Goal: Information Seeking & Learning: Learn about a topic

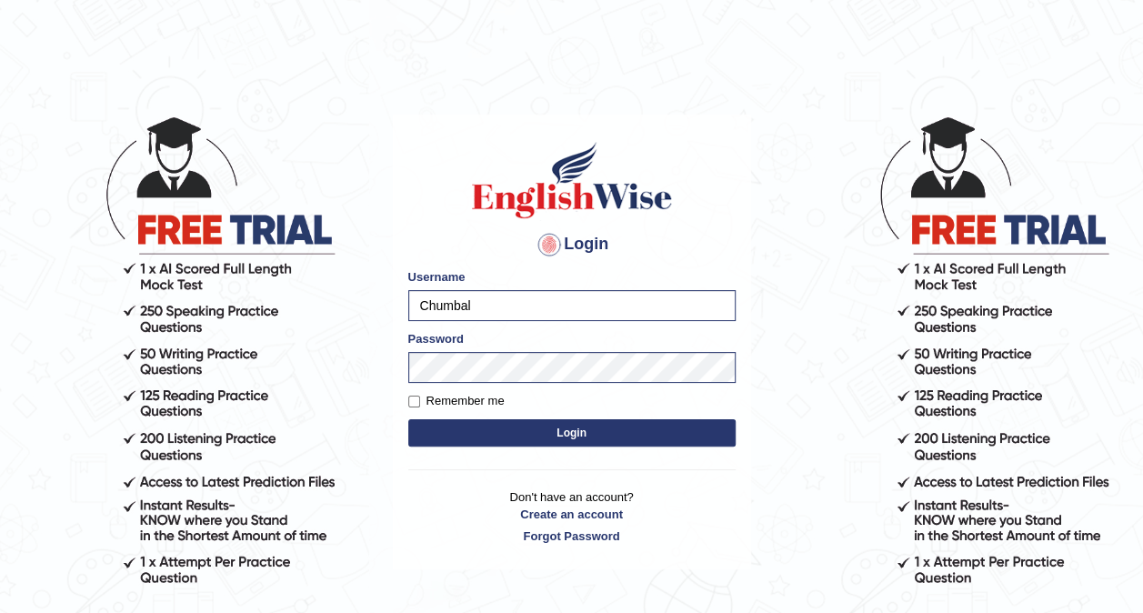
click at [541, 433] on button "Login" at bounding box center [571, 432] width 327 height 27
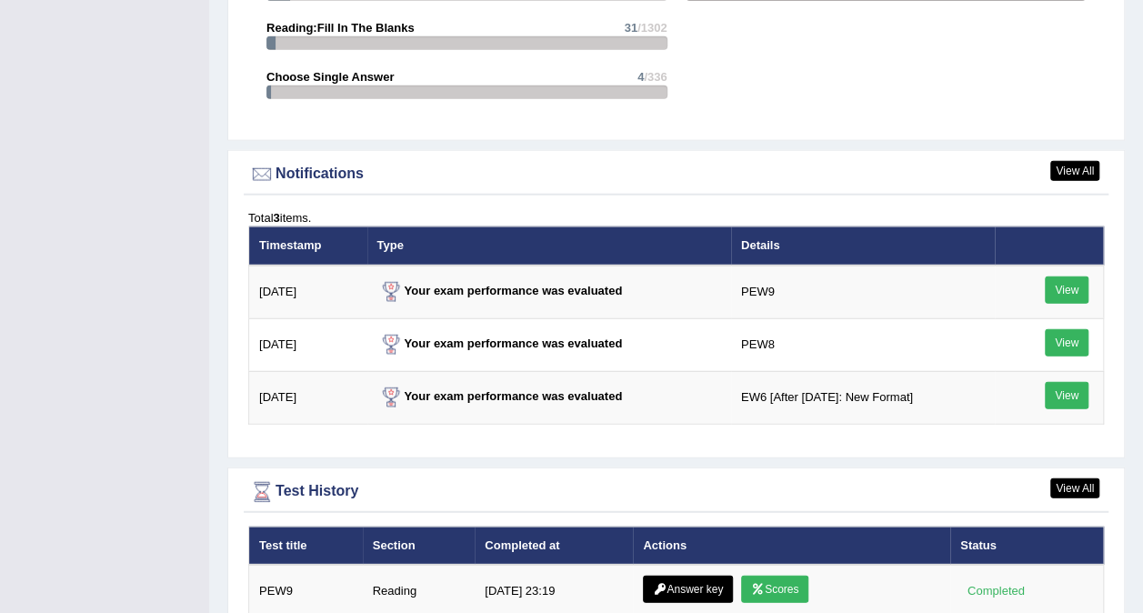
scroll to position [2364, 0]
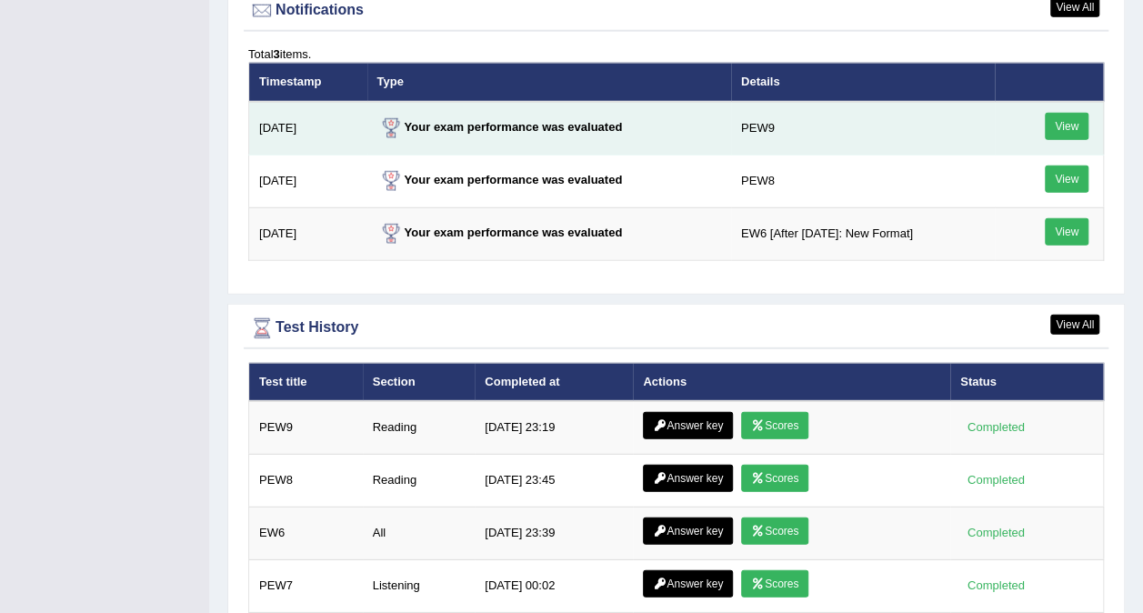
click at [1066, 113] on link "View" at bounding box center [1067, 126] width 44 height 27
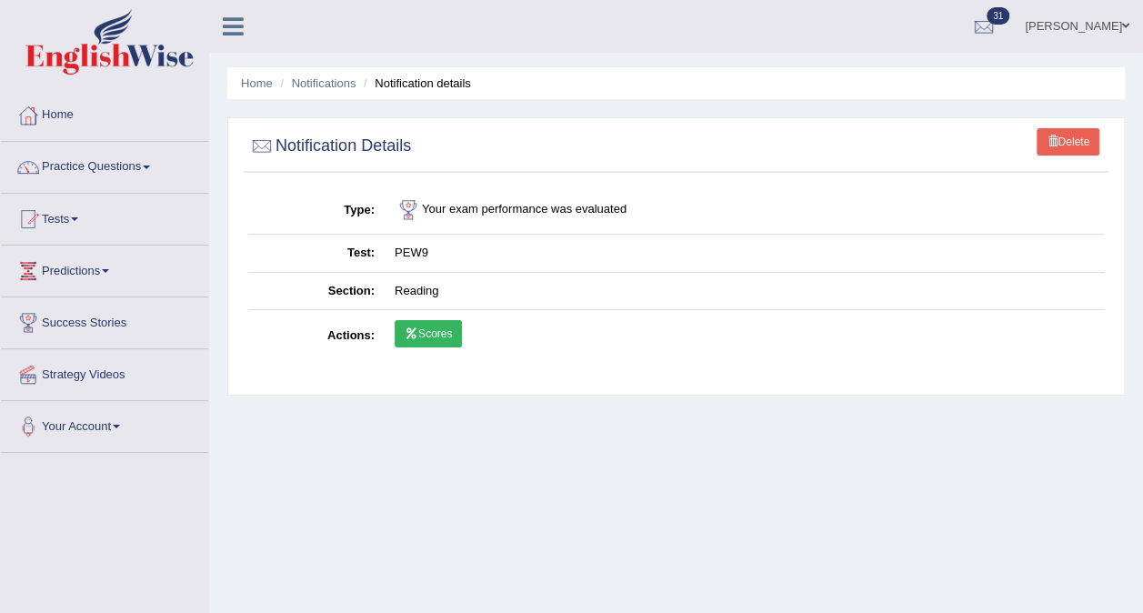
click at [433, 328] on link "Scores" at bounding box center [428, 333] width 67 height 27
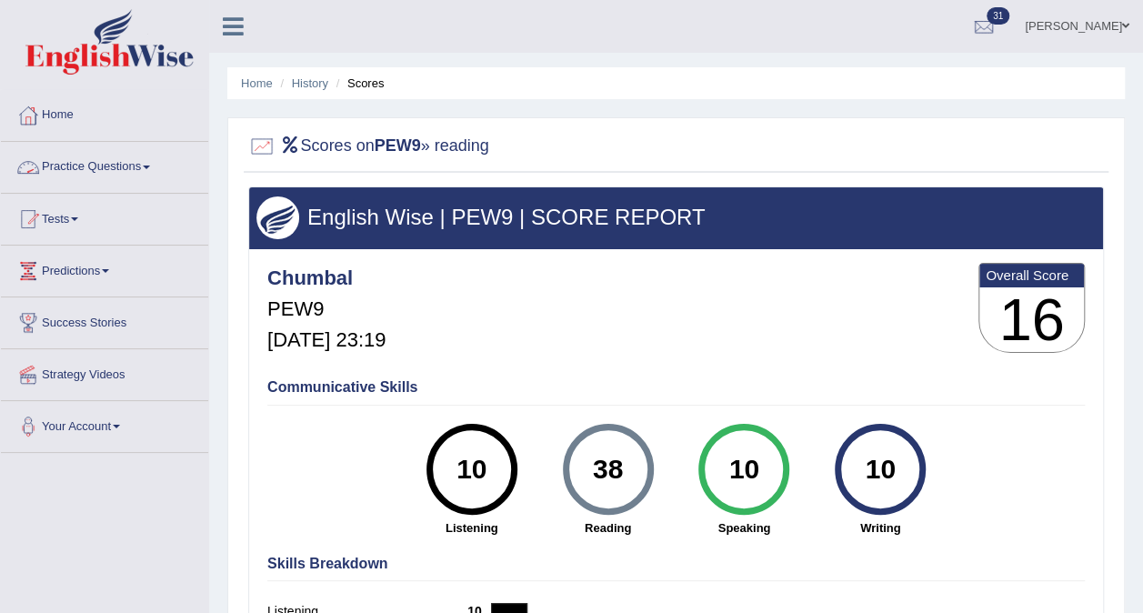
click at [110, 162] on link "Practice Questions" at bounding box center [104, 164] width 207 height 45
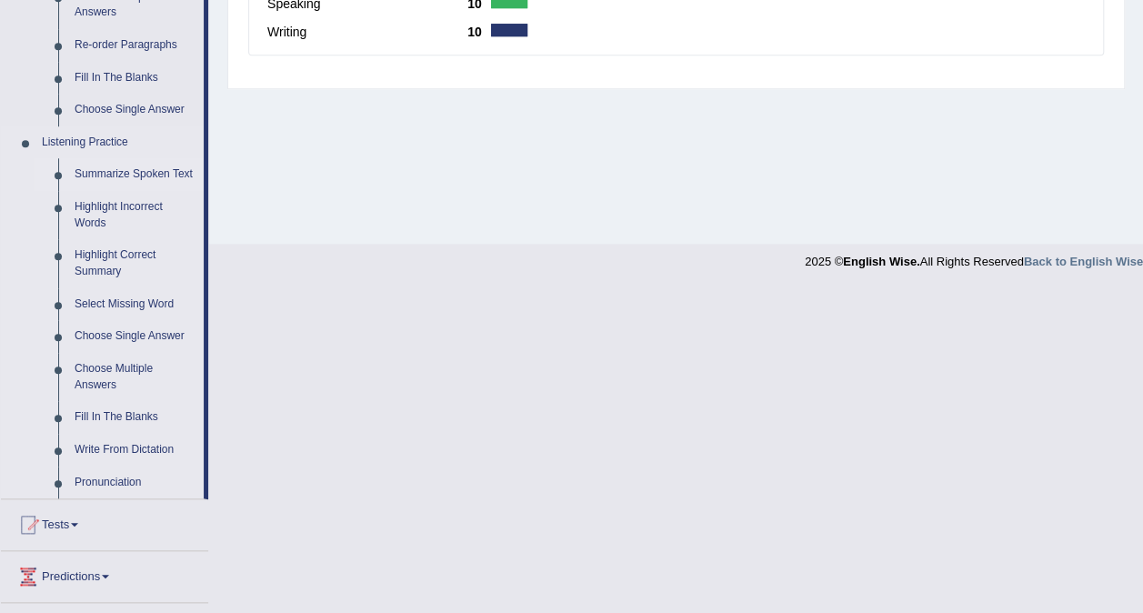
scroll to position [718, 0]
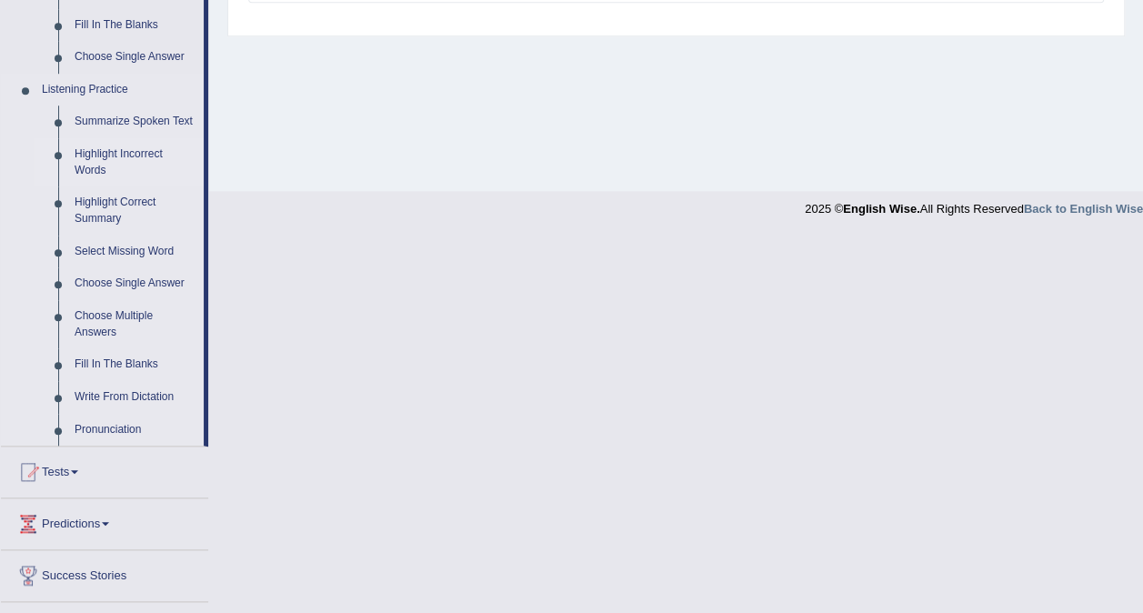
click at [141, 151] on link "Highlight Incorrect Words" at bounding box center [134, 162] width 137 height 48
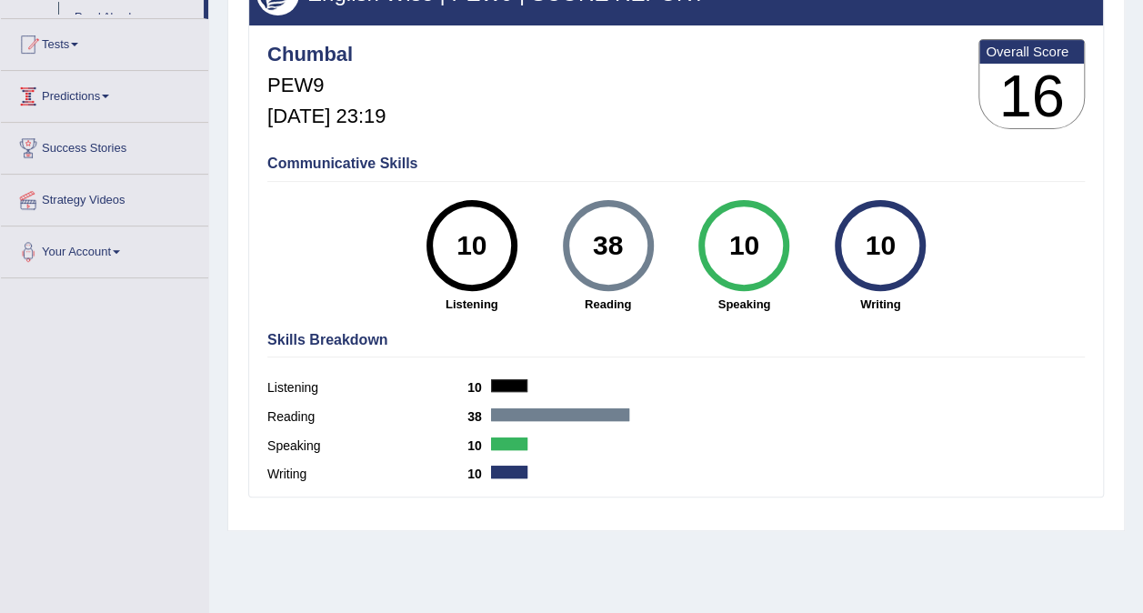
scroll to position [342, 0]
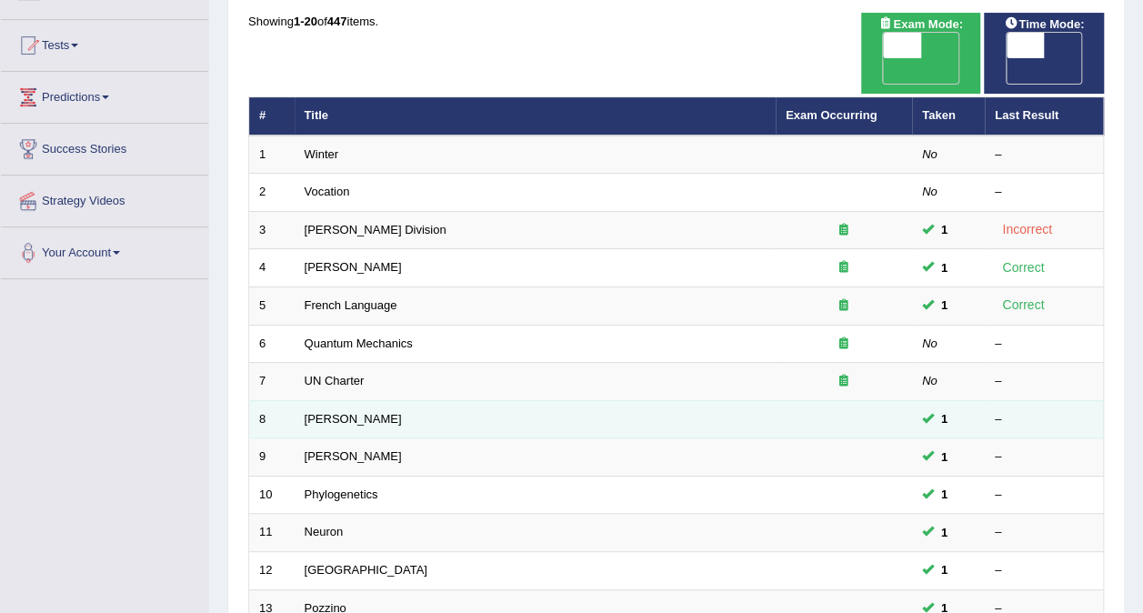
scroll to position [182, 0]
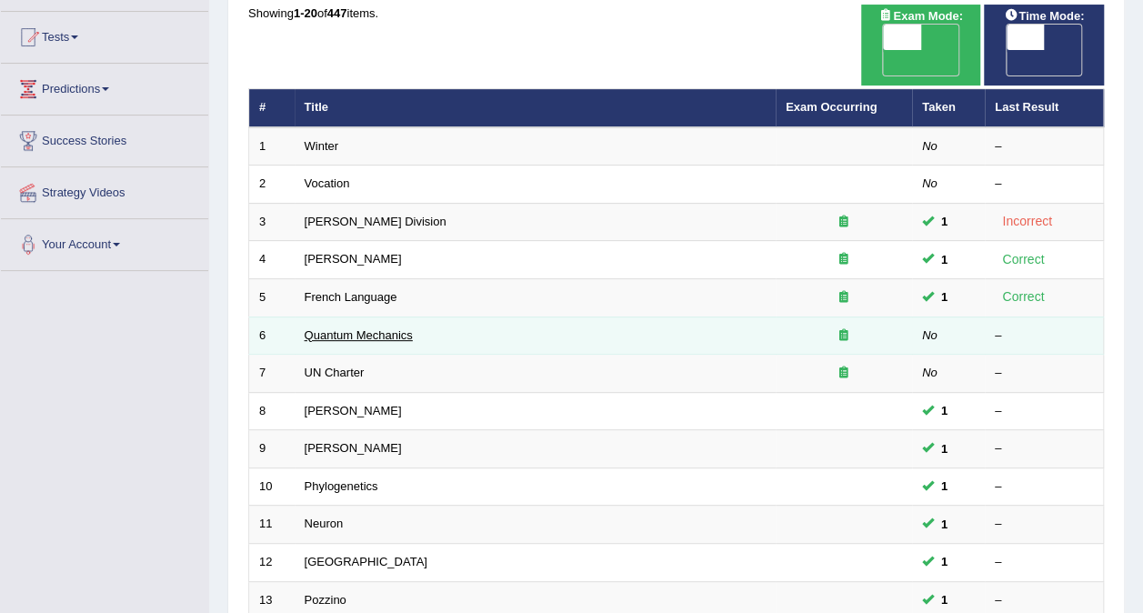
click at [357, 328] on link "Quantum Mechanics" at bounding box center [359, 335] width 108 height 14
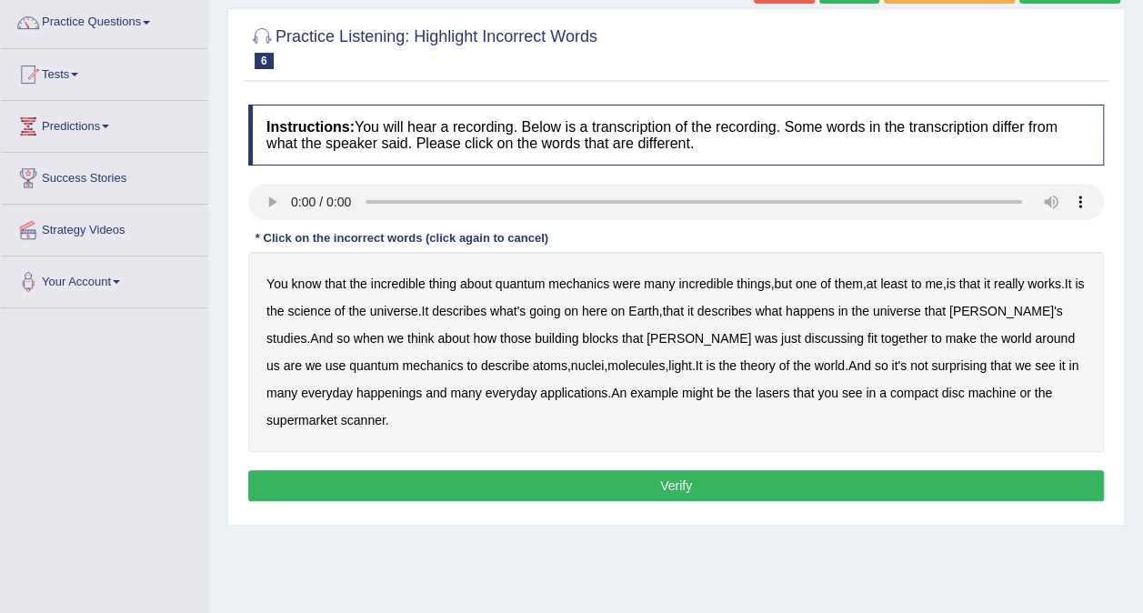
scroll to position [182, 0]
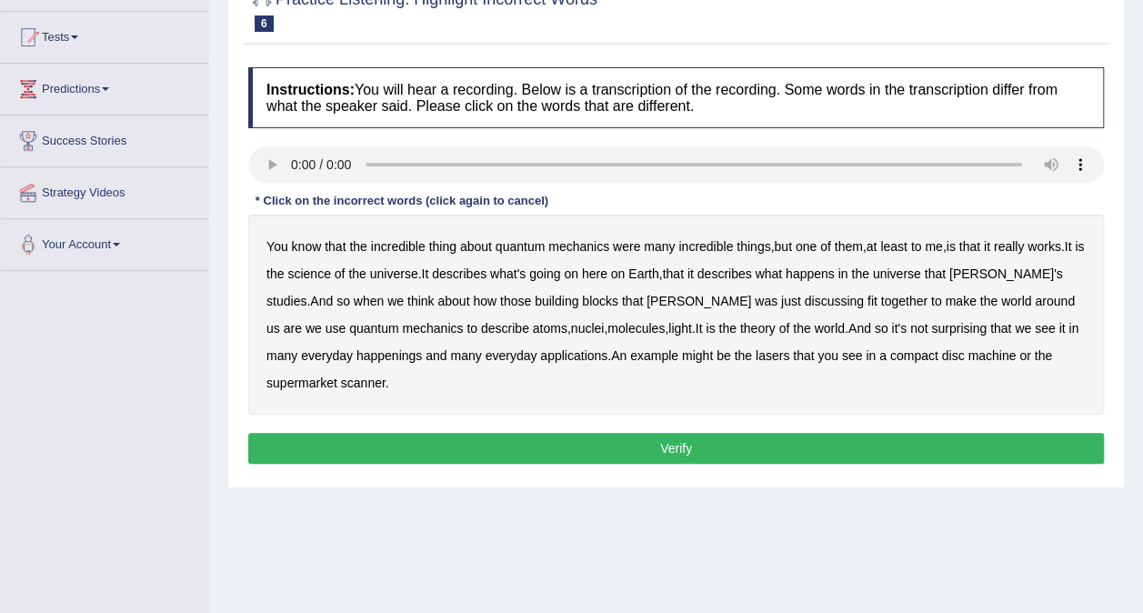
click at [330, 274] on b "science" at bounding box center [308, 273] width 43 height 15
click at [805, 303] on b "discussing" at bounding box center [834, 301] width 59 height 15
click at [366, 353] on b "happenings" at bounding box center [388, 355] width 65 height 15
click at [967, 352] on b "machine" at bounding box center [991, 355] width 48 height 15
click at [671, 440] on button "Verify" at bounding box center [676, 448] width 856 height 31
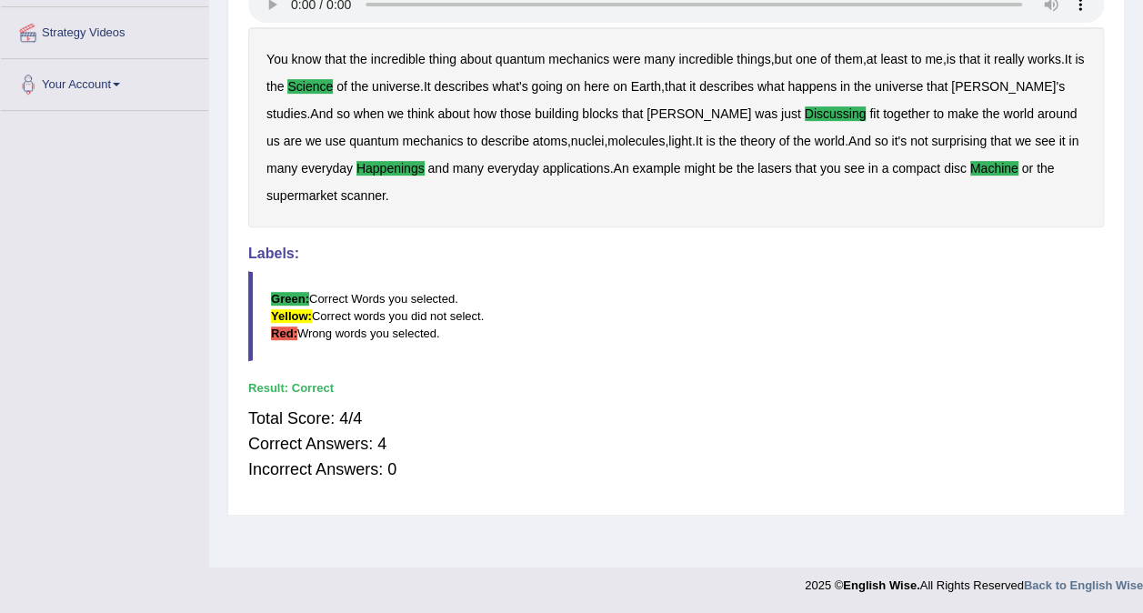
scroll to position [0, 0]
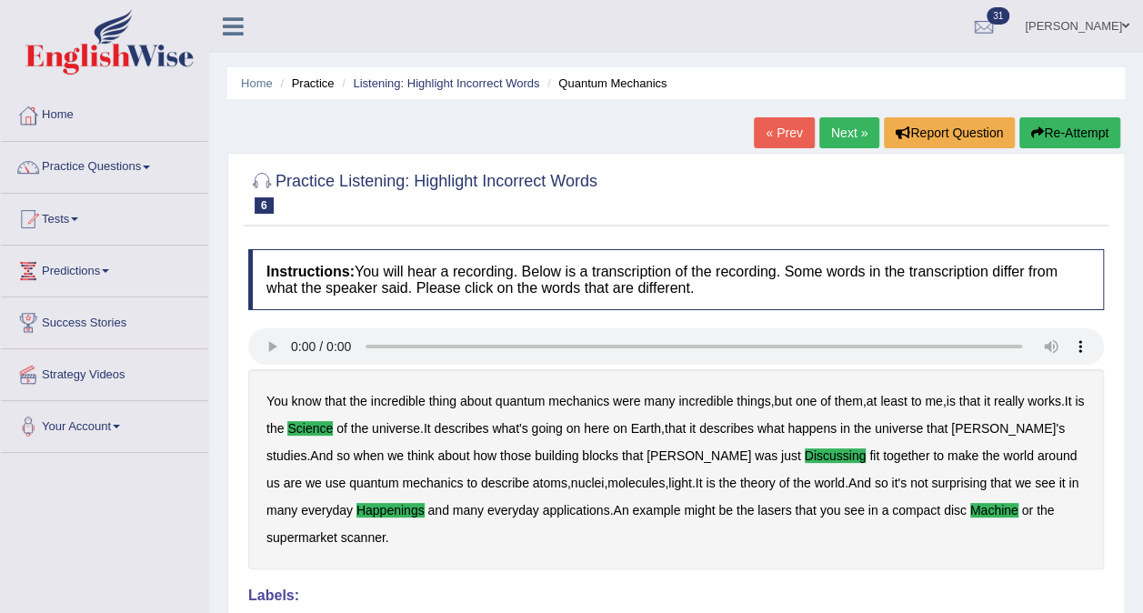
click at [851, 133] on link "Next »" at bounding box center [849, 132] width 60 height 31
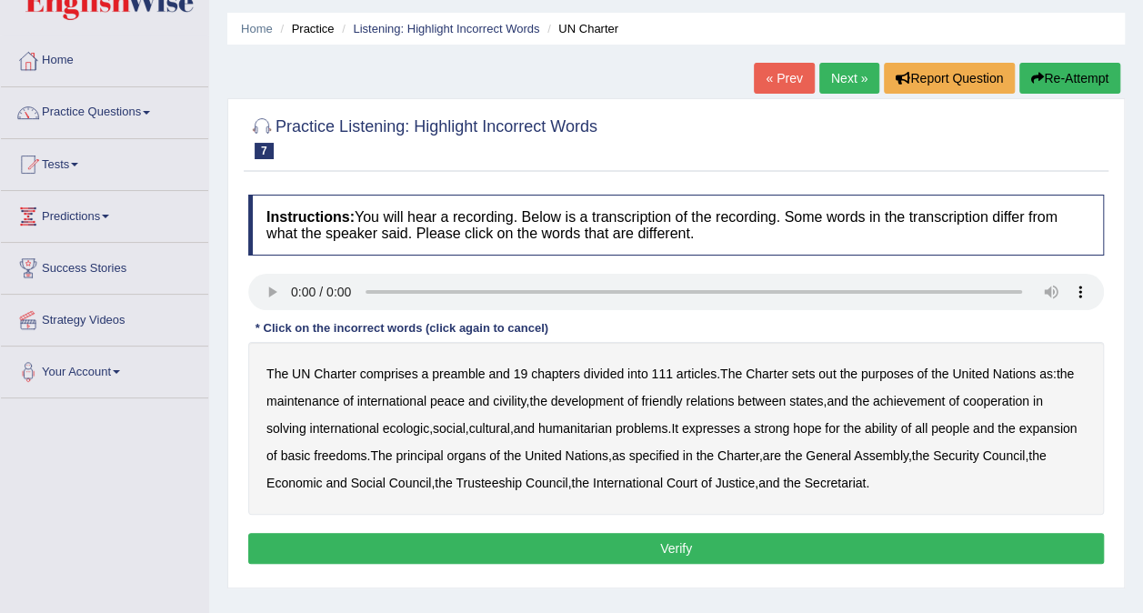
scroll to position [91, 0]
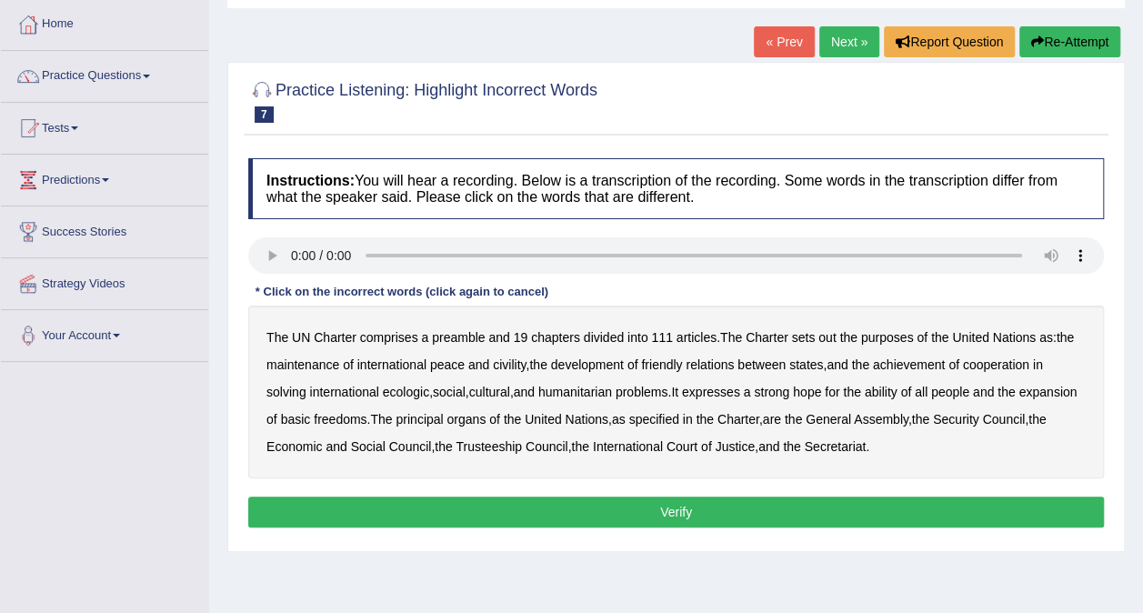
click at [520, 362] on b "civility" at bounding box center [509, 364] width 33 height 15
click at [403, 390] on b "ecologic" at bounding box center [406, 392] width 46 height 15
click at [897, 396] on b "ability" at bounding box center [881, 392] width 33 height 15
click at [621, 504] on button "Verify" at bounding box center [676, 511] width 856 height 31
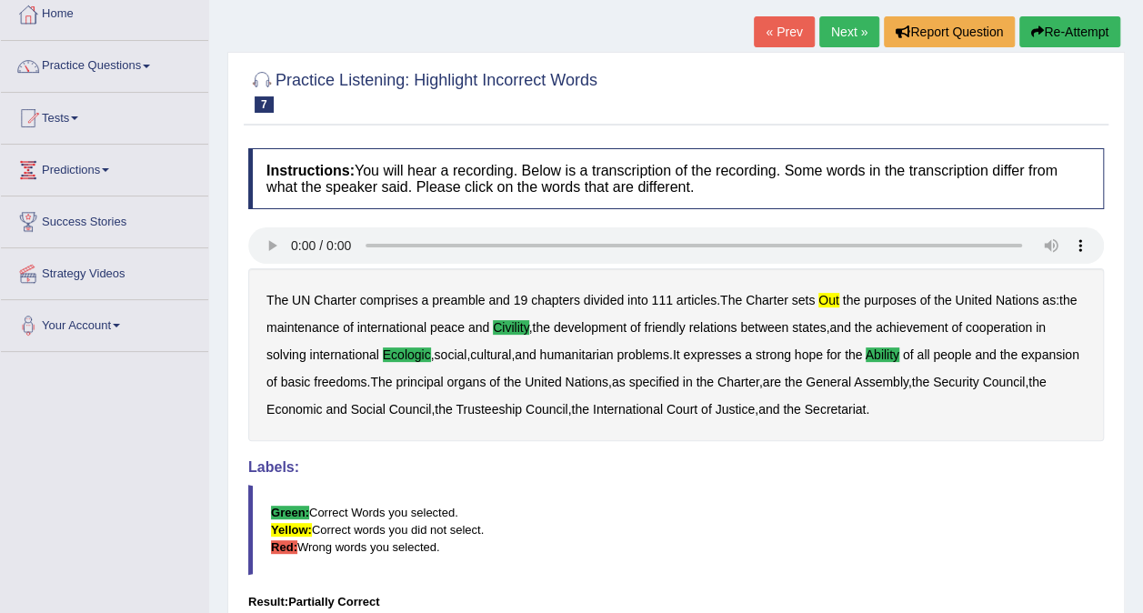
scroll to position [0, 0]
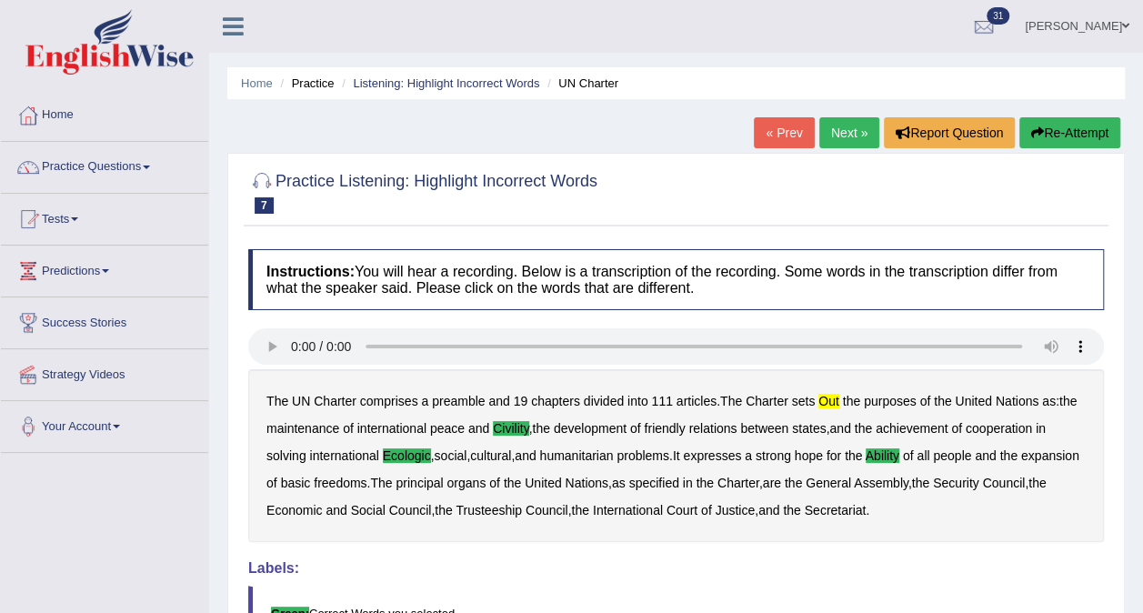
click at [831, 125] on link "Next »" at bounding box center [849, 132] width 60 height 31
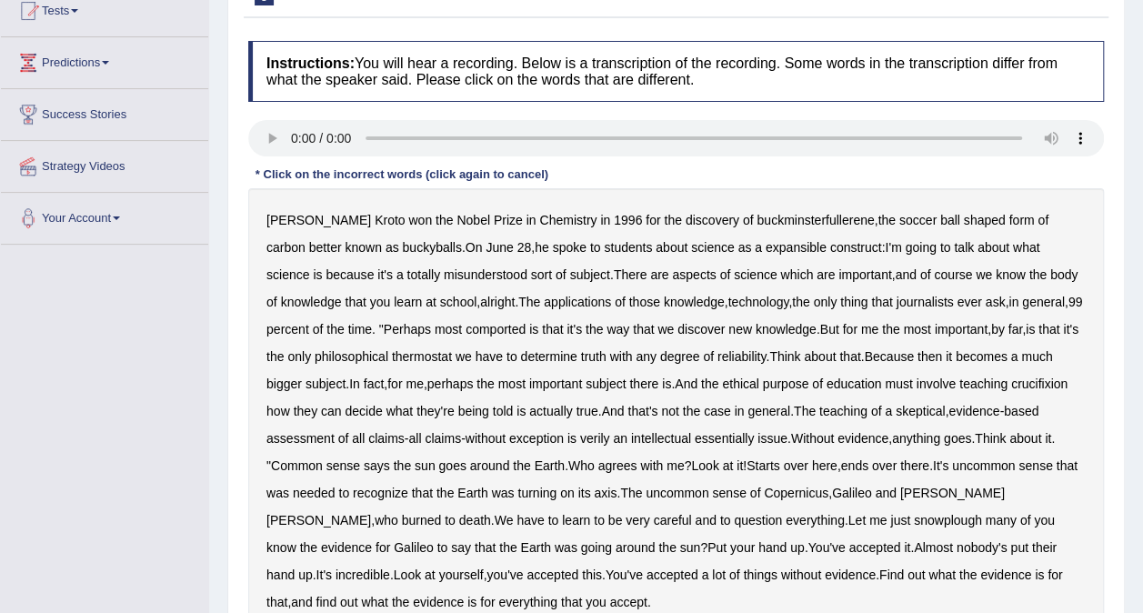
scroll to position [182, 0]
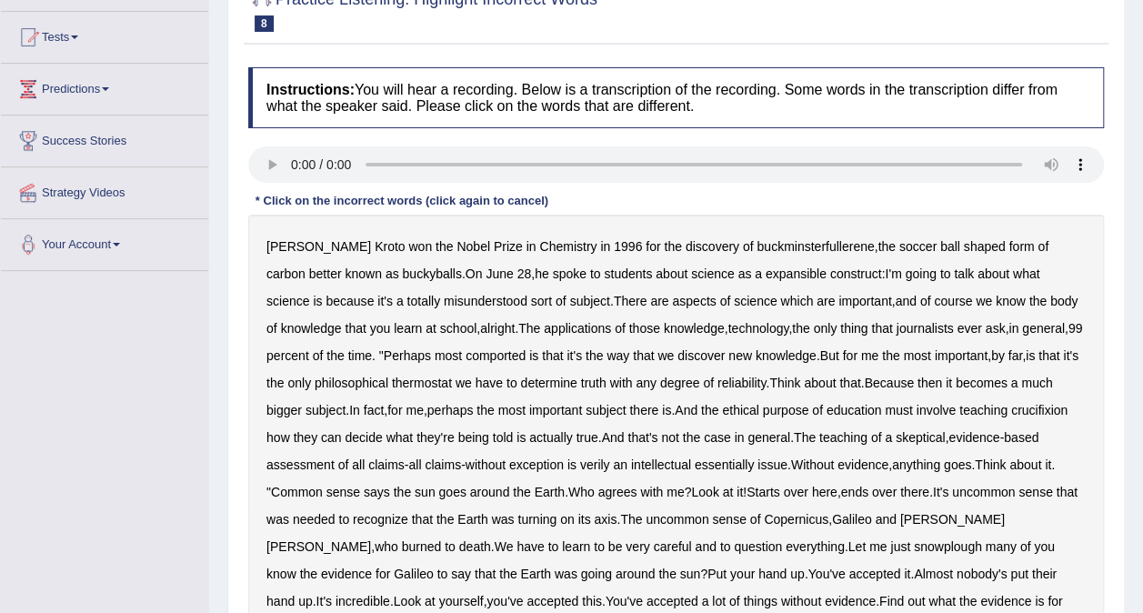
click at [766, 275] on b "expansible" at bounding box center [796, 273] width 61 height 15
click at [466, 355] on b "comported" at bounding box center [496, 355] width 60 height 15
click at [392, 386] on b "thermostat" at bounding box center [422, 383] width 60 height 15
click at [864, 382] on b "Because" at bounding box center [888, 383] width 49 height 15
click at [1015, 407] on b "crucifixion" at bounding box center [1039, 410] width 56 height 15
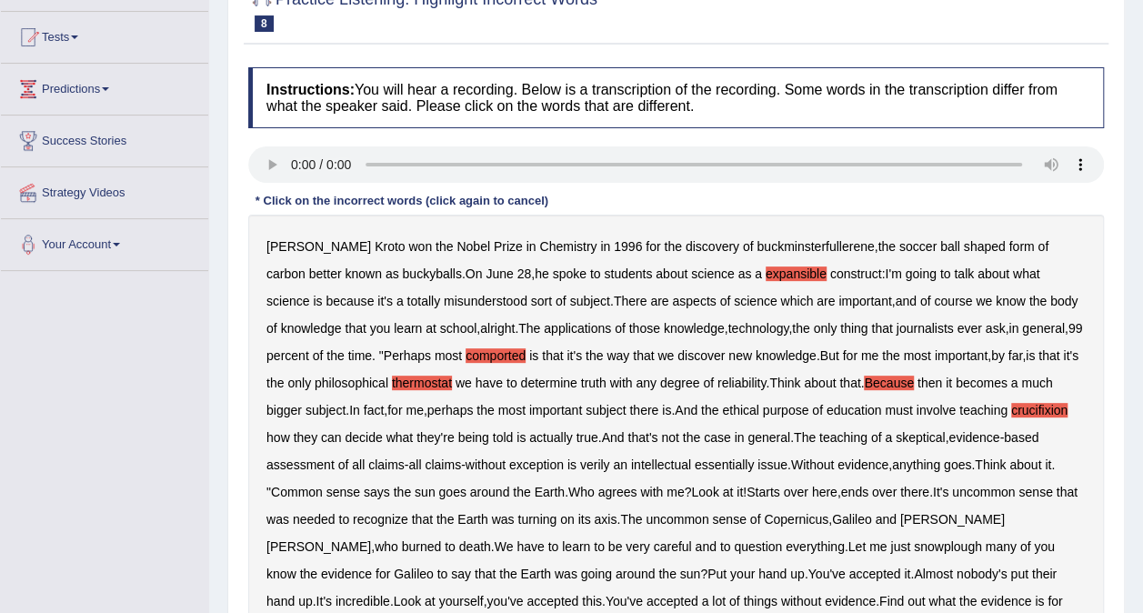
click at [605, 465] on b "verily" at bounding box center [595, 464] width 30 height 15
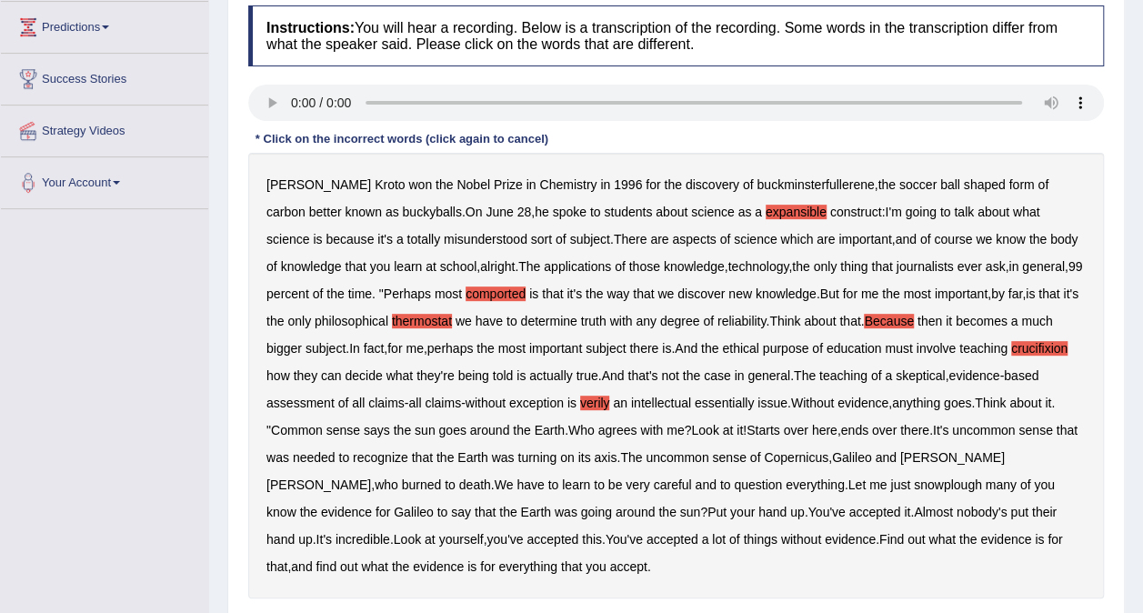
scroll to position [273, 0]
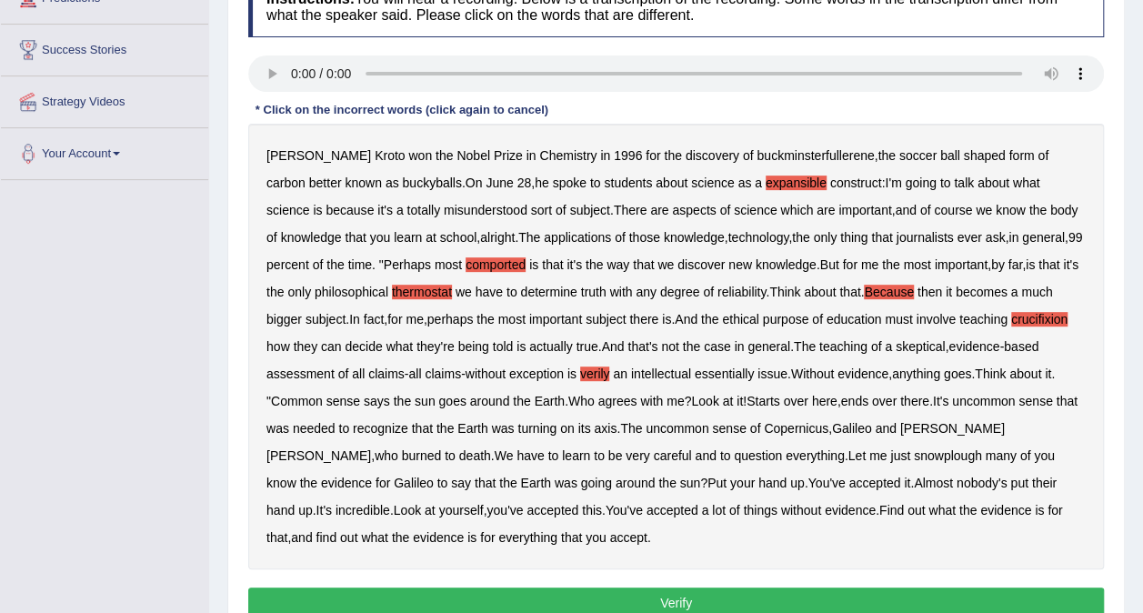
click at [914, 451] on b "snowplough" at bounding box center [948, 455] width 68 height 15
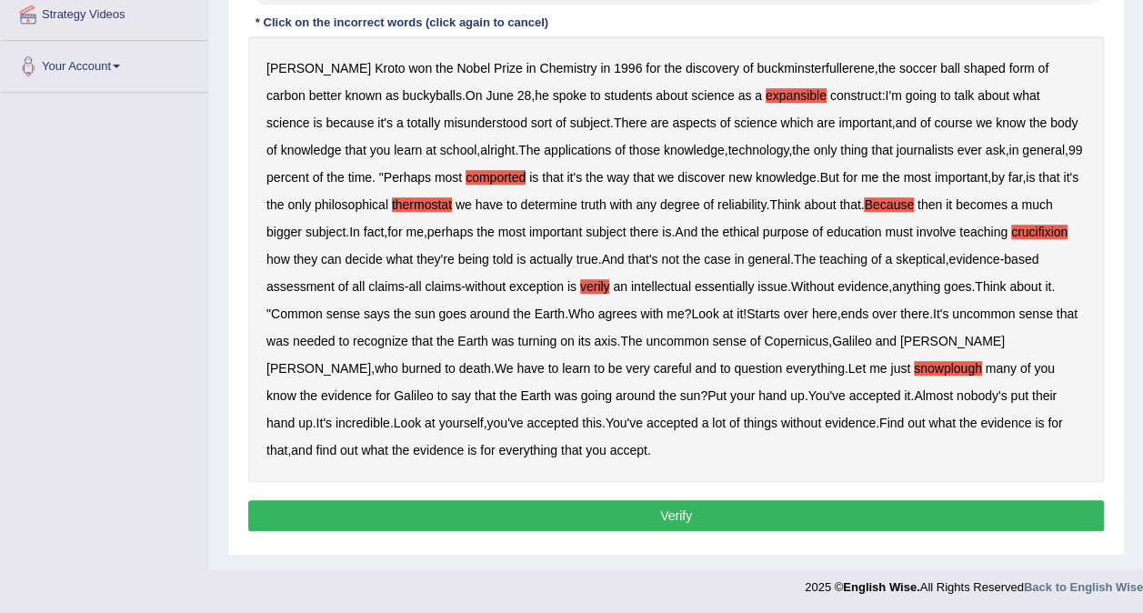
click at [700, 515] on button "Verify" at bounding box center [676, 515] width 856 height 31
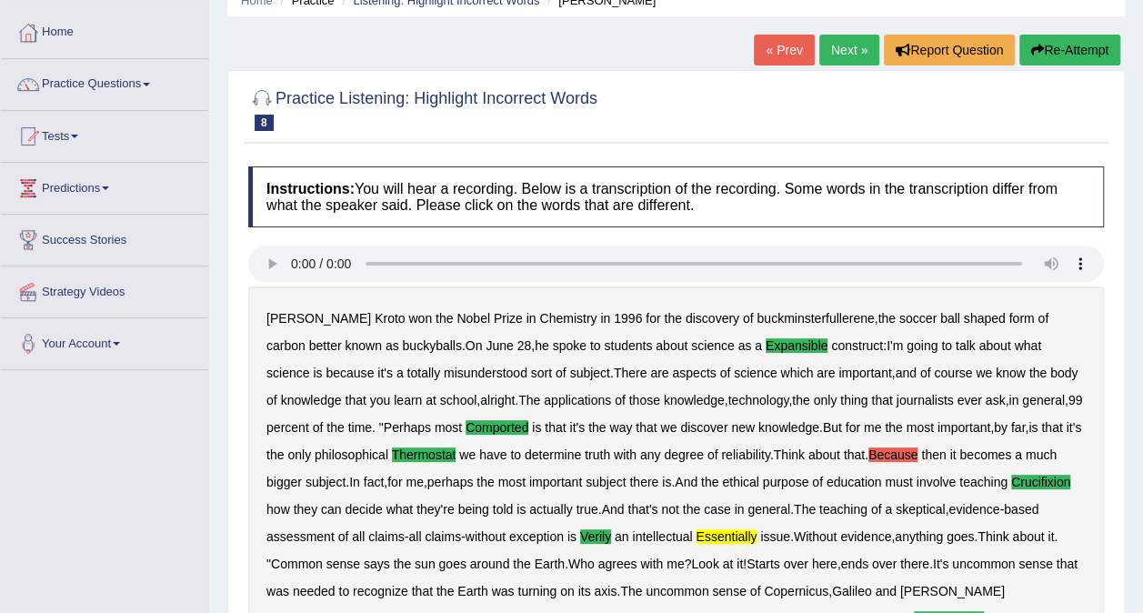
scroll to position [0, 0]
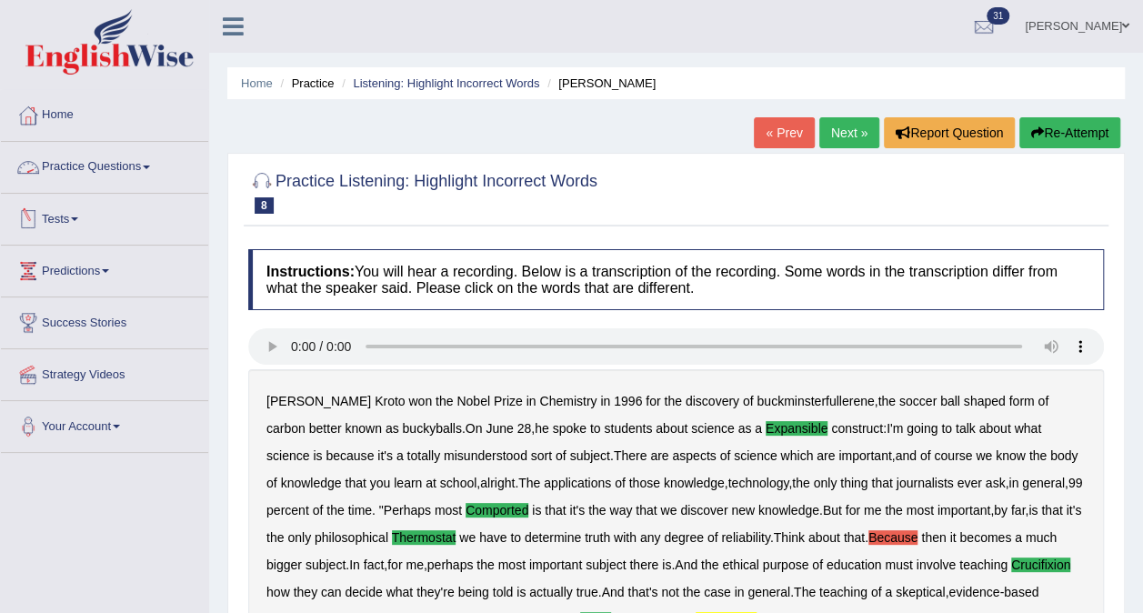
click at [150, 167] on span at bounding box center [146, 167] width 7 height 4
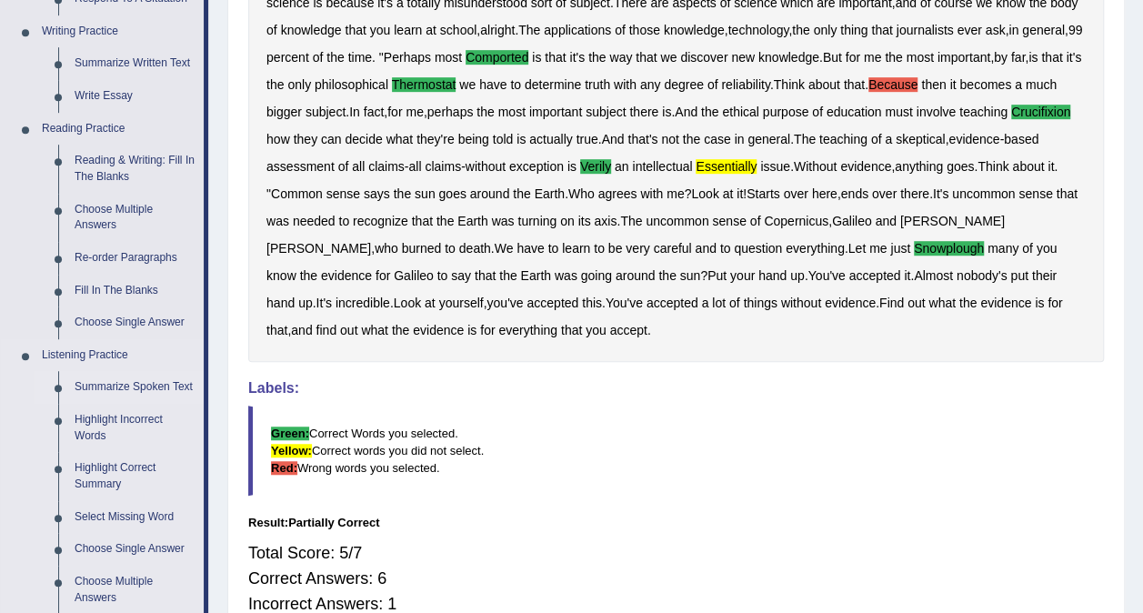
scroll to position [455, 0]
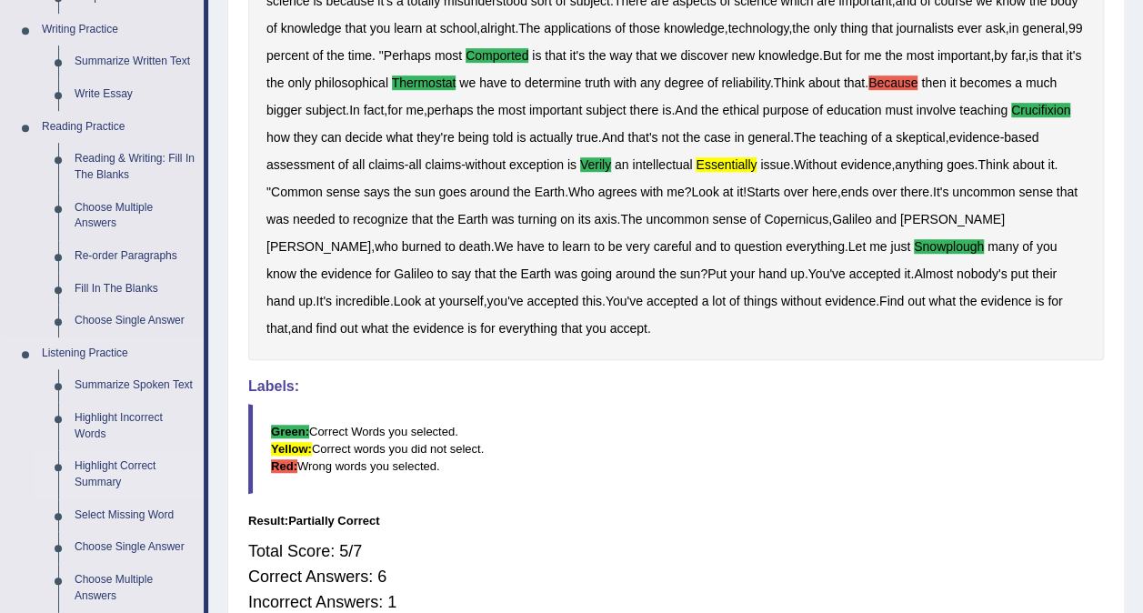
click at [89, 471] on link "Highlight Correct Summary" at bounding box center [134, 474] width 137 height 48
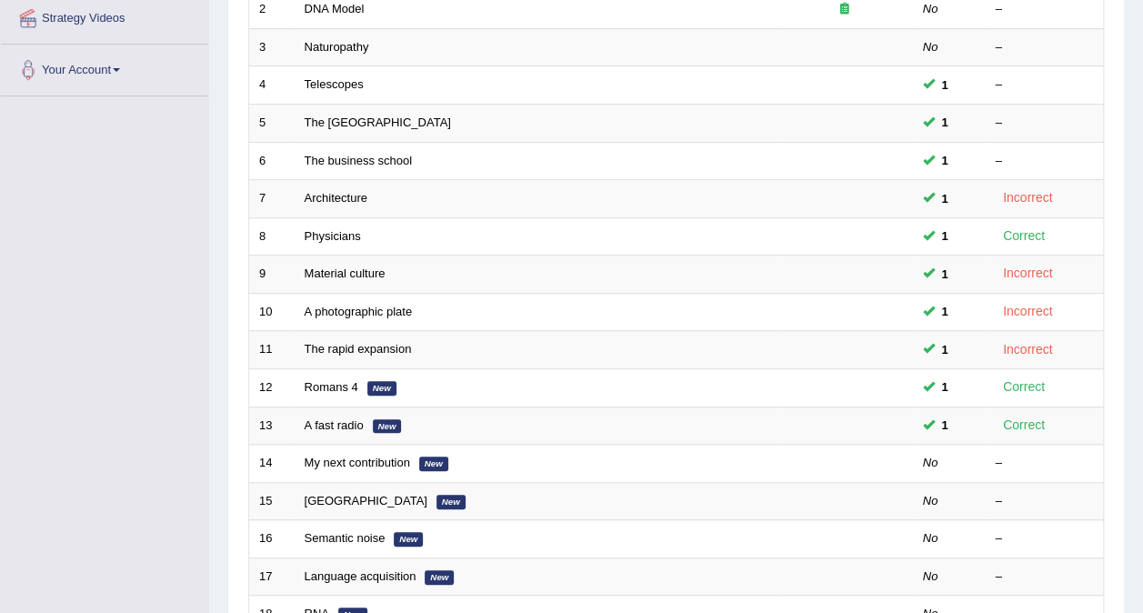
scroll to position [364, 0]
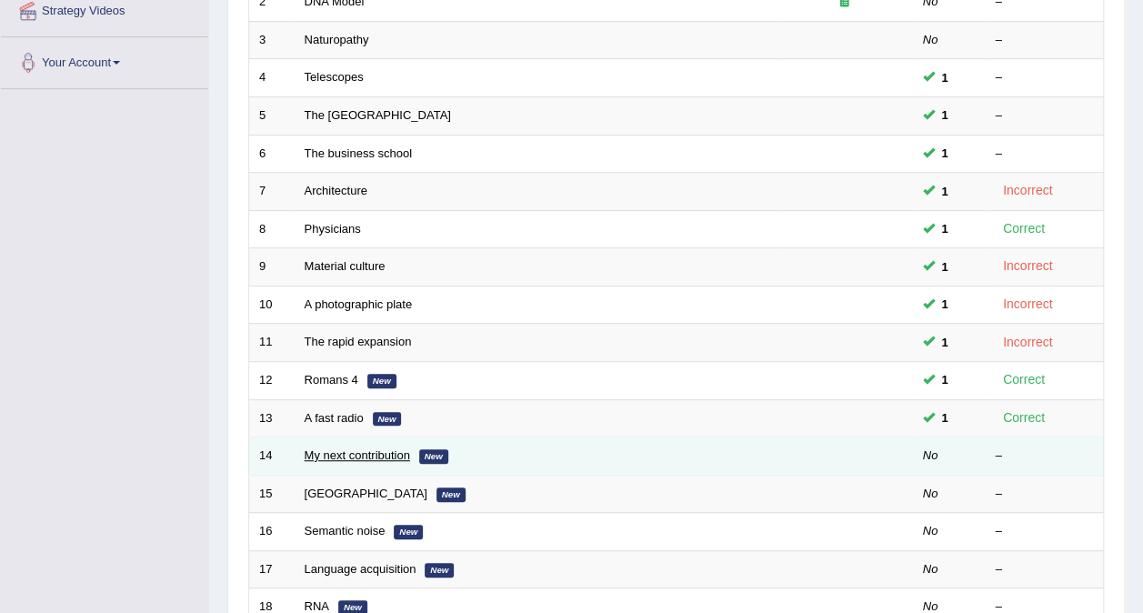
click at [352, 448] on link "My next contribution" at bounding box center [357, 455] width 105 height 14
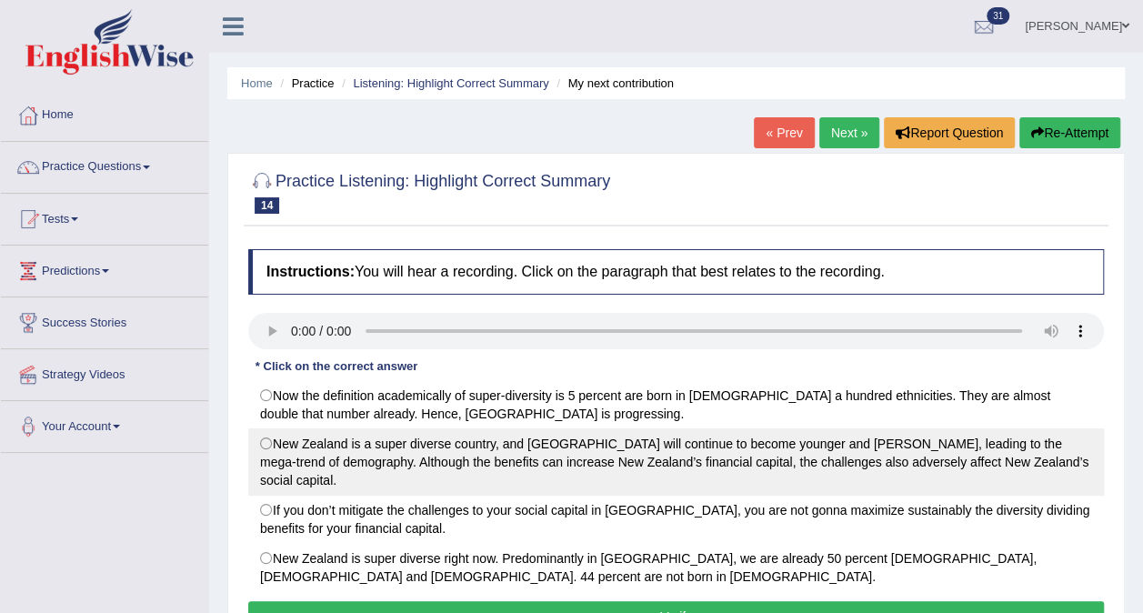
click at [271, 446] on label "New Zealand is a super diverse country, and Auckland will continue to become yo…" at bounding box center [676, 461] width 856 height 67
radio input "true"
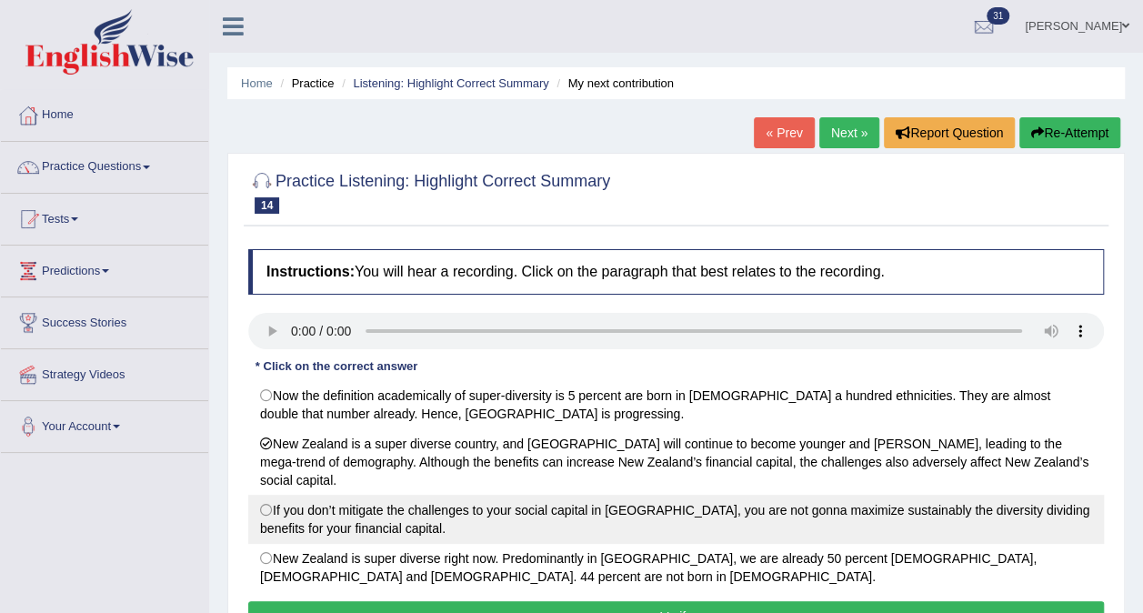
click at [286, 495] on label "If you don’t mitigate the challenges to your social capital in New Zealand, you…" at bounding box center [676, 519] width 856 height 49
radio input "true"
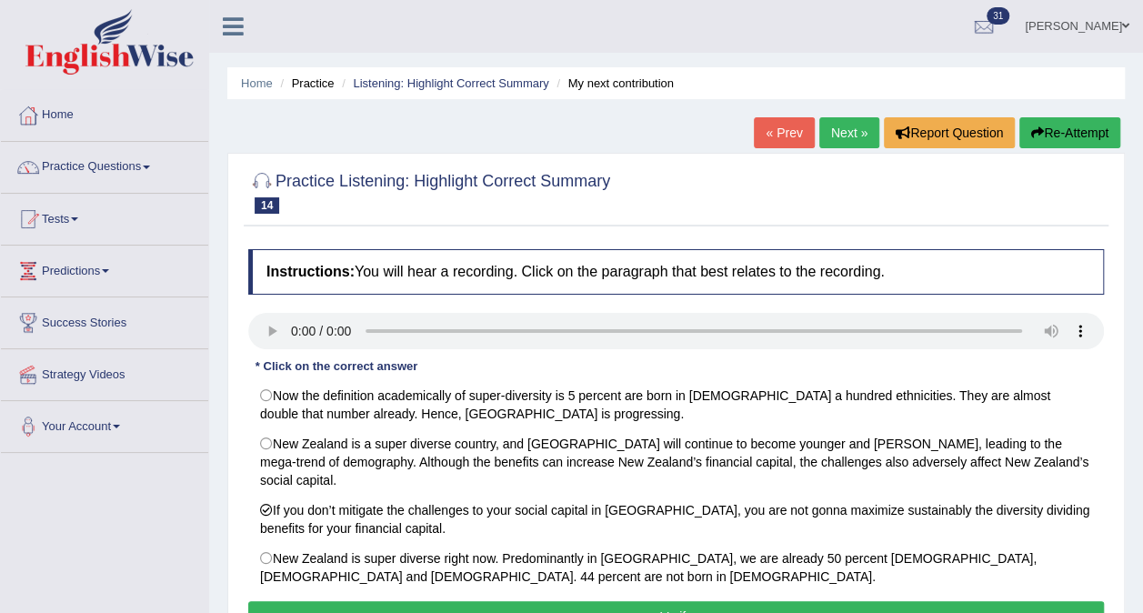
click at [603, 601] on button "Verify" at bounding box center [676, 616] width 856 height 31
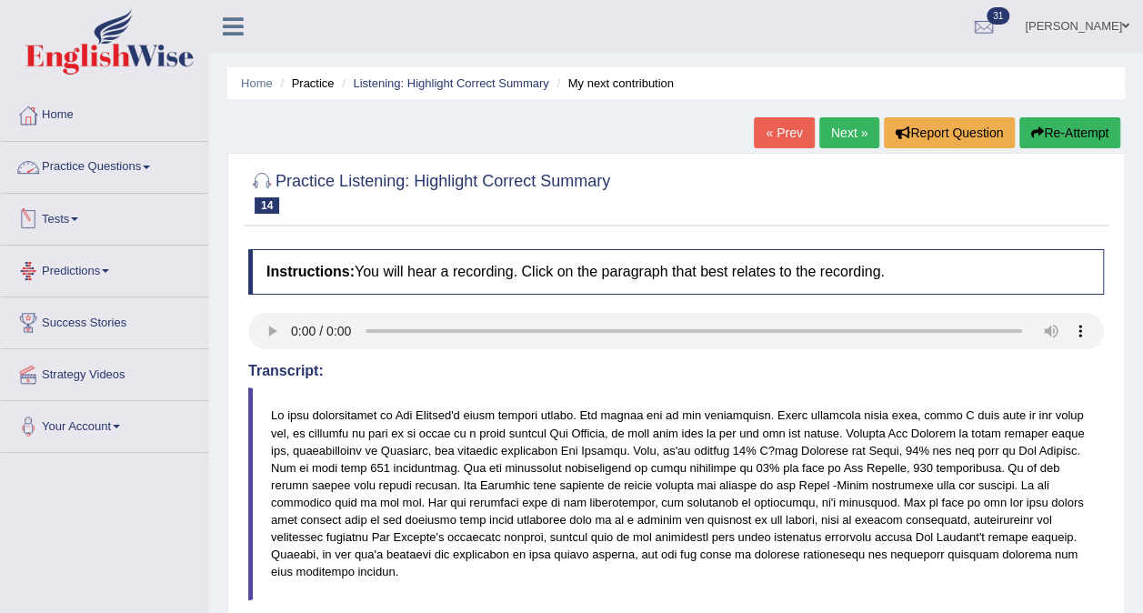
click at [158, 167] on link "Practice Questions" at bounding box center [104, 164] width 207 height 45
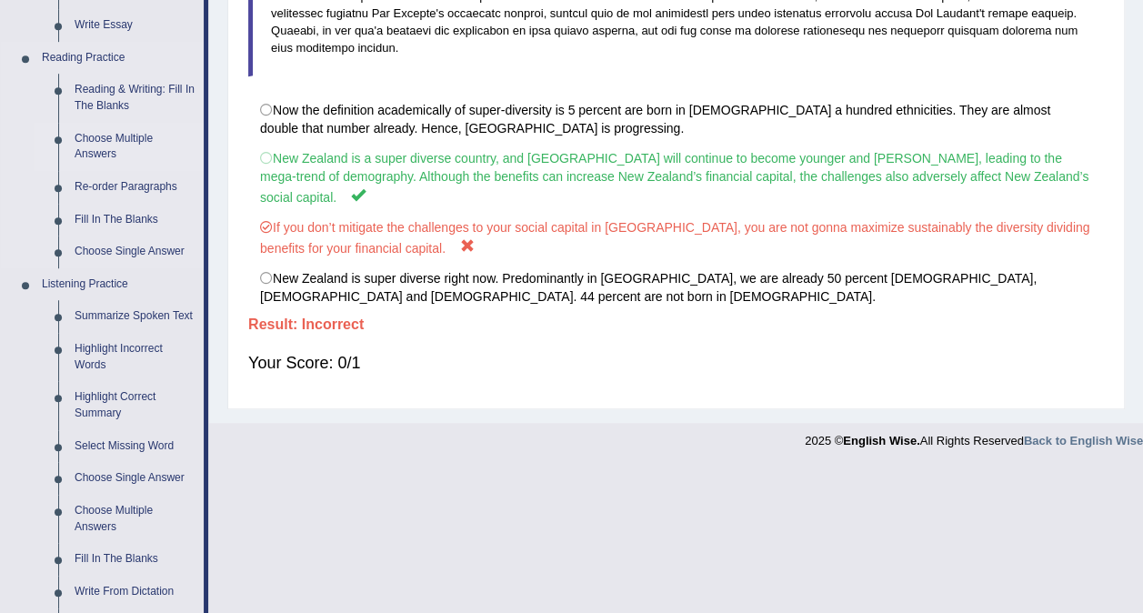
scroll to position [546, 0]
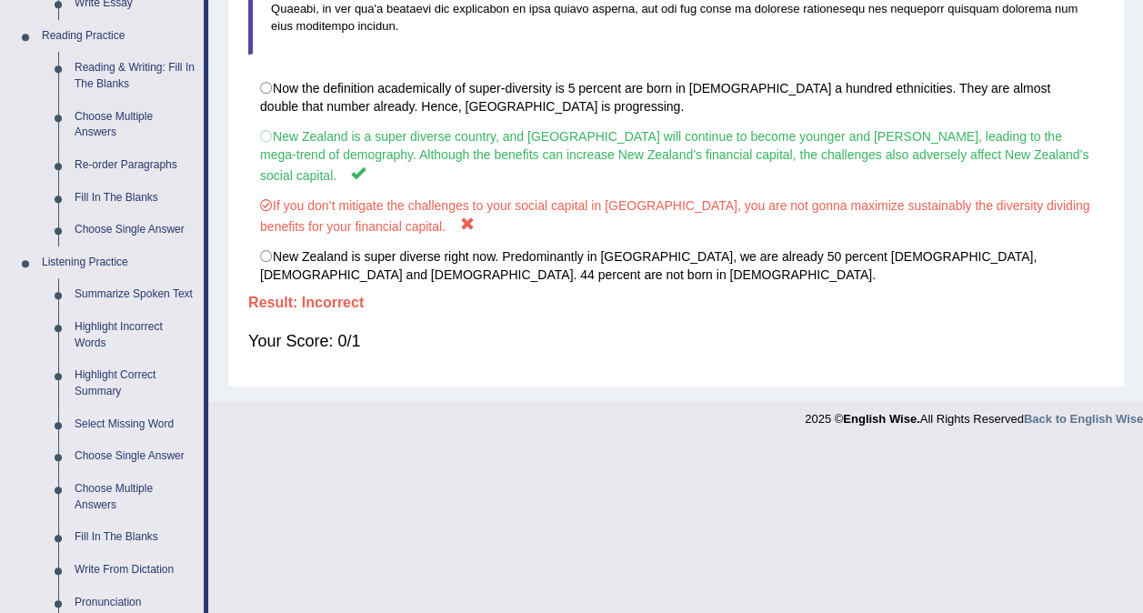
click at [147, 420] on link "Select Missing Word" at bounding box center [134, 424] width 137 height 33
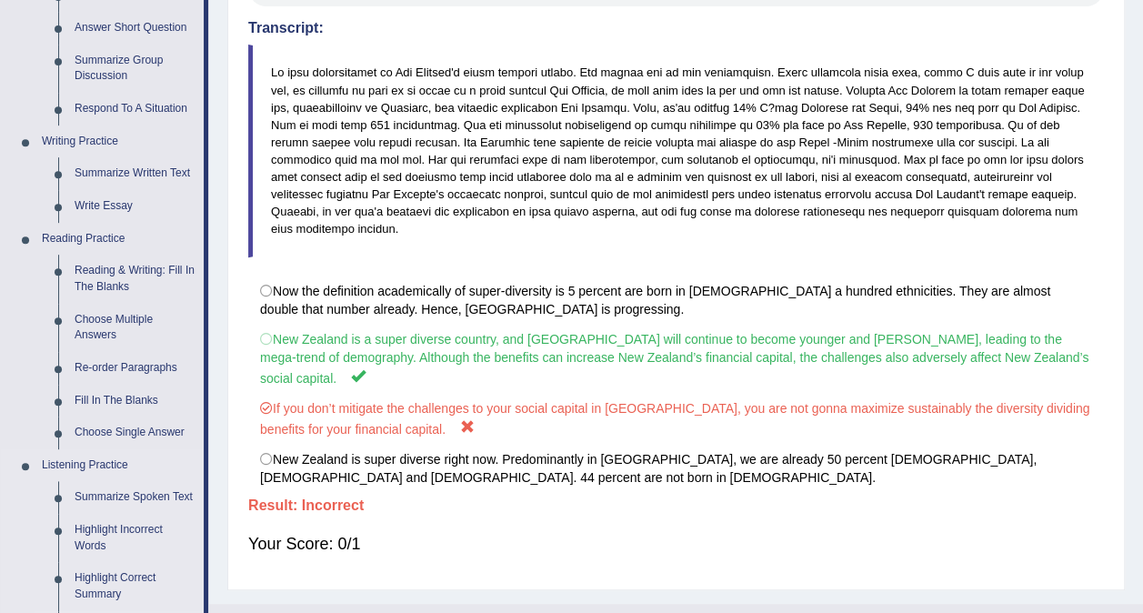
scroll to position [616, 0]
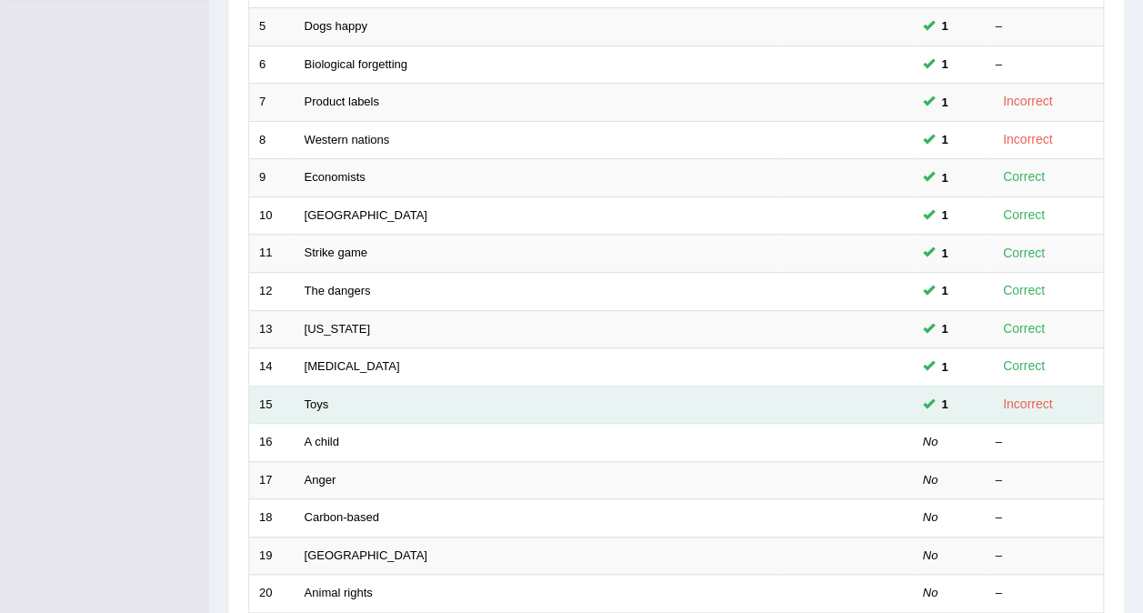
scroll to position [455, 0]
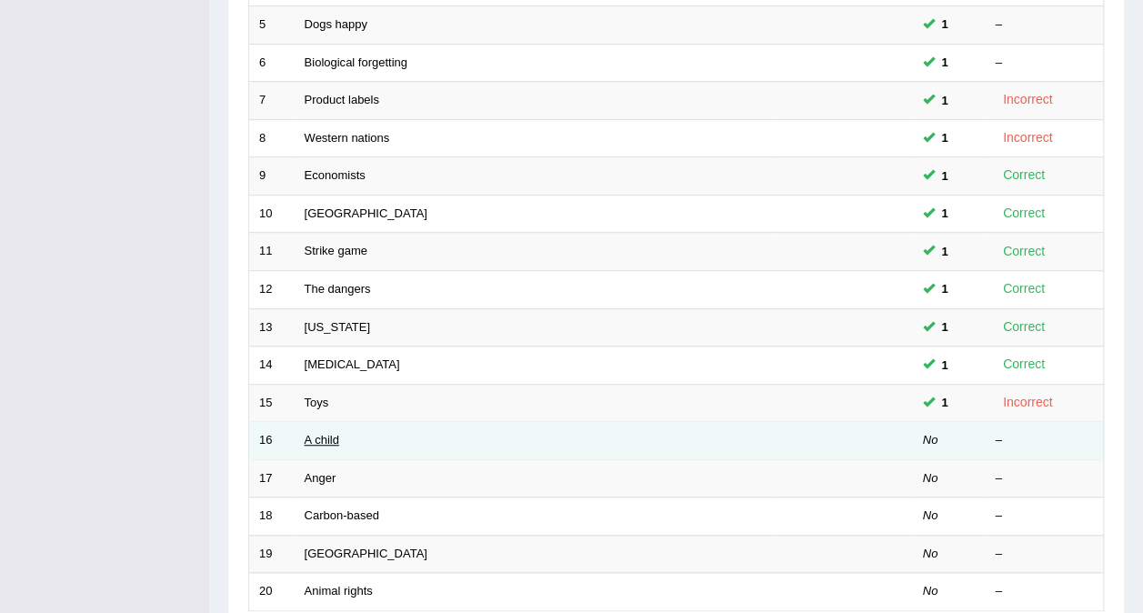
click at [313, 433] on link "A child" at bounding box center [322, 440] width 35 height 14
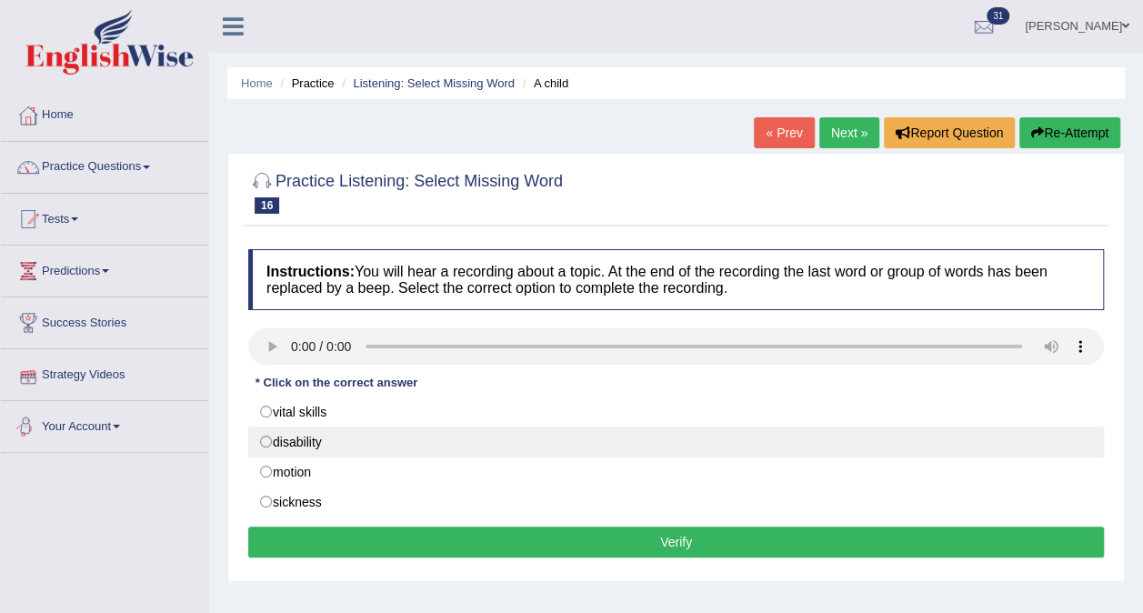
click at [306, 449] on label "disability" at bounding box center [676, 441] width 856 height 31
radio input "true"
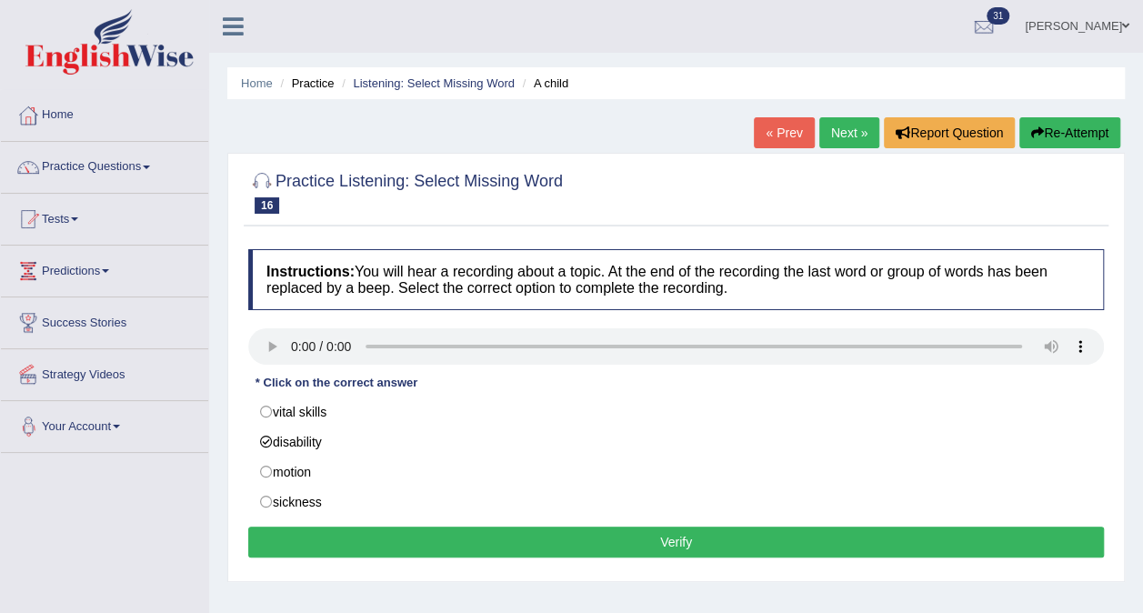
click at [443, 542] on button "Verify" at bounding box center [676, 541] width 856 height 31
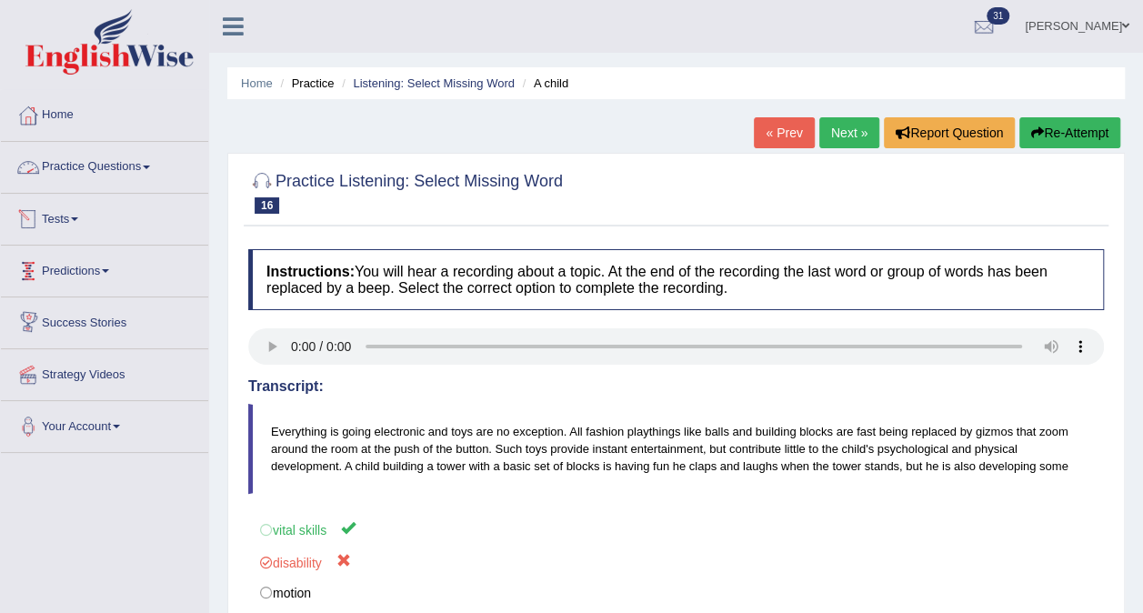
click at [144, 160] on link "Practice Questions" at bounding box center [104, 164] width 207 height 45
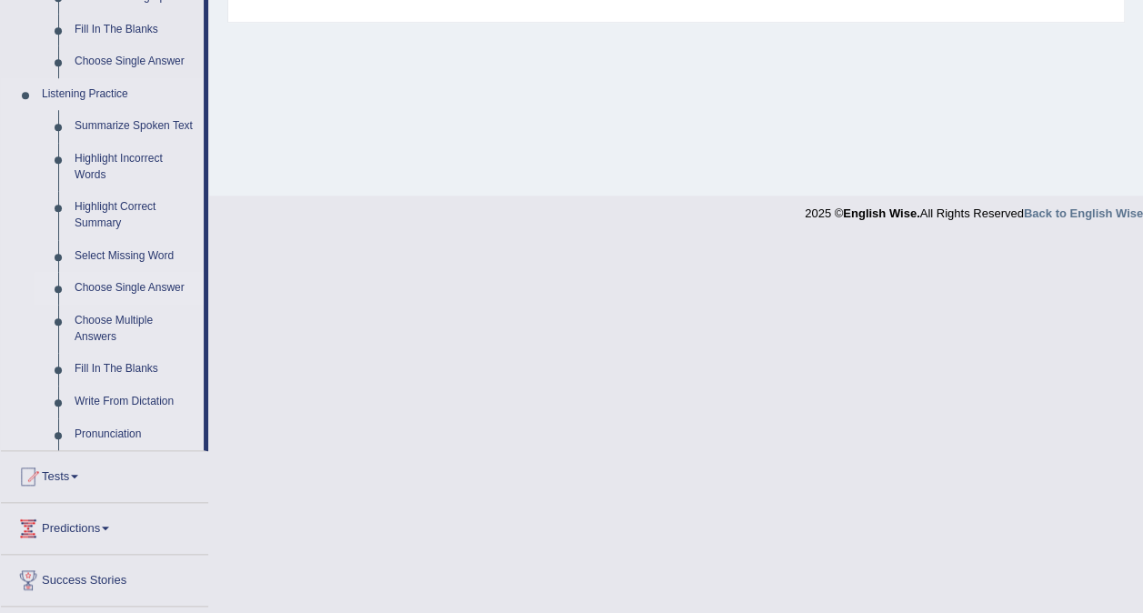
scroll to position [727, 0]
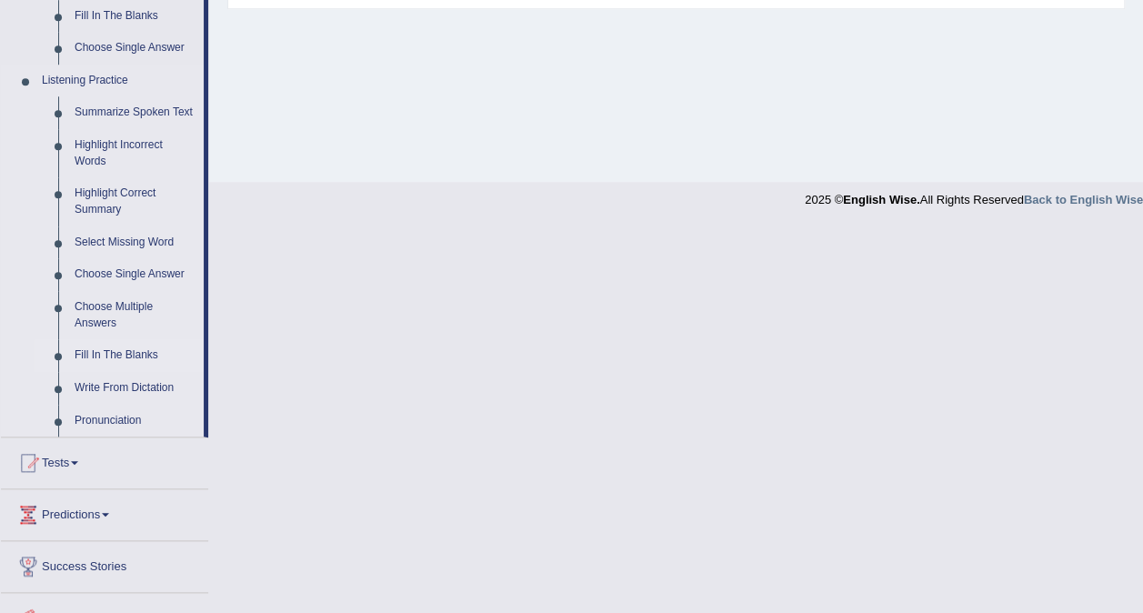
click at [131, 350] on link "Fill In The Blanks" at bounding box center [134, 355] width 137 height 33
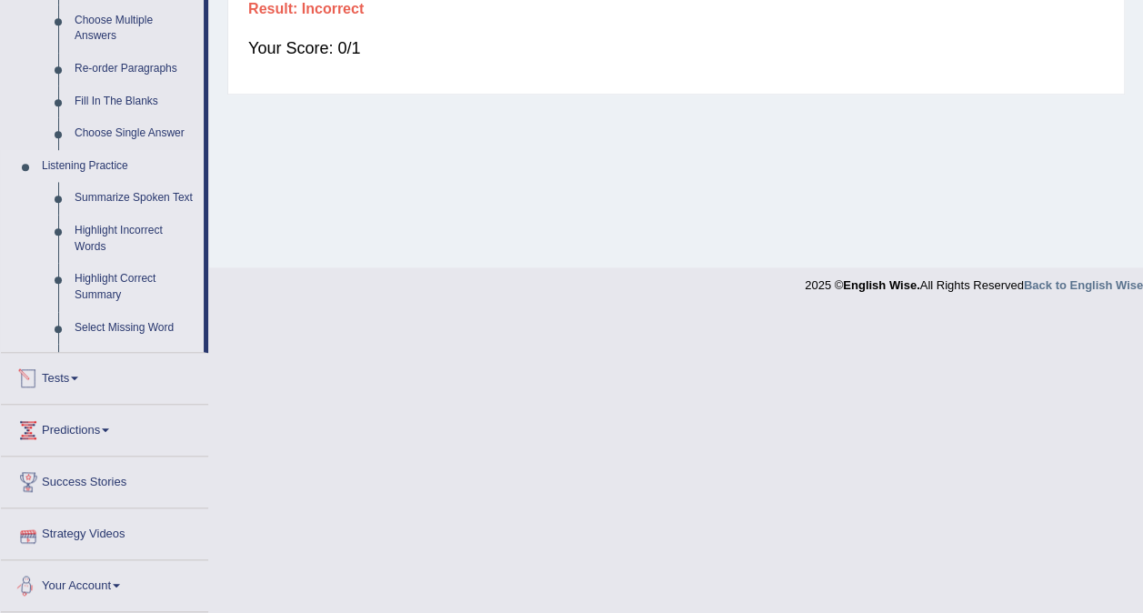
scroll to position [482, 0]
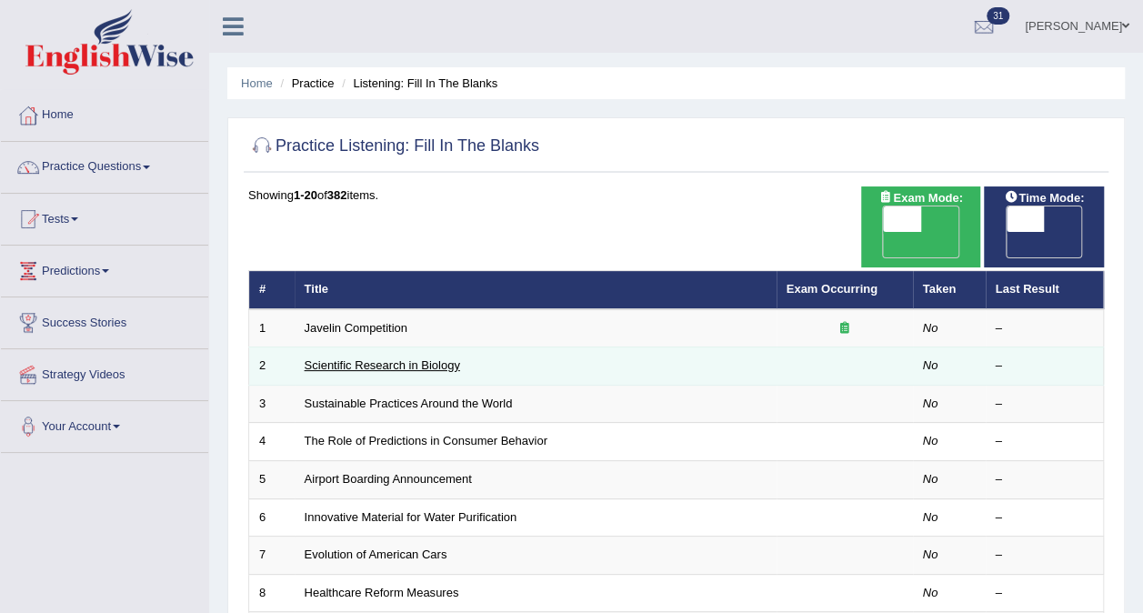
click at [335, 358] on link "Scientific Research in Biology" at bounding box center [382, 365] width 155 height 14
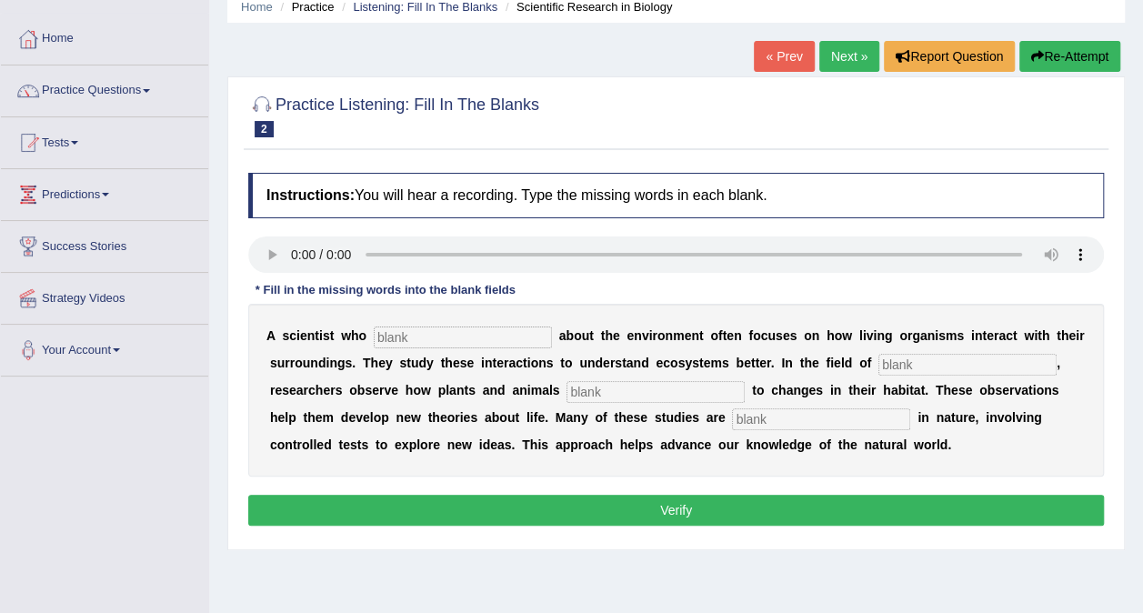
scroll to position [182, 0]
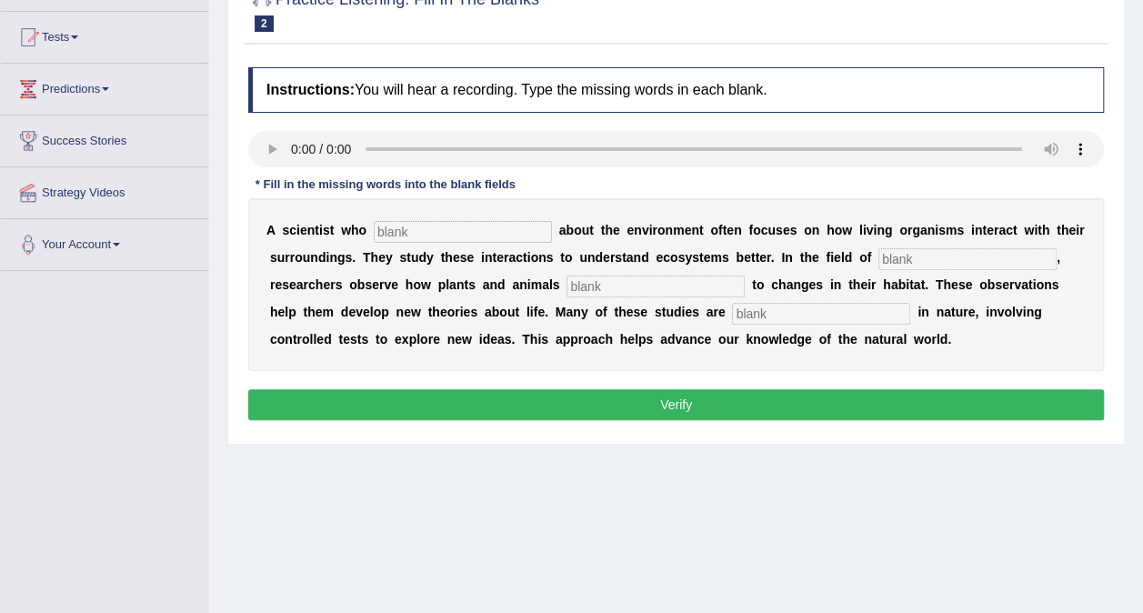
click at [507, 218] on div "A s c i e n t i s t w h o a b o u t t h e e n v i r o n m e n t o f t e n f o c…" at bounding box center [676, 284] width 856 height 173
click at [500, 238] on input "text" at bounding box center [463, 232] width 178 height 22
click at [500, 236] on input "text" at bounding box center [463, 232] width 178 height 22
click at [422, 230] on input "text" at bounding box center [463, 232] width 178 height 22
click at [429, 225] on input "text" at bounding box center [463, 232] width 178 height 22
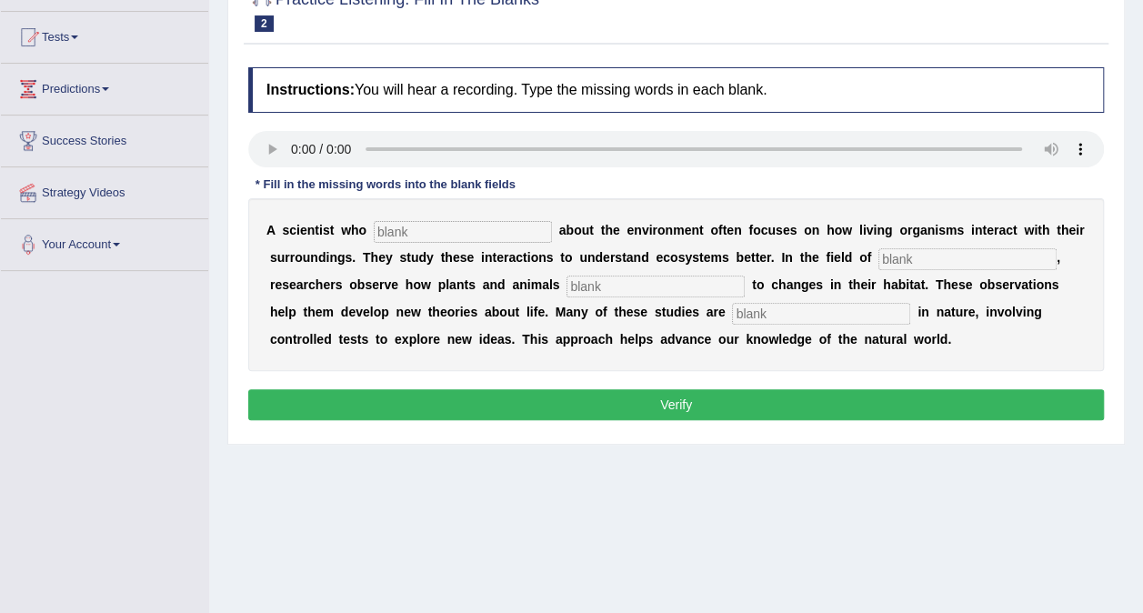
click at [440, 218] on div "A s c i e n t i s t w h o a b o u t t h e e n v i r o n m e n t o f t e n f o c…" at bounding box center [676, 284] width 856 height 173
click at [433, 223] on input "text" at bounding box center [463, 232] width 178 height 22
type input "cares"
click at [886, 257] on input "text" at bounding box center [967, 259] width 178 height 22
type input "biology"
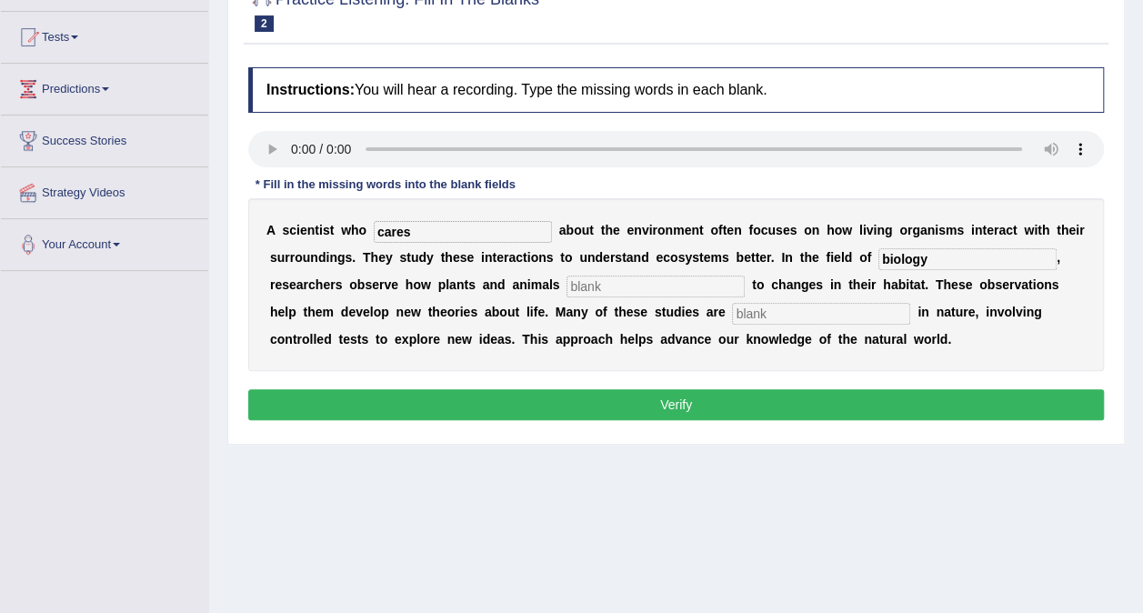
click at [566, 282] on input "text" at bounding box center [655, 287] width 178 height 22
type input "respond"
click at [732, 313] on input "text" at bounding box center [821, 314] width 178 height 22
type input "experimental"
click at [687, 404] on button "Verify" at bounding box center [676, 404] width 856 height 31
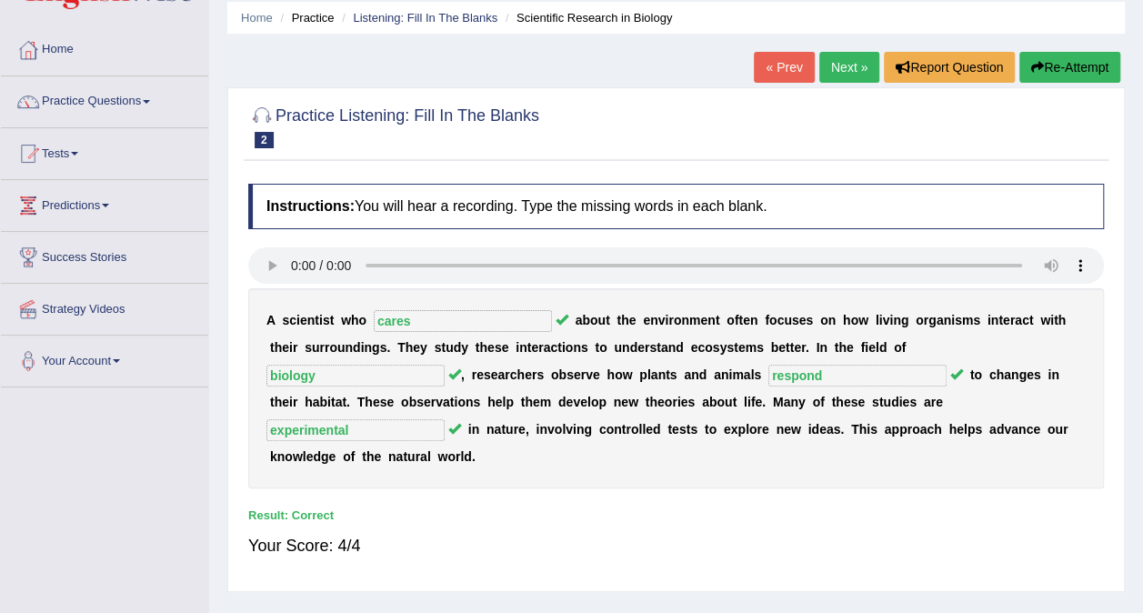
scroll to position [0, 0]
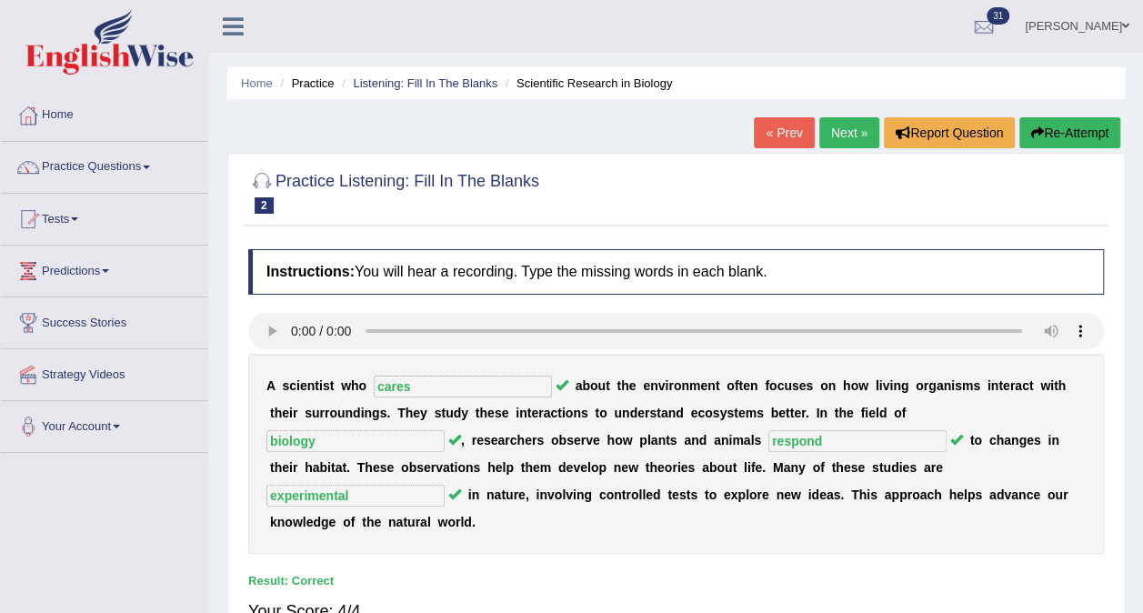
click at [844, 129] on link "Next »" at bounding box center [849, 132] width 60 height 31
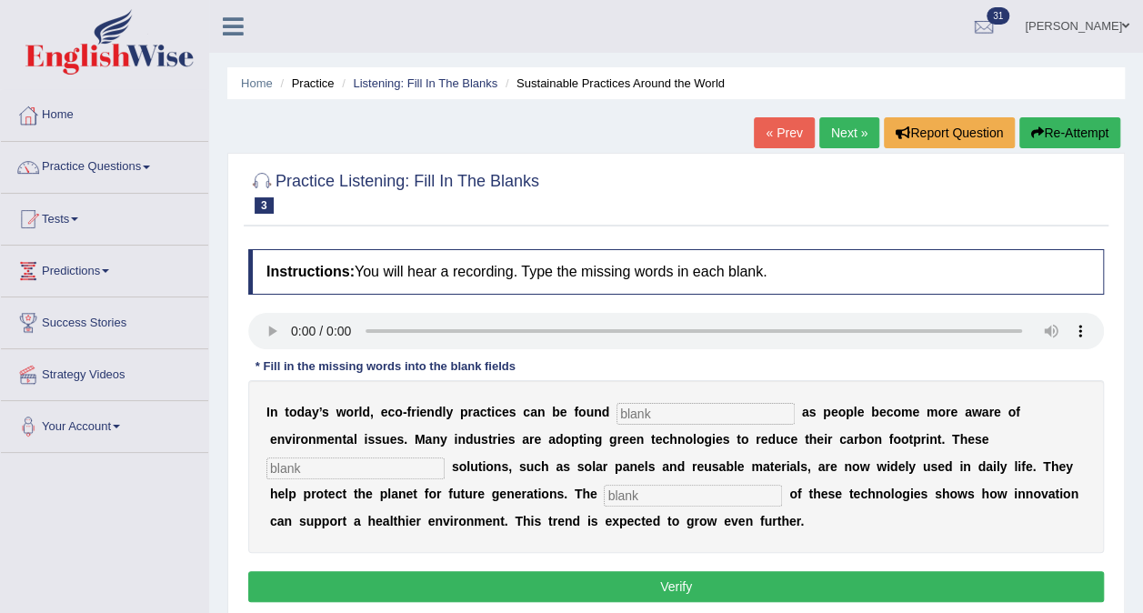
click at [669, 418] on input "text" at bounding box center [705, 414] width 178 height 22
type input "everywhere"
click at [445, 457] on input "text" at bounding box center [355, 468] width 178 height 22
type input "sustainable"
click at [604, 488] on input "text" at bounding box center [693, 496] width 178 height 22
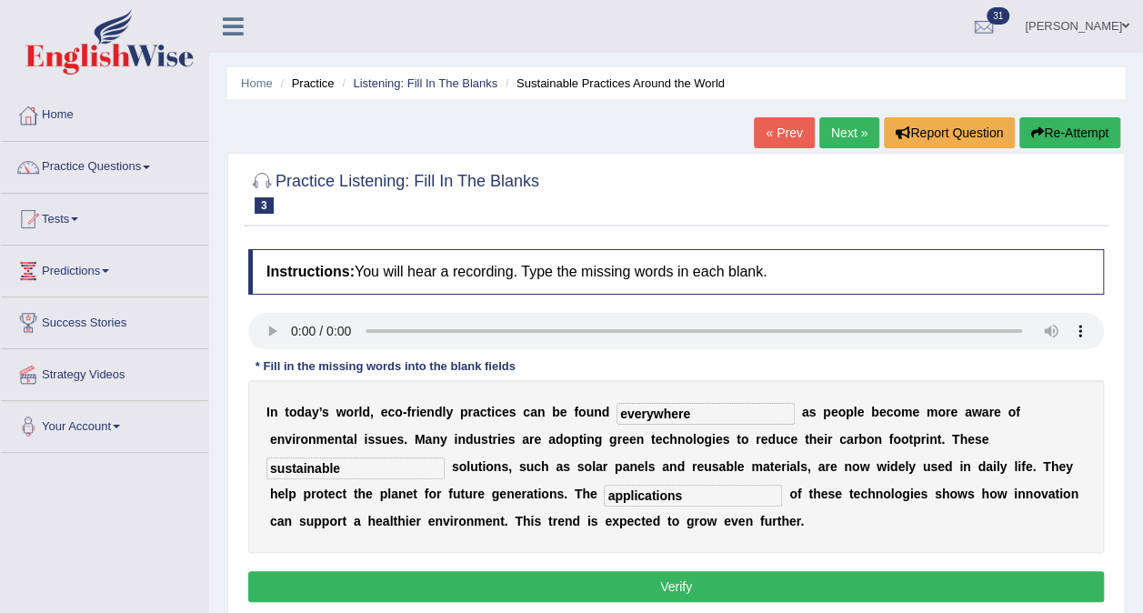
type input "applications"
click at [487, 583] on button "Verify" at bounding box center [676, 586] width 856 height 31
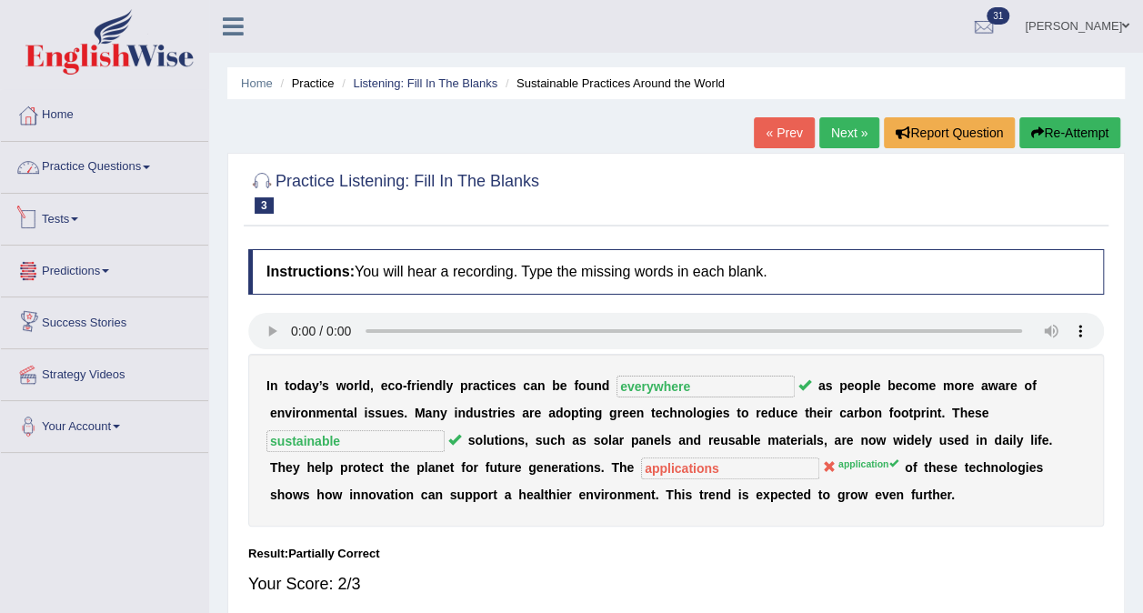
click at [154, 156] on link "Practice Questions" at bounding box center [104, 164] width 207 height 45
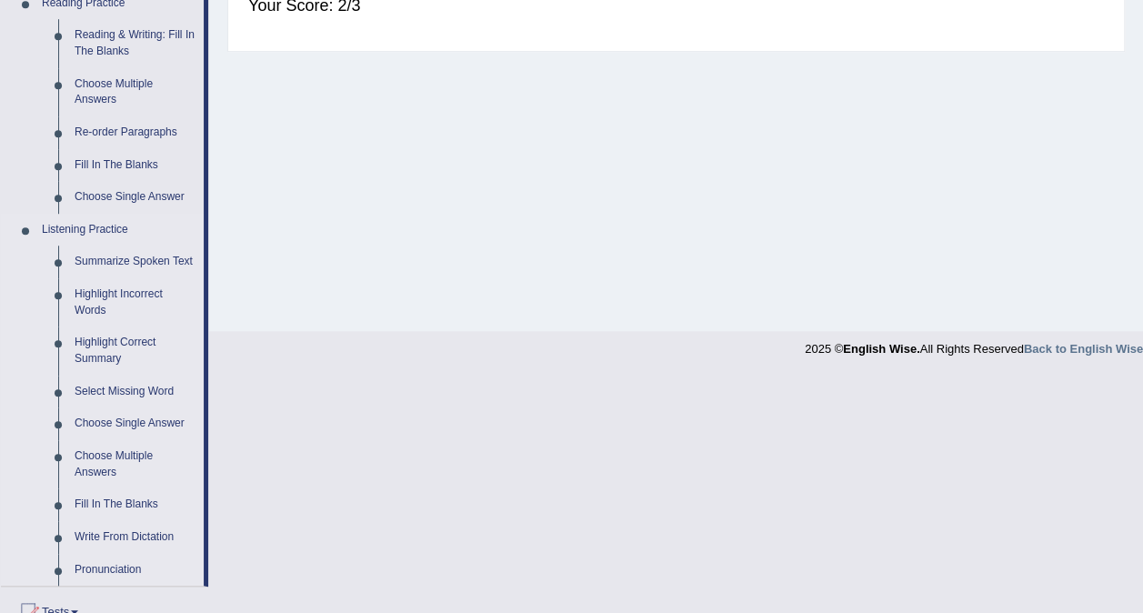
scroll to position [636, 0]
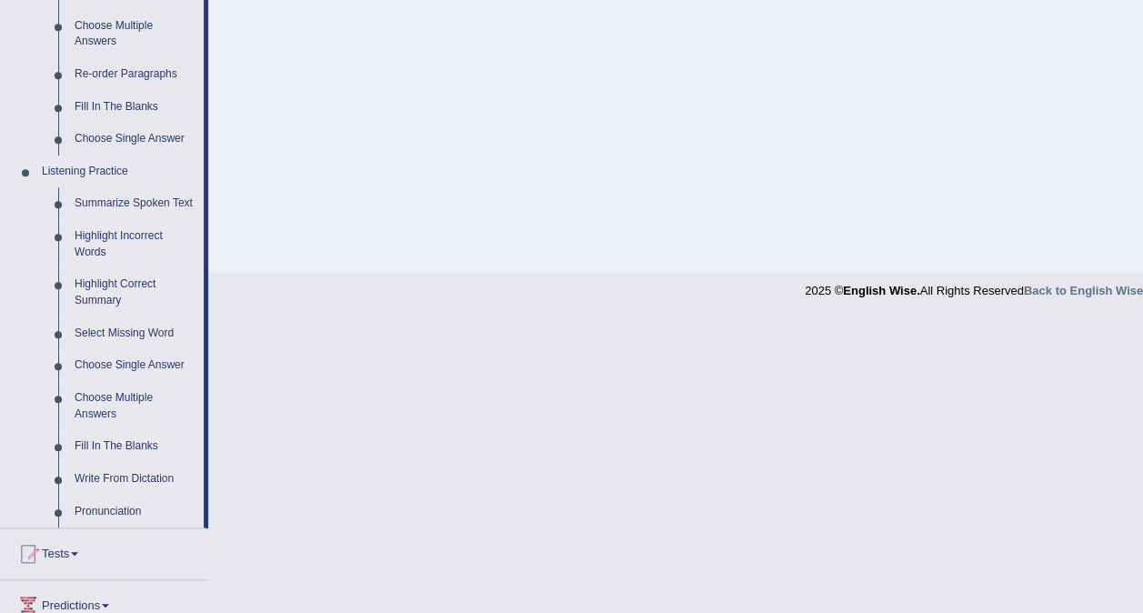
click at [105, 478] on link "Write From Dictation" at bounding box center [134, 479] width 137 height 33
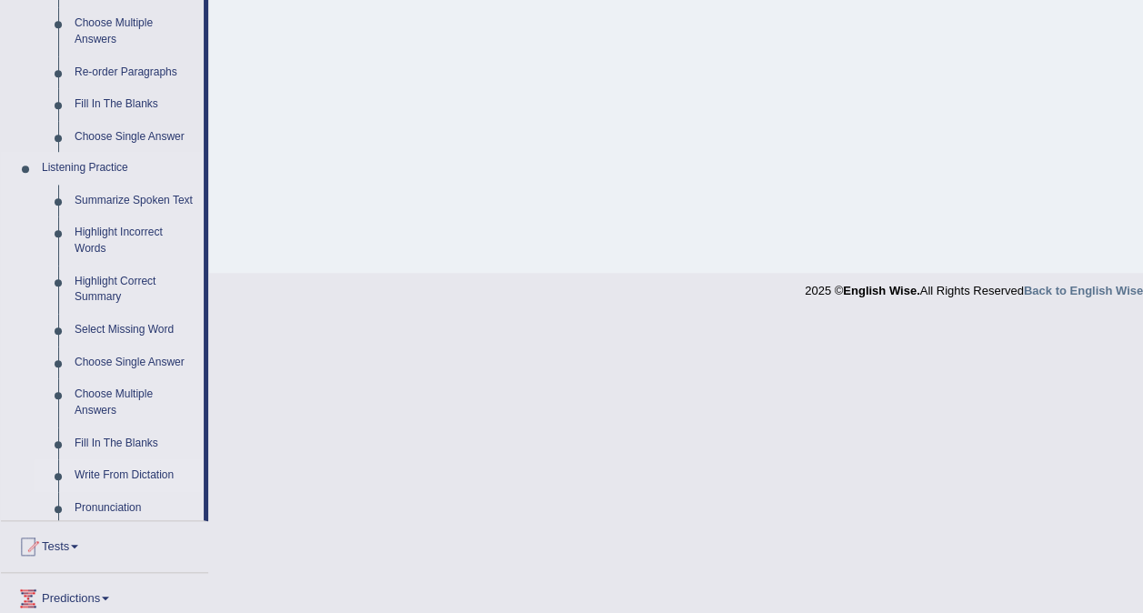
scroll to position [342, 0]
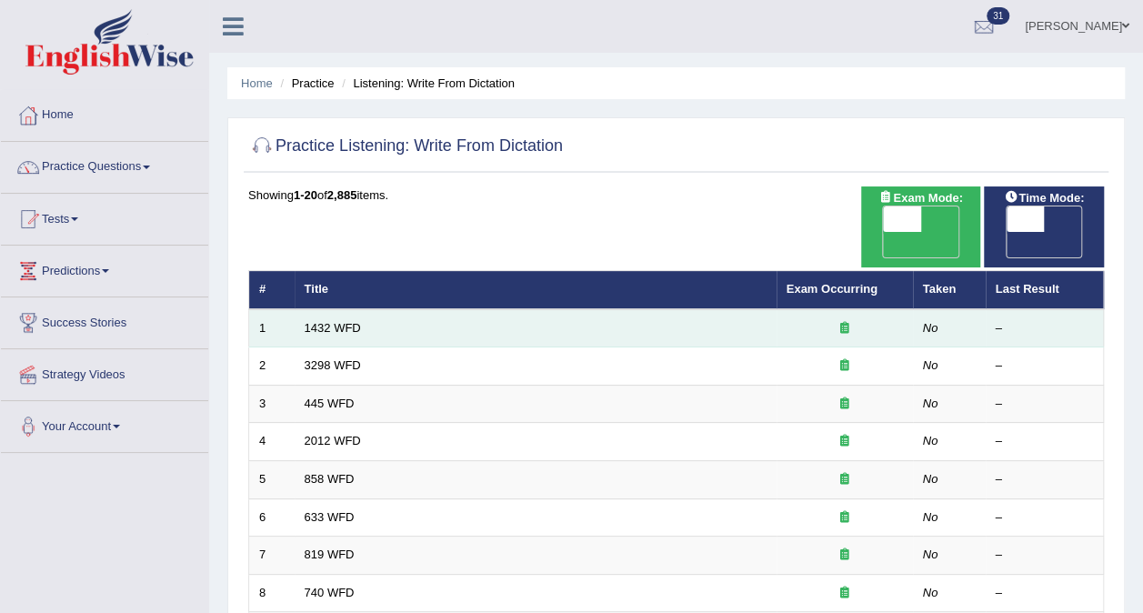
click at [329, 309] on td "1432 WFD" at bounding box center [536, 328] width 482 height 38
click at [336, 321] on link "1432 WFD" at bounding box center [333, 328] width 56 height 14
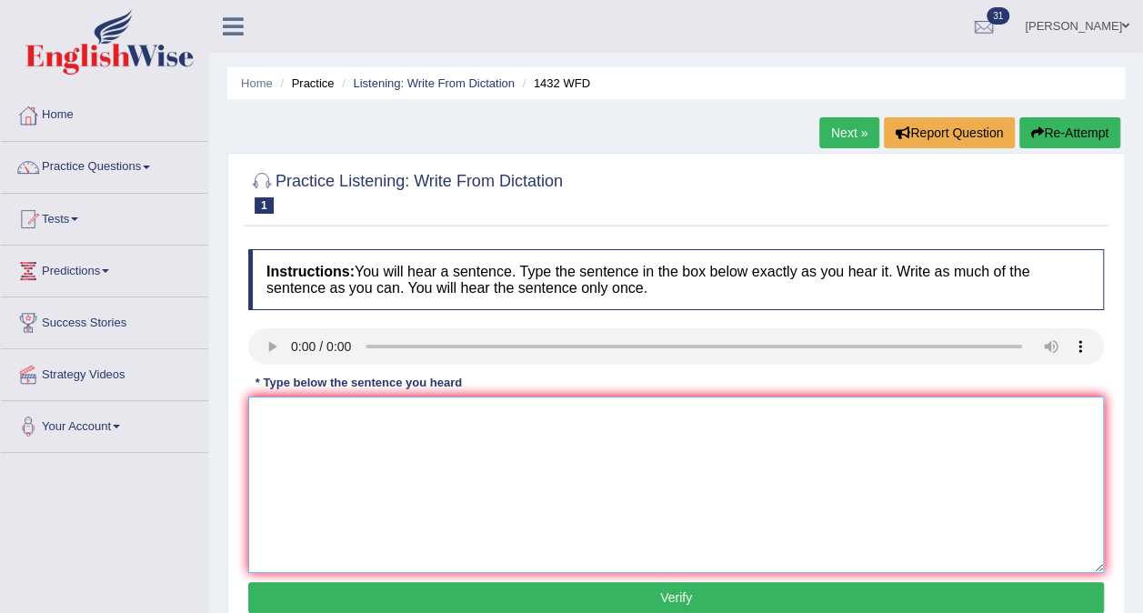
click at [416, 442] on textarea at bounding box center [676, 484] width 856 height 176
click at [376, 427] on textarea at bounding box center [676, 484] width 856 height 176
click at [446, 413] on textarea "More physial activity is beneficail for your health" at bounding box center [676, 484] width 856 height 176
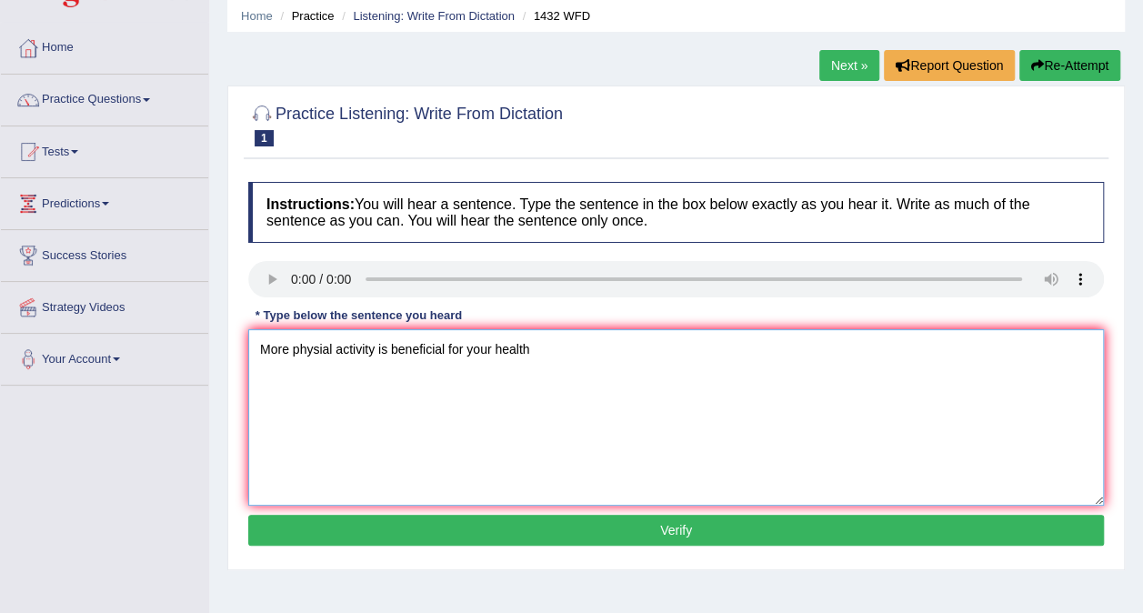
scroll to position [91, 0]
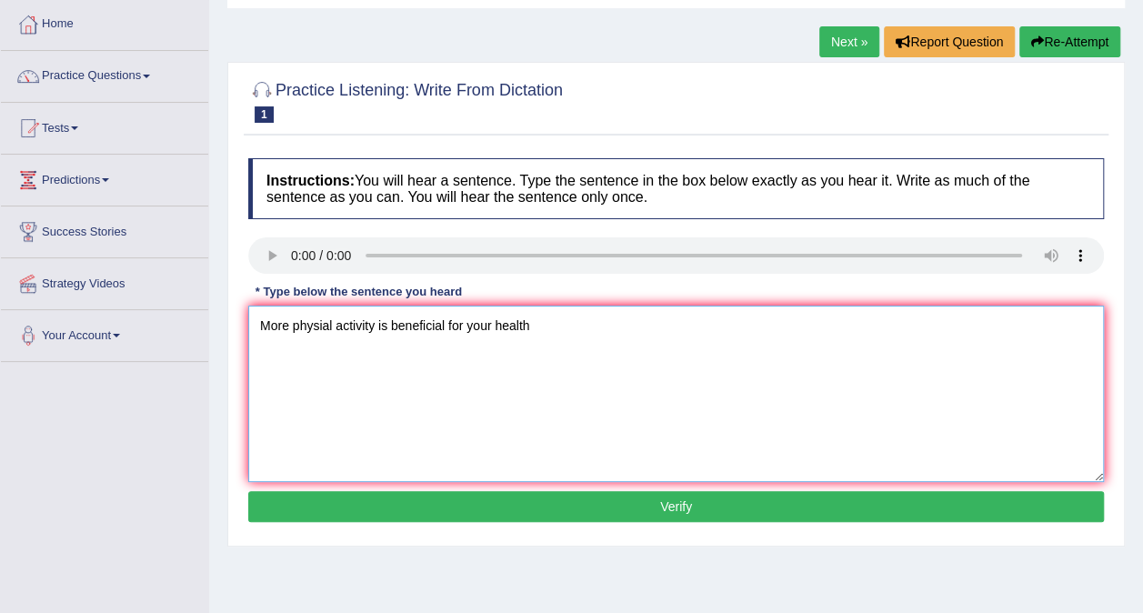
click at [535, 331] on textarea "More physial activity is beneficial for your health" at bounding box center [676, 394] width 856 height 176
type textarea "More physial activity is beneficial for your health."
click at [586, 503] on button "Verify" at bounding box center [676, 506] width 856 height 31
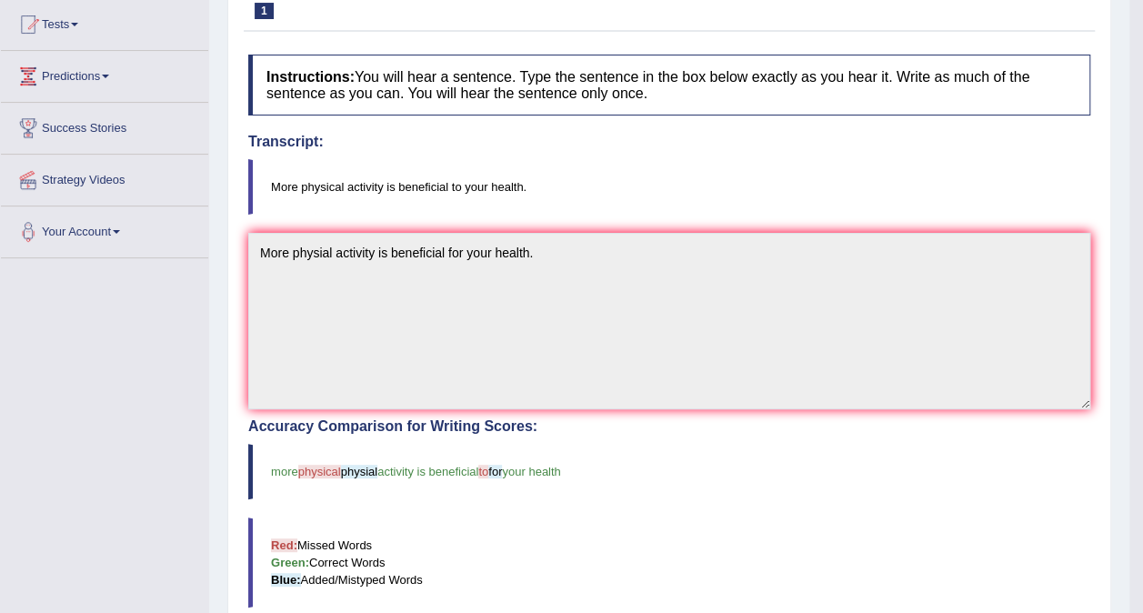
scroll to position [0, 0]
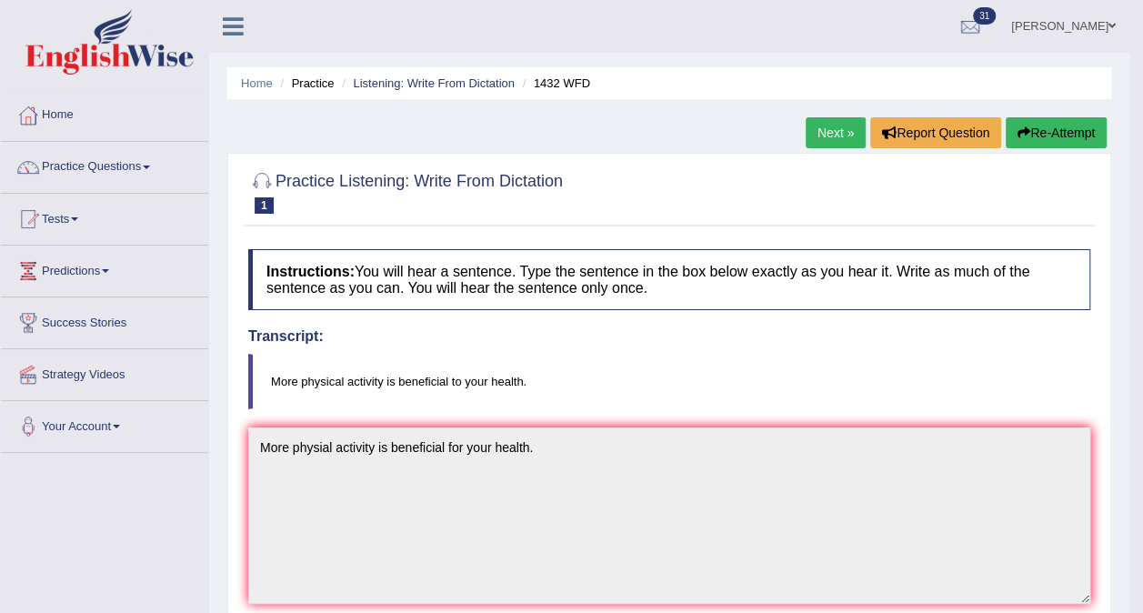
click at [844, 134] on link "Next »" at bounding box center [836, 132] width 60 height 31
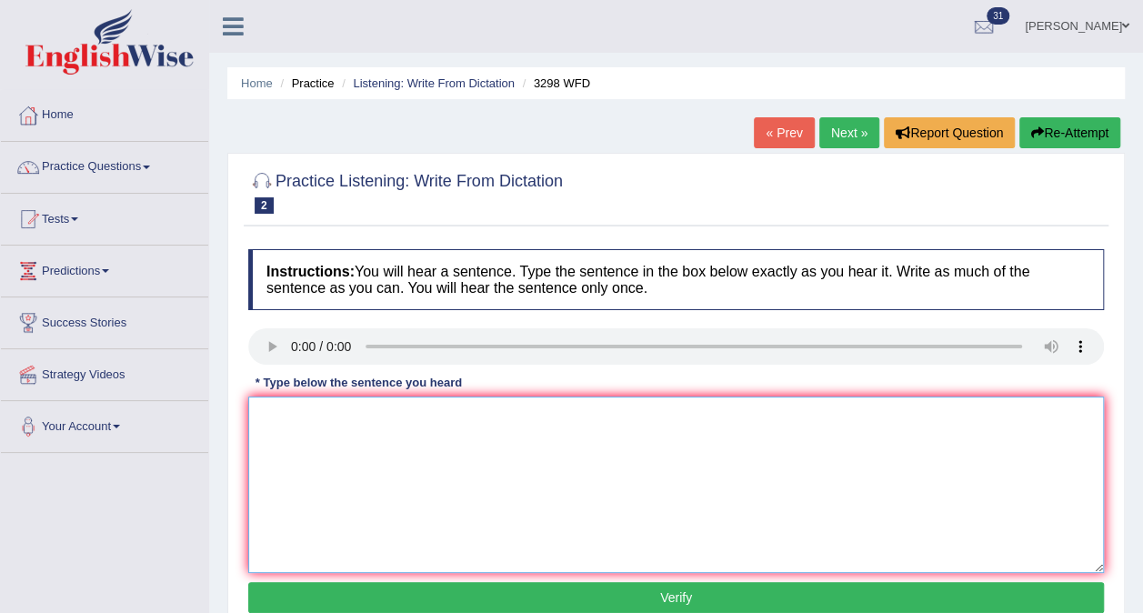
click at [289, 413] on textarea at bounding box center [676, 484] width 856 height 176
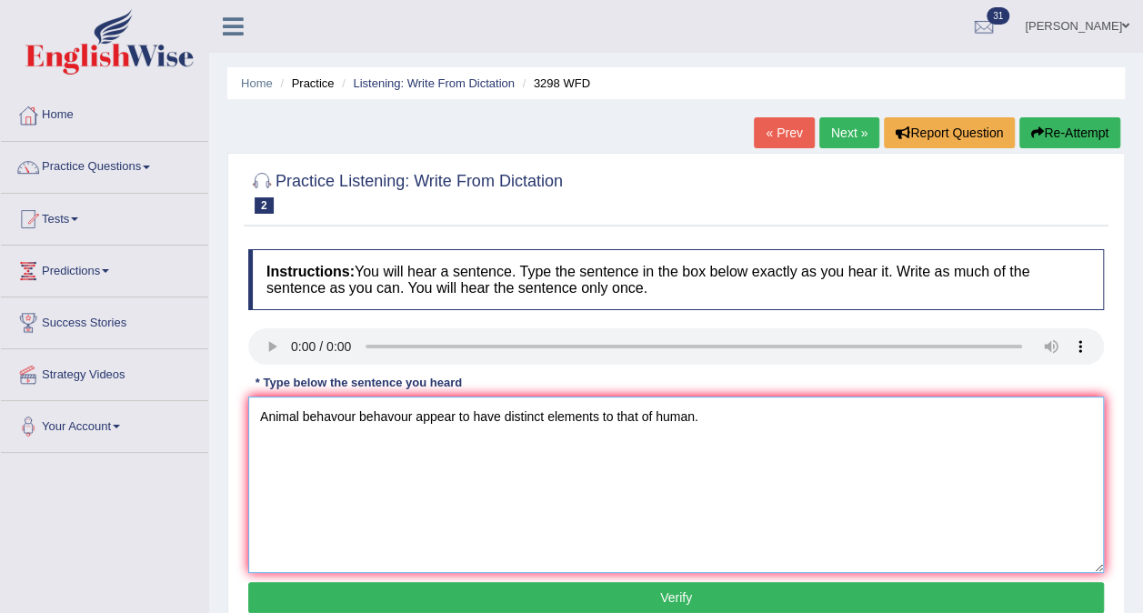
click at [406, 416] on textarea "Animal behavour behavour appear to have distinct elements to that of human." at bounding box center [676, 484] width 856 height 176
type textarea "Animal behavour appear to have distinct elements to that of human."
click at [652, 593] on button "Verify" at bounding box center [676, 597] width 856 height 31
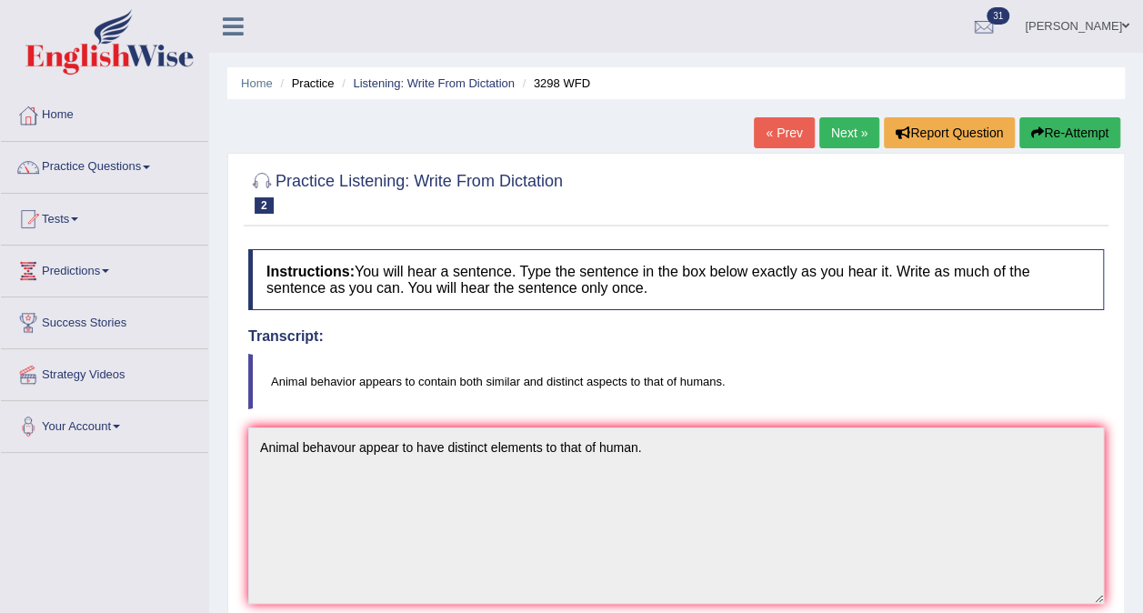
click at [835, 122] on link "Next »" at bounding box center [849, 132] width 60 height 31
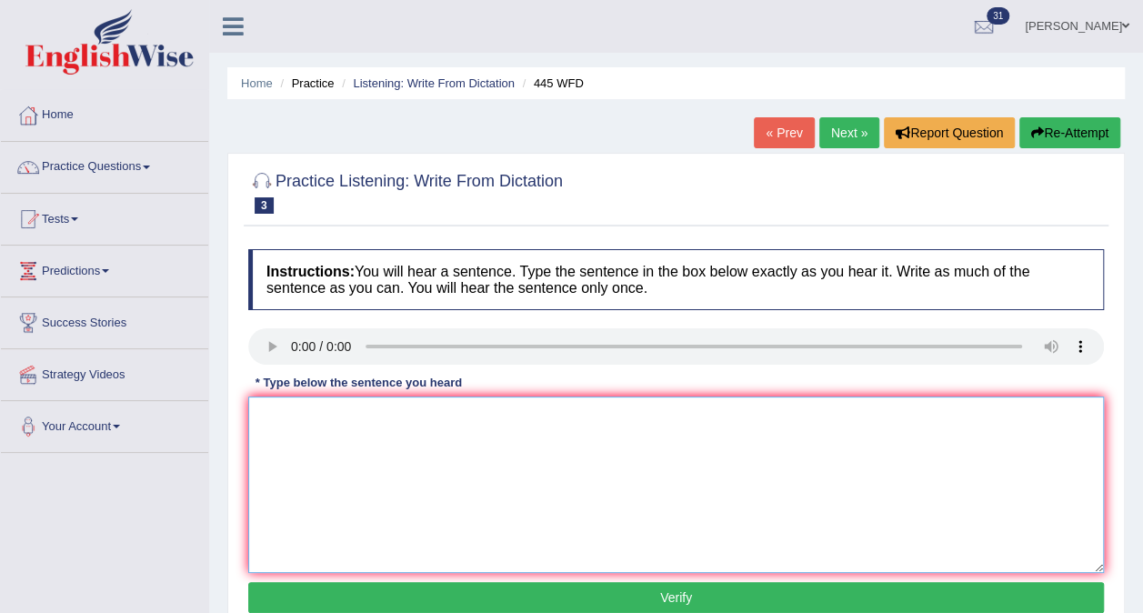
click at [331, 433] on textarea at bounding box center [676, 484] width 856 height 176
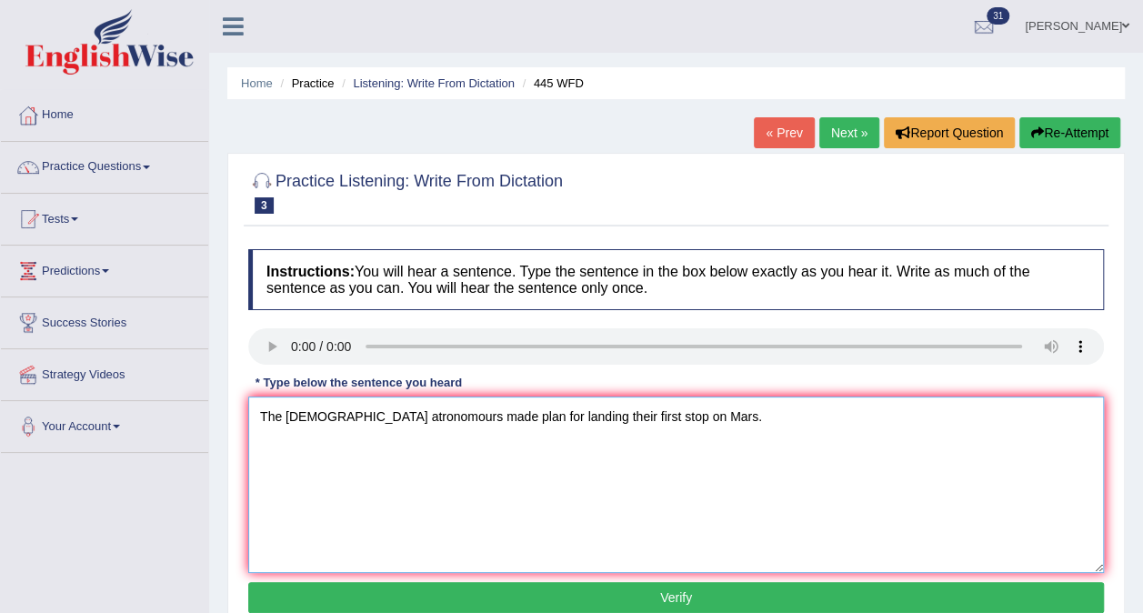
type textarea "The American atronomours made plan for landing their first stop on Mars."
click at [566, 605] on button "Verify" at bounding box center [676, 597] width 856 height 31
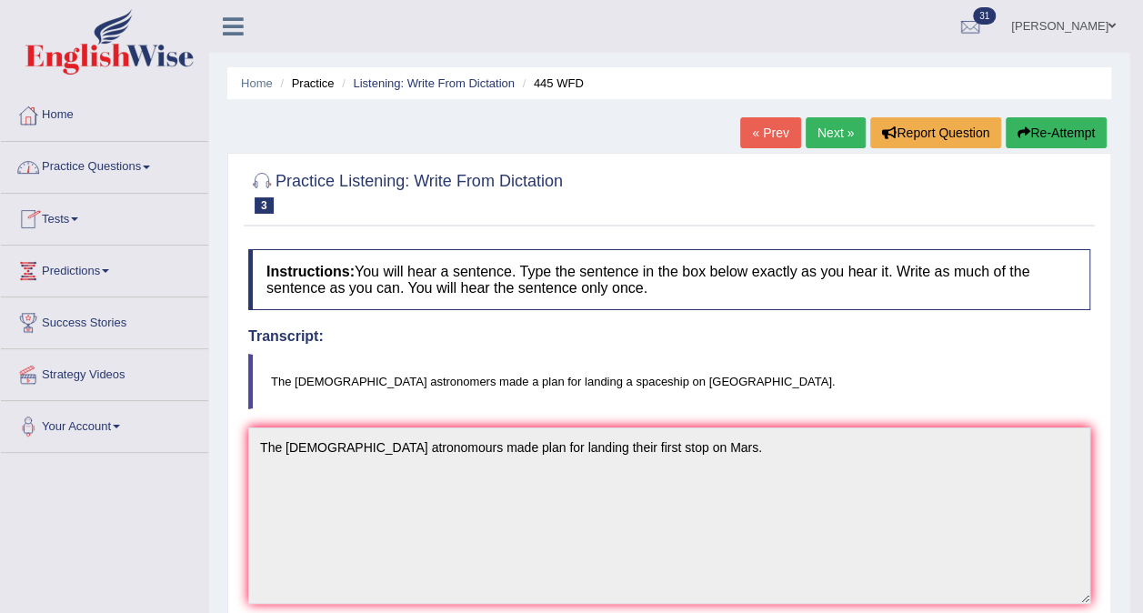
click at [141, 160] on link "Practice Questions" at bounding box center [104, 164] width 207 height 45
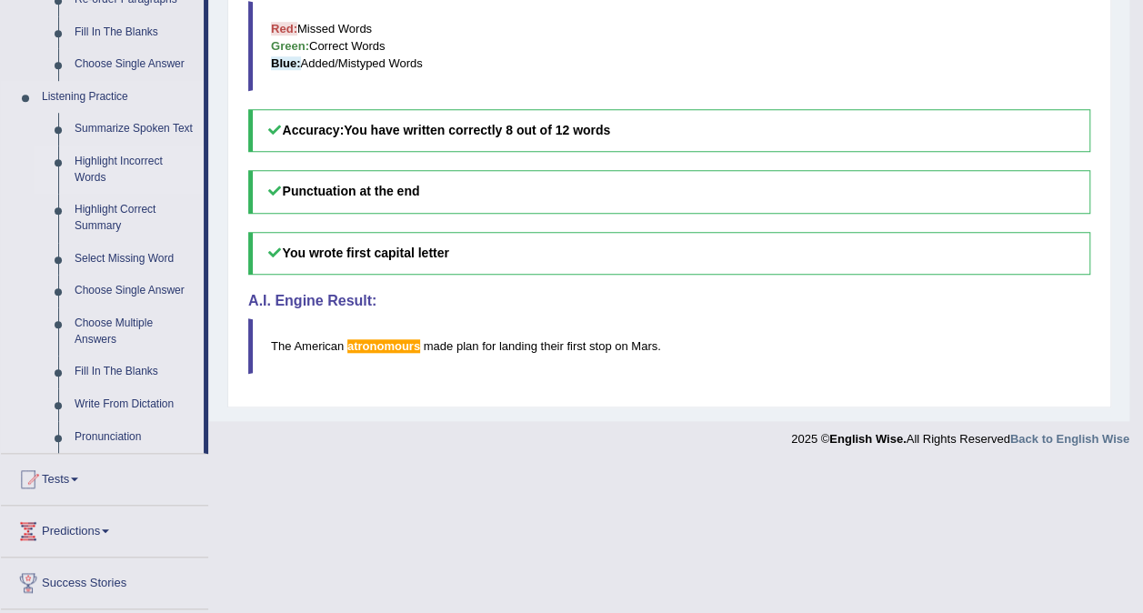
scroll to position [727, 0]
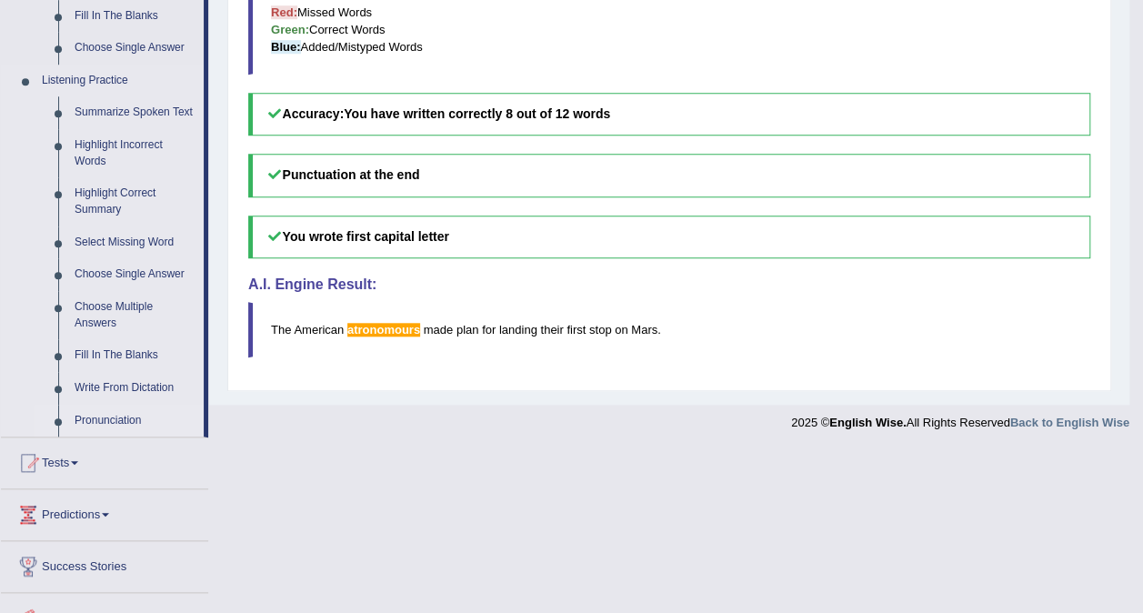
click at [124, 416] on link "Pronunciation" at bounding box center [134, 421] width 137 height 33
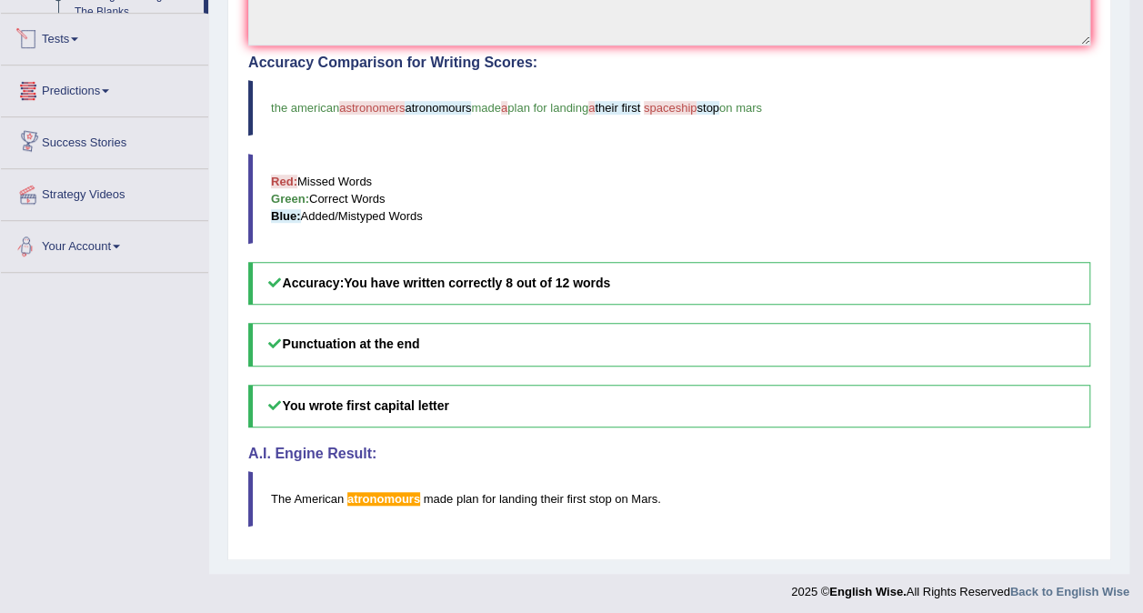
scroll to position [744, 0]
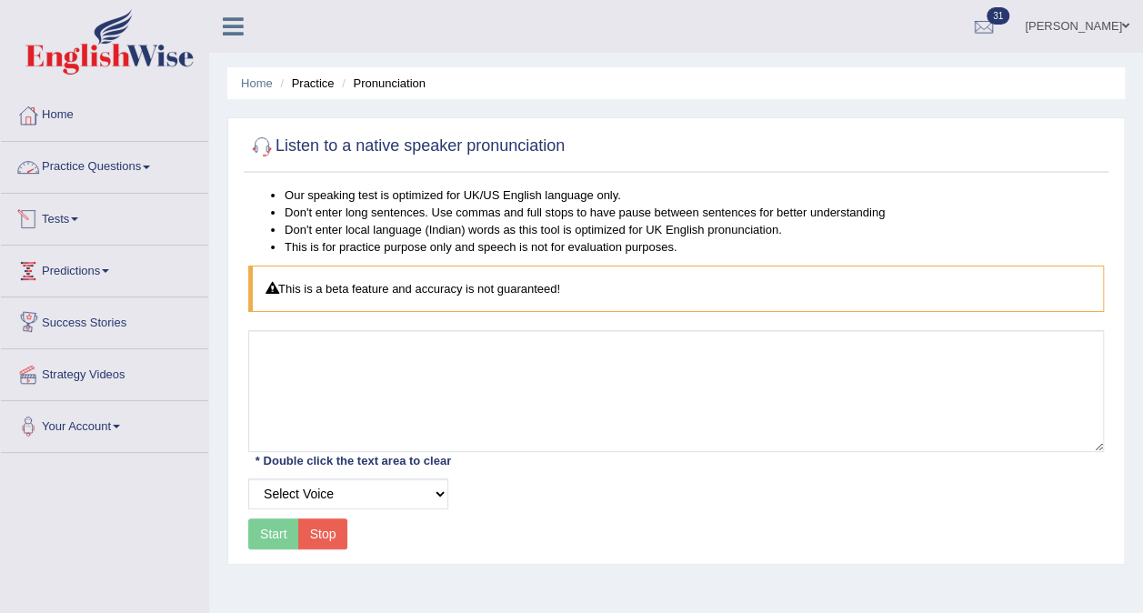
click at [149, 165] on span at bounding box center [146, 167] width 7 height 4
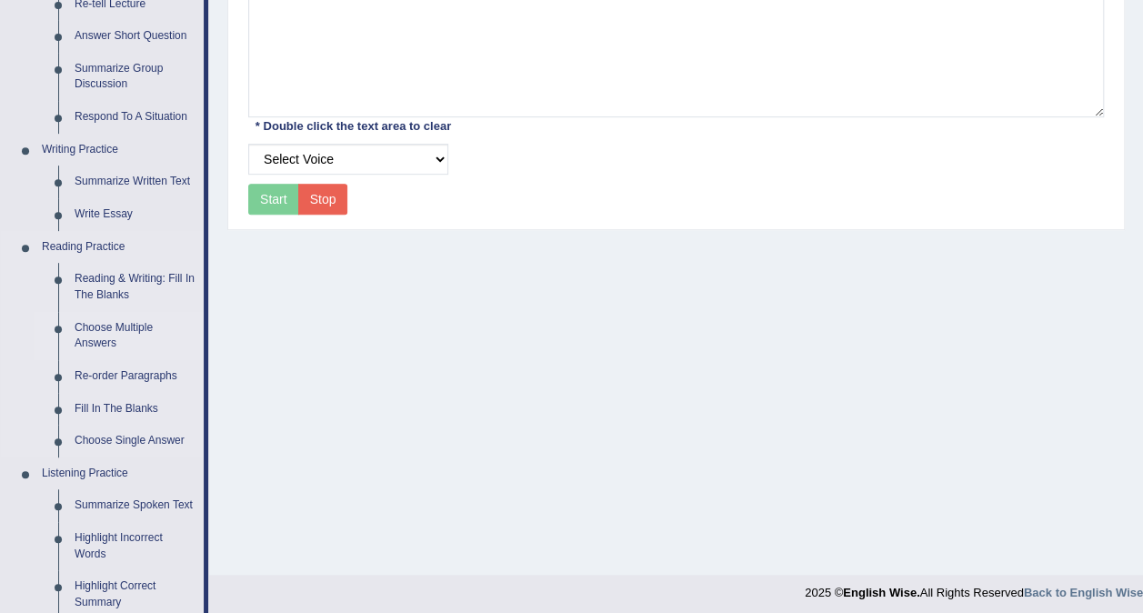
scroll to position [364, 0]
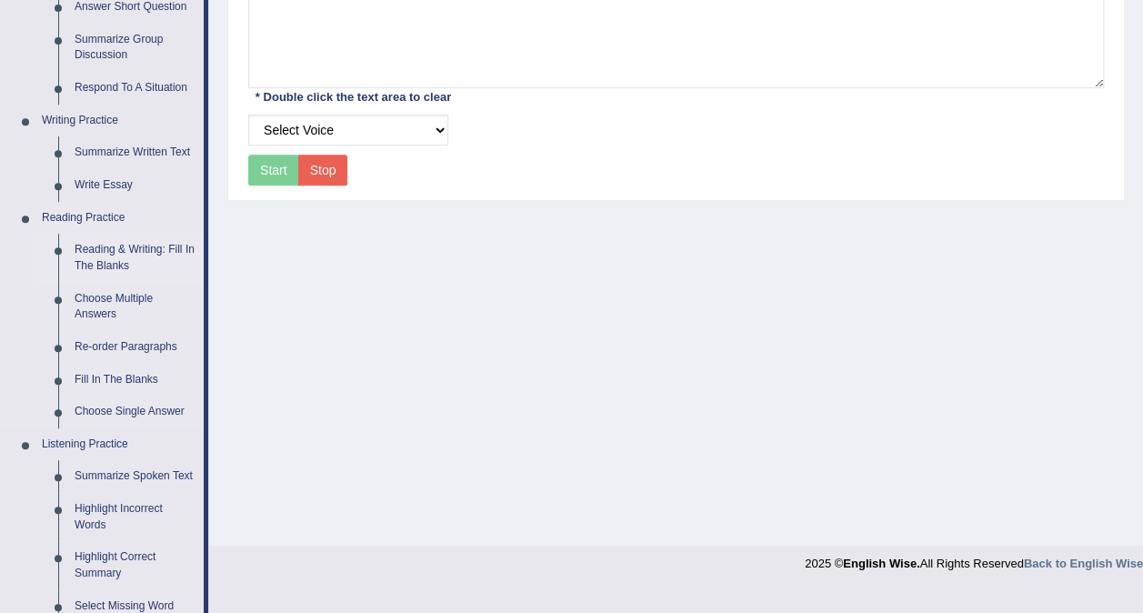
click at [109, 246] on link "Reading & Writing: Fill In The Blanks" at bounding box center [134, 258] width 137 height 48
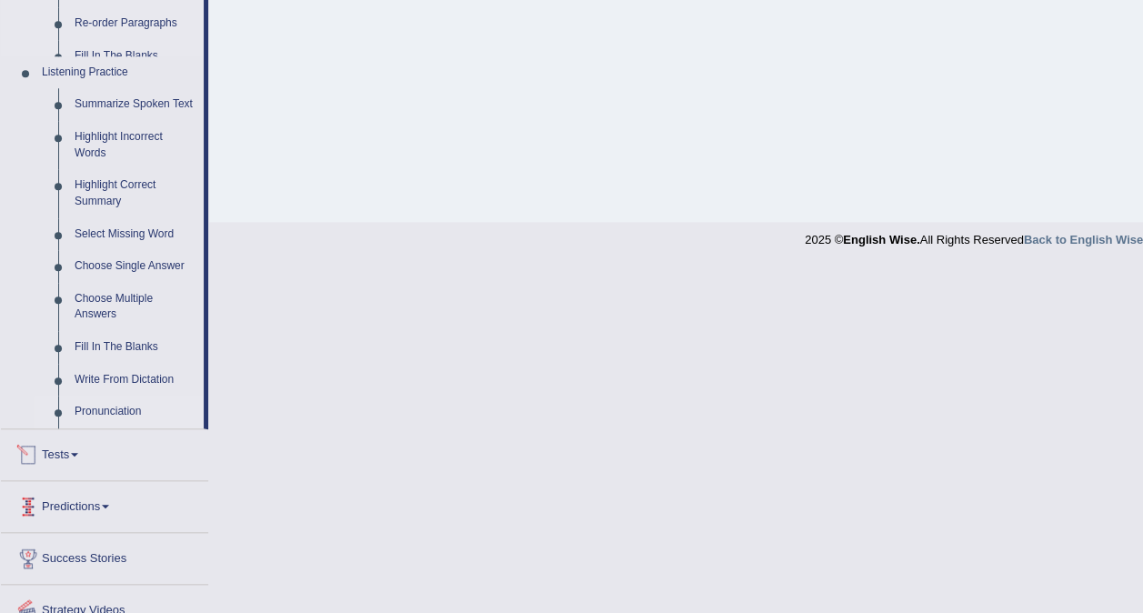
scroll to position [623, 0]
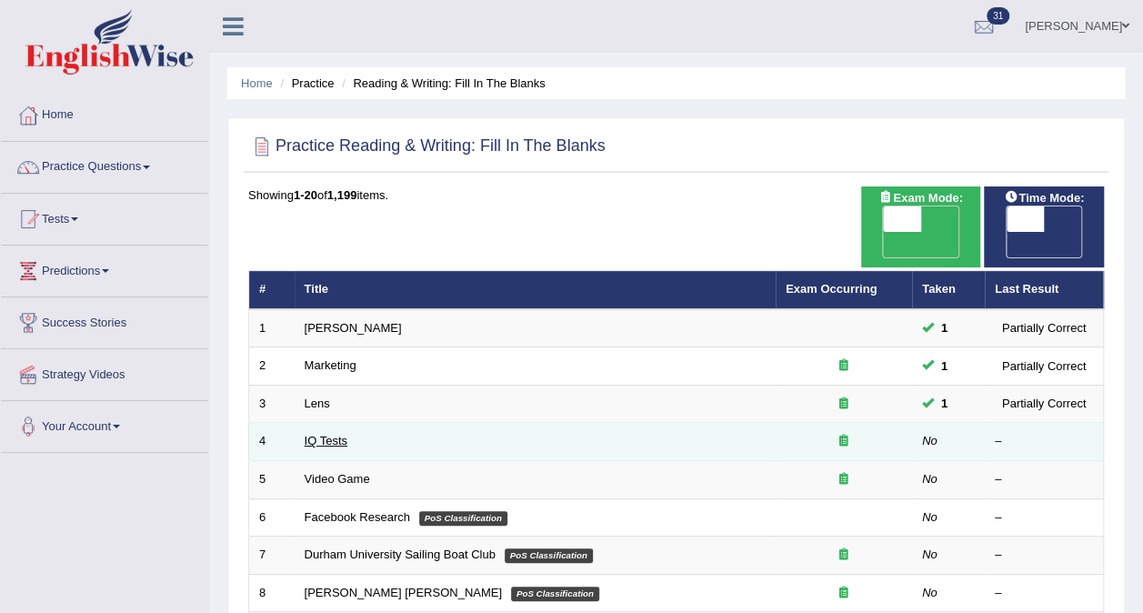
click at [326, 434] on link "IQ Tests" at bounding box center [326, 441] width 43 height 14
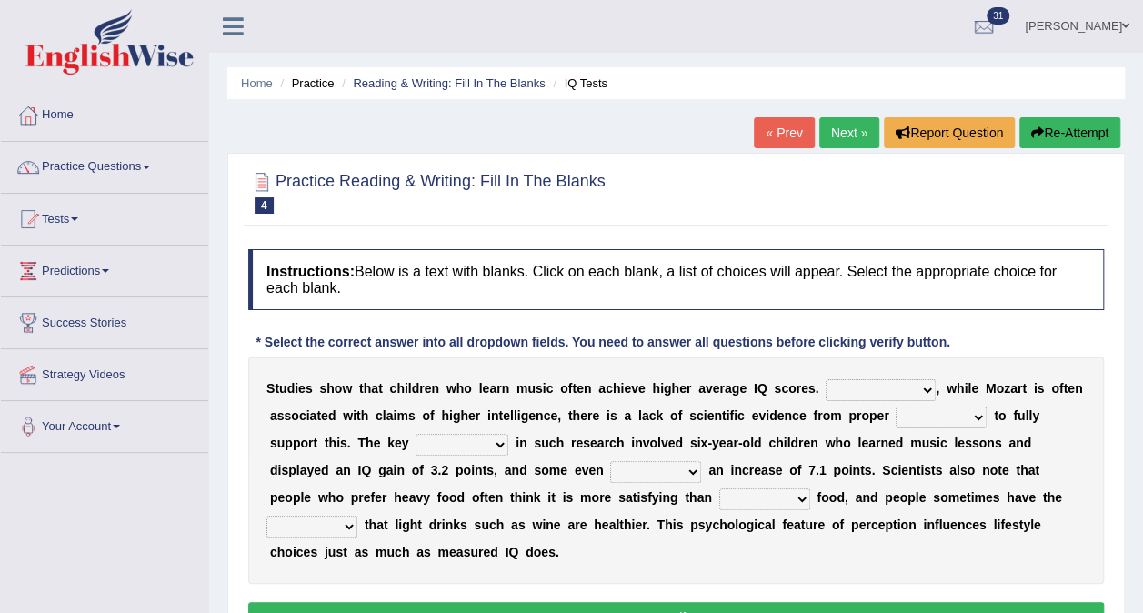
click at [872, 386] on select "However Therefore Consequently While" at bounding box center [881, 390] width 110 height 22
select select "Consequently"
click at [826, 379] on select "However Therefore Consequently While" at bounding box center [881, 390] width 110 height 22
click at [937, 411] on select "test tests testing tested" at bounding box center [941, 417] width 91 height 22
select select "test"
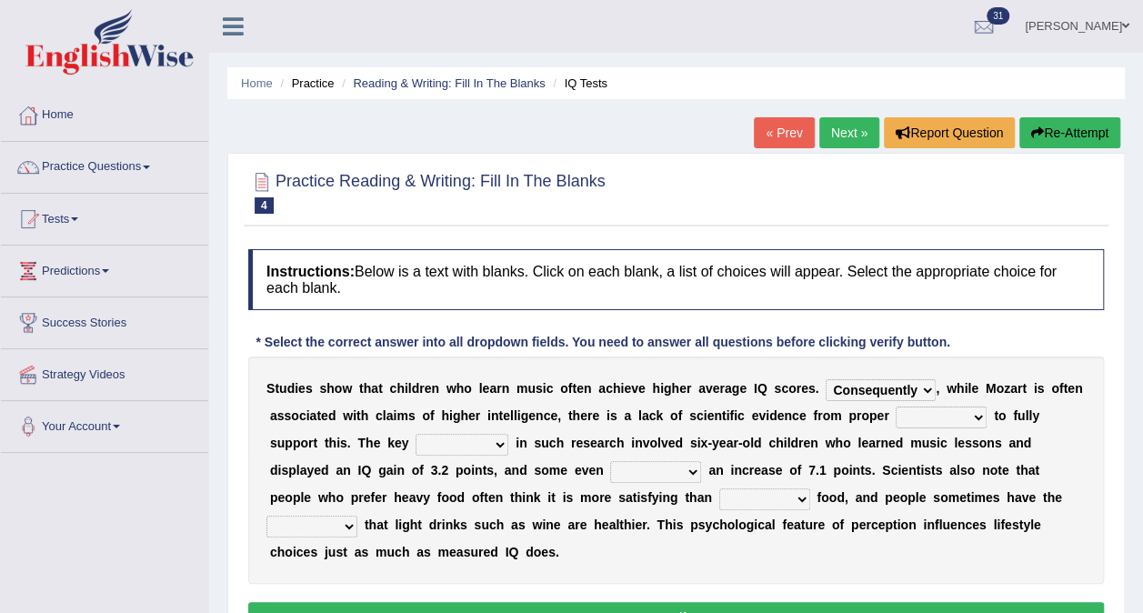
click at [896, 406] on select "test tests testing tested" at bounding box center [941, 417] width 91 height 22
click at [416, 441] on select "process goal implication odd" at bounding box center [462, 445] width 93 height 22
select select "process"
click at [416, 434] on select "process goal implication odd" at bounding box center [462, 445] width 93 height 22
click at [610, 465] on select "exhibited taught learned threatened" at bounding box center [655, 472] width 91 height 22
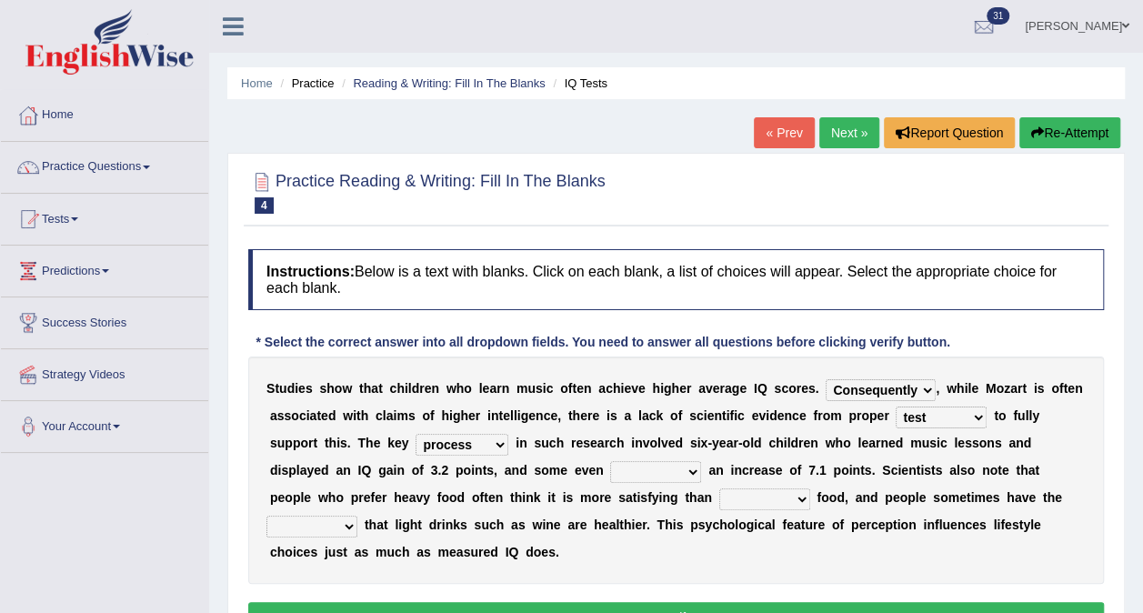
select select "exhibited"
click at [610, 461] on select "exhibited taught learned threatened" at bounding box center [655, 472] width 91 height 22
click at [719, 492] on select "choosy lighter cushiony spooky" at bounding box center [764, 499] width 91 height 22
select select "lighter"
click at [719, 488] on select "choosy lighter cushiony spooky" at bounding box center [764, 499] width 91 height 22
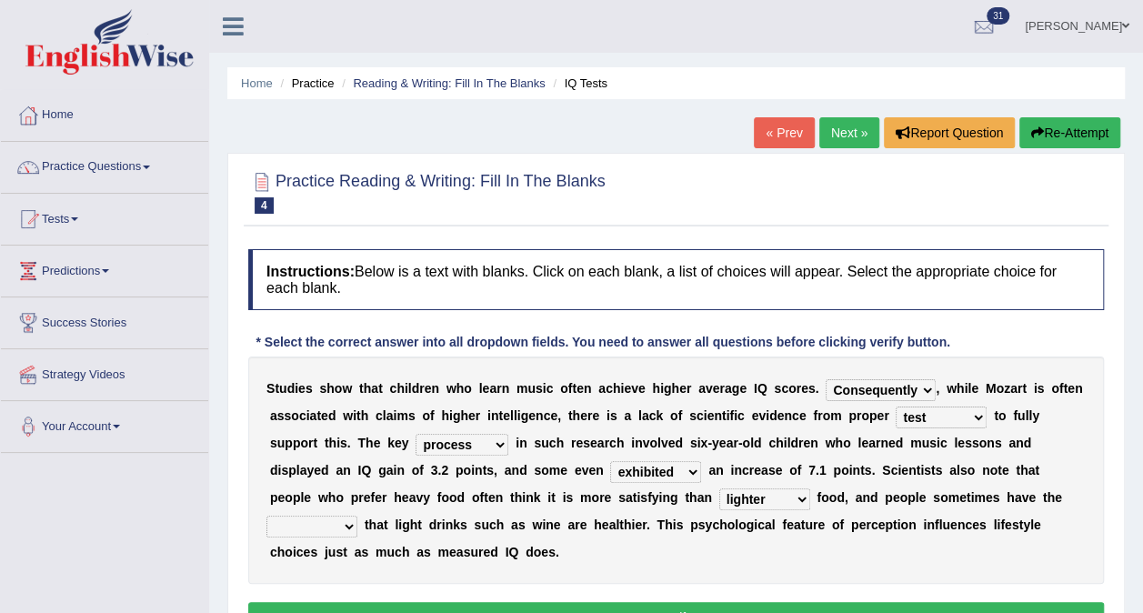
click at [357, 516] on select "illusion sight anecdote intention" at bounding box center [311, 527] width 91 height 22
select select "sight"
click at [357, 516] on select "illusion sight anecdote intention" at bounding box center [311, 527] width 91 height 22
click at [729, 602] on button "Verify" at bounding box center [676, 617] width 856 height 31
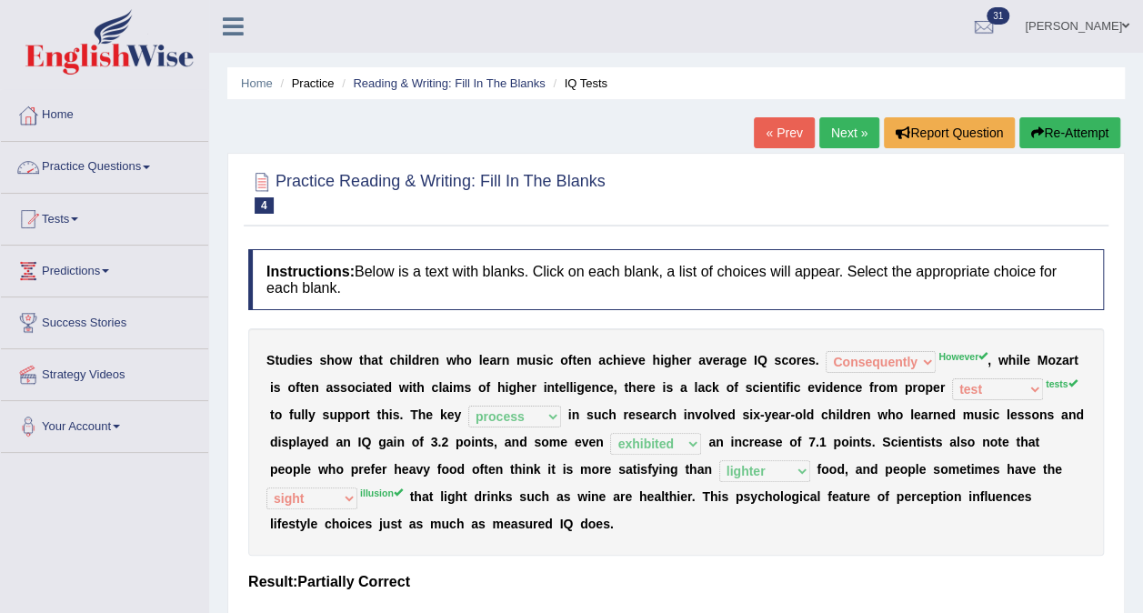
click at [139, 160] on link "Practice Questions" at bounding box center [104, 164] width 207 height 45
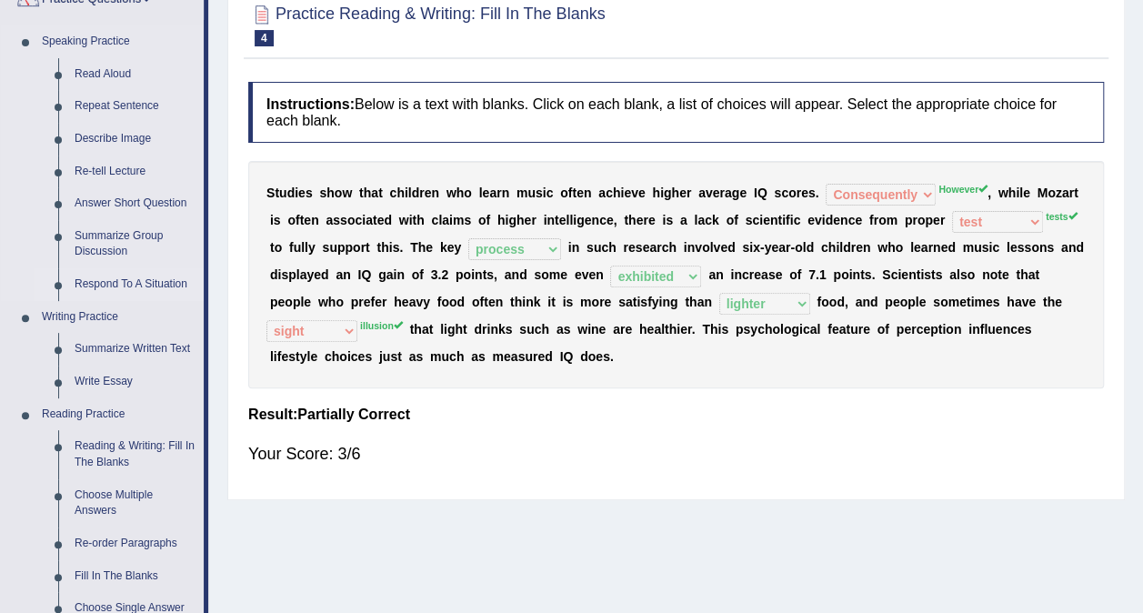
scroll to position [273, 0]
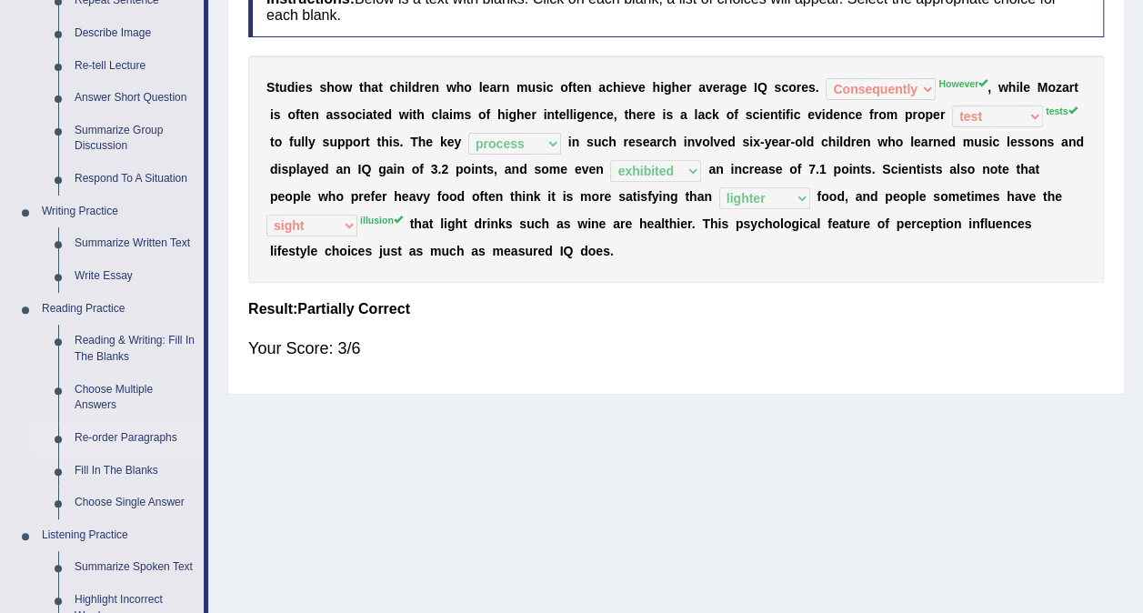
click at [121, 433] on link "Re-order Paragraphs" at bounding box center [134, 438] width 137 height 33
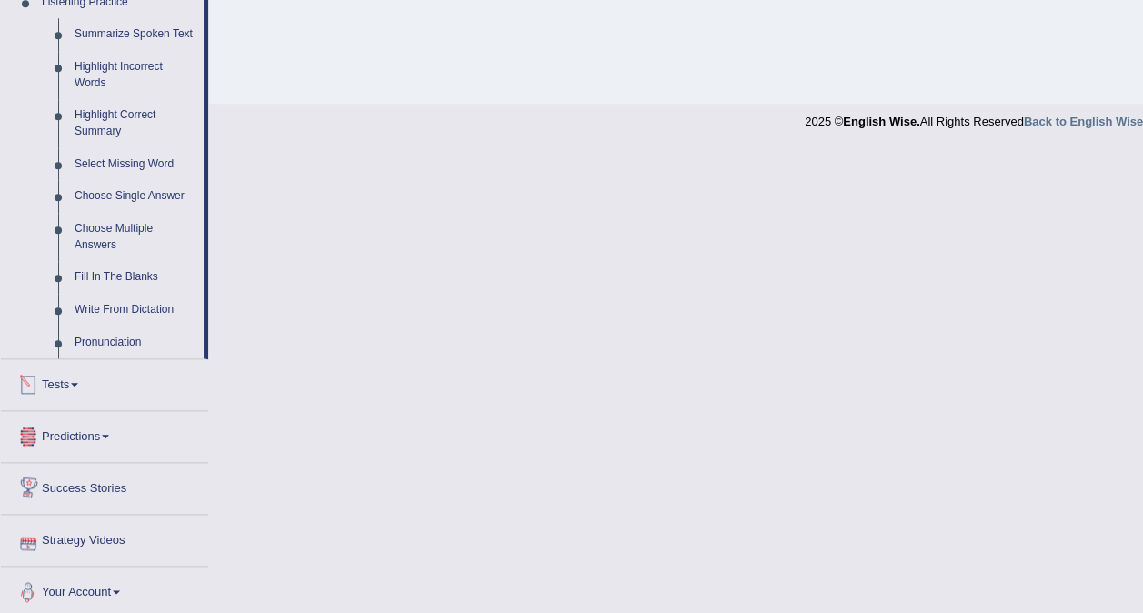
scroll to position [809, 0]
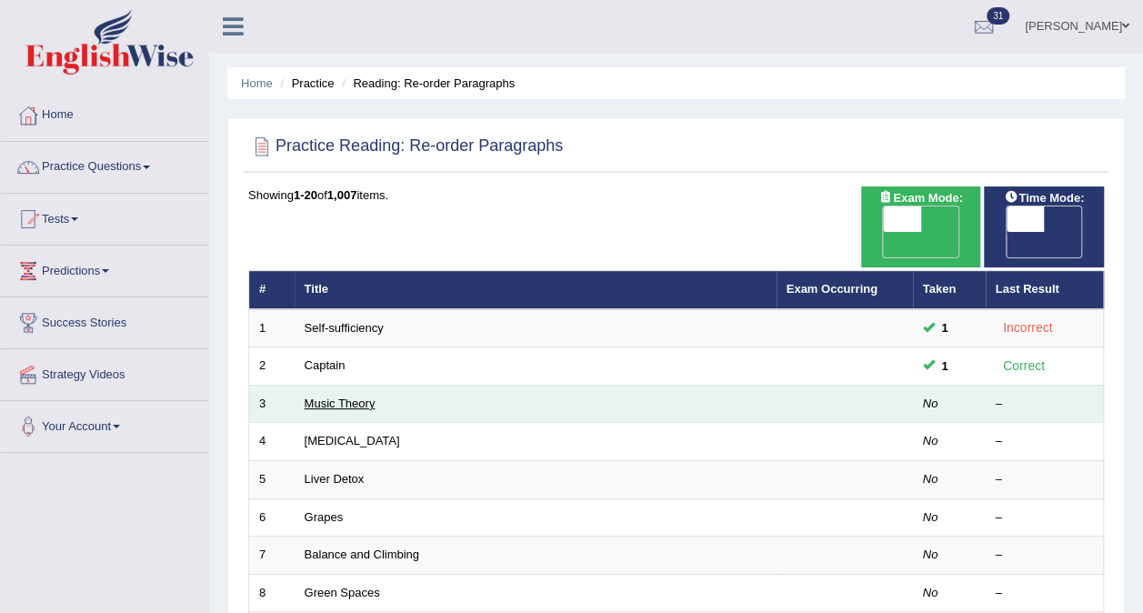
click at [366, 396] on link "Music Theory" at bounding box center [340, 403] width 71 height 14
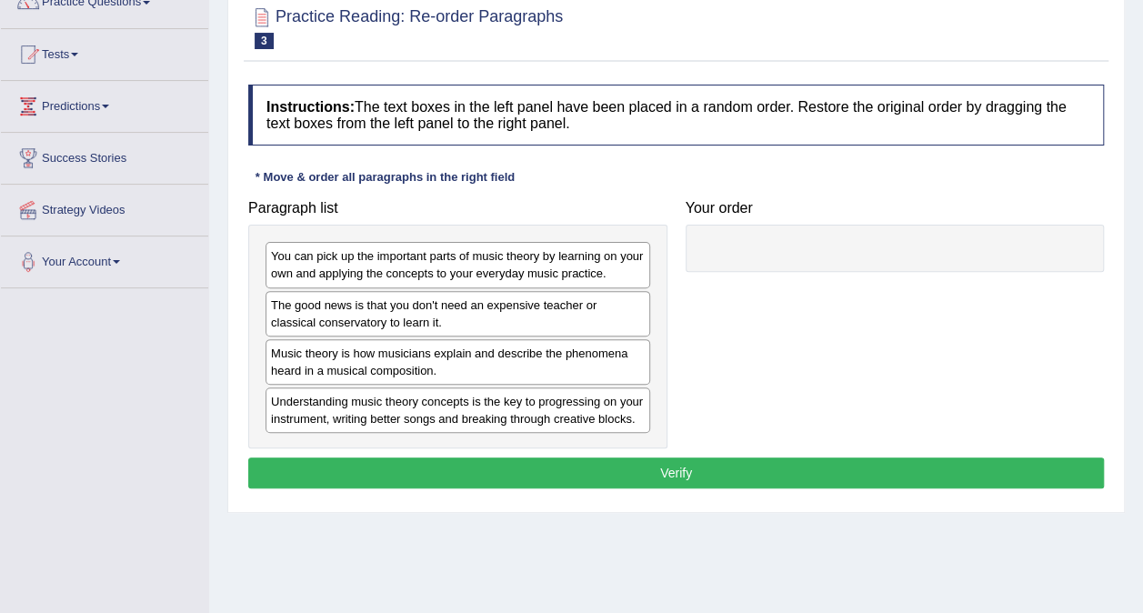
scroll to position [182, 0]
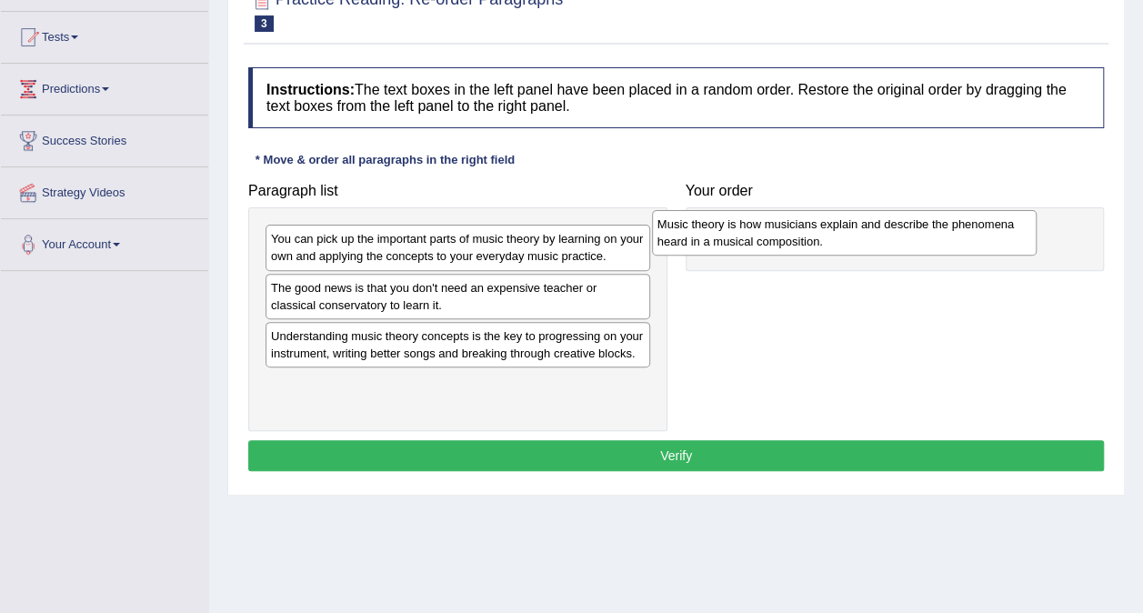
drag, startPoint x: 410, startPoint y: 348, endPoint x: 797, endPoint y: 238, distance: 401.8
click at [797, 238] on div "Music theory is how musicians explain and describe the phenomena heard in a mus…" at bounding box center [844, 232] width 385 height 45
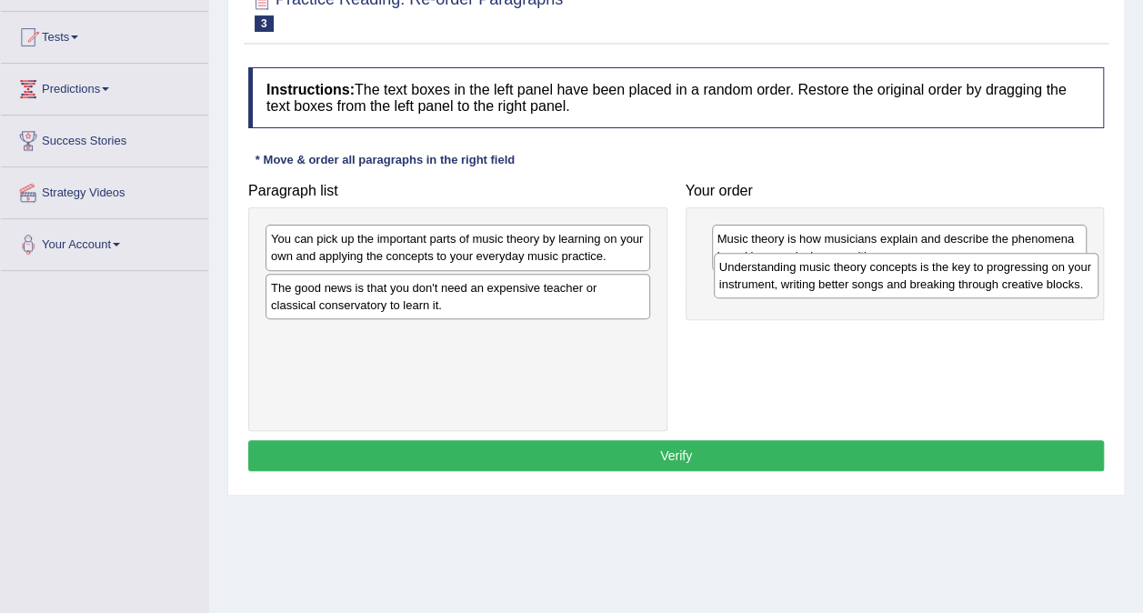
drag, startPoint x: 492, startPoint y: 369, endPoint x: 903, endPoint y: 287, distance: 419.1
click at [903, 287] on div "Understanding music theory concepts is the key to progressing on your instrumen…" at bounding box center [906, 275] width 385 height 45
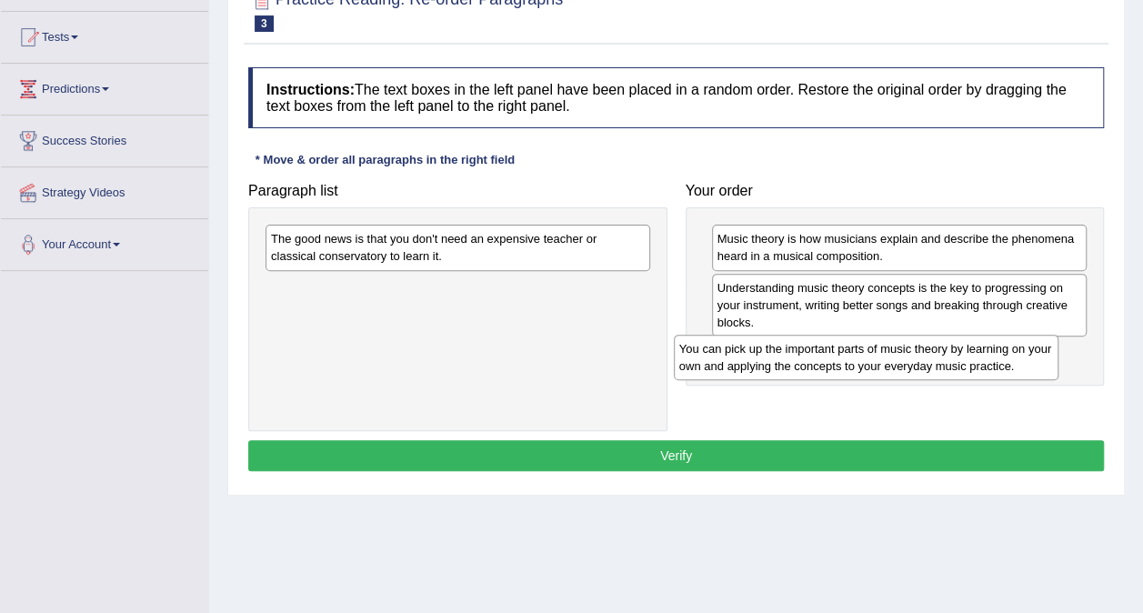
drag, startPoint x: 378, startPoint y: 255, endPoint x: 787, endPoint y: 360, distance: 421.7
click at [787, 360] on div "You can pick up the important parts of music theory by learning on your own and…" at bounding box center [866, 357] width 385 height 45
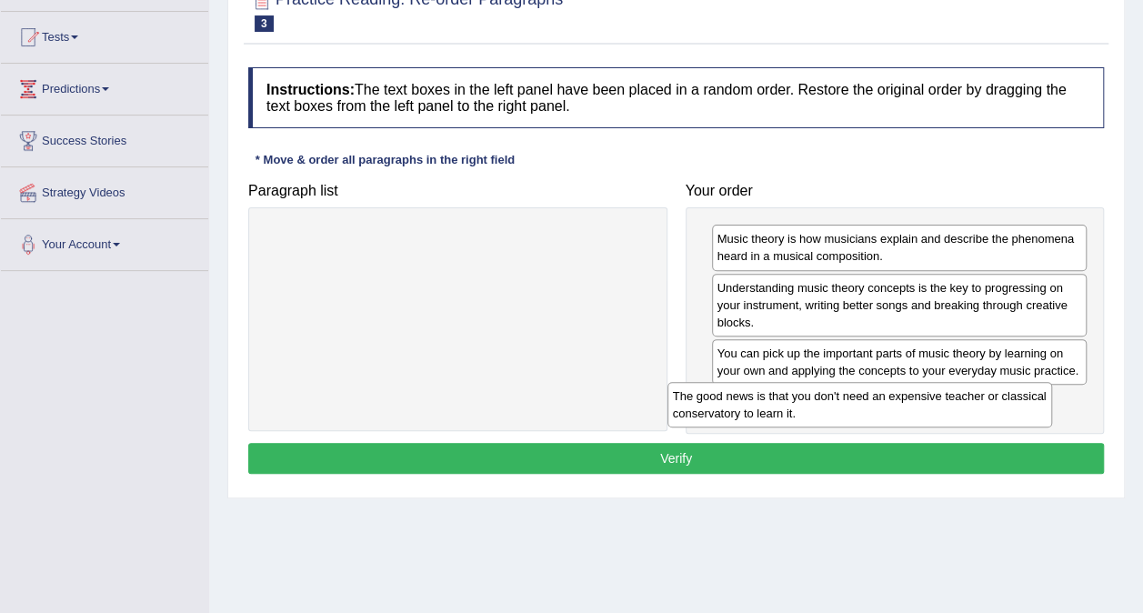
drag, startPoint x: 475, startPoint y: 240, endPoint x: 880, endPoint y: 393, distance: 433.4
click at [880, 393] on div "The good news is that you don't need an expensive teacher or classical conserva…" at bounding box center [859, 404] width 385 height 45
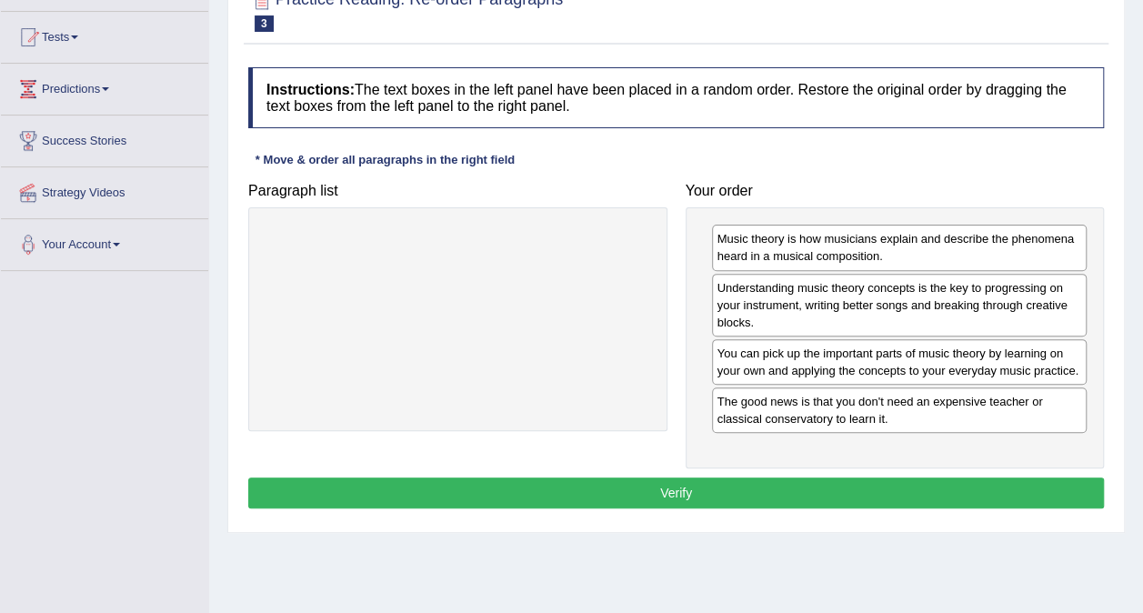
click at [691, 491] on button "Verify" at bounding box center [676, 492] width 856 height 31
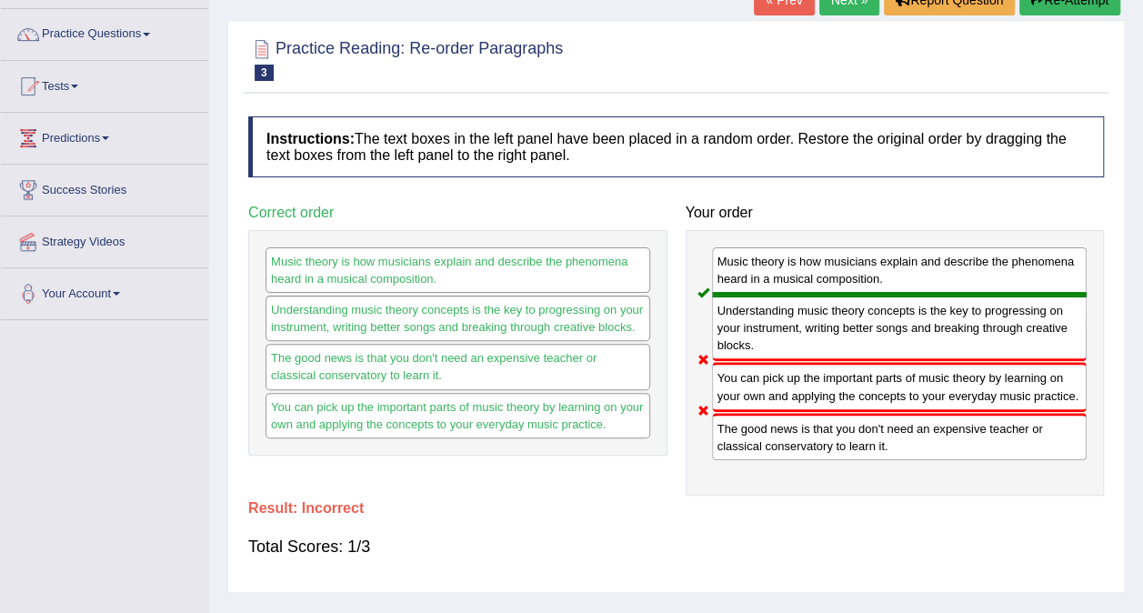
scroll to position [0, 0]
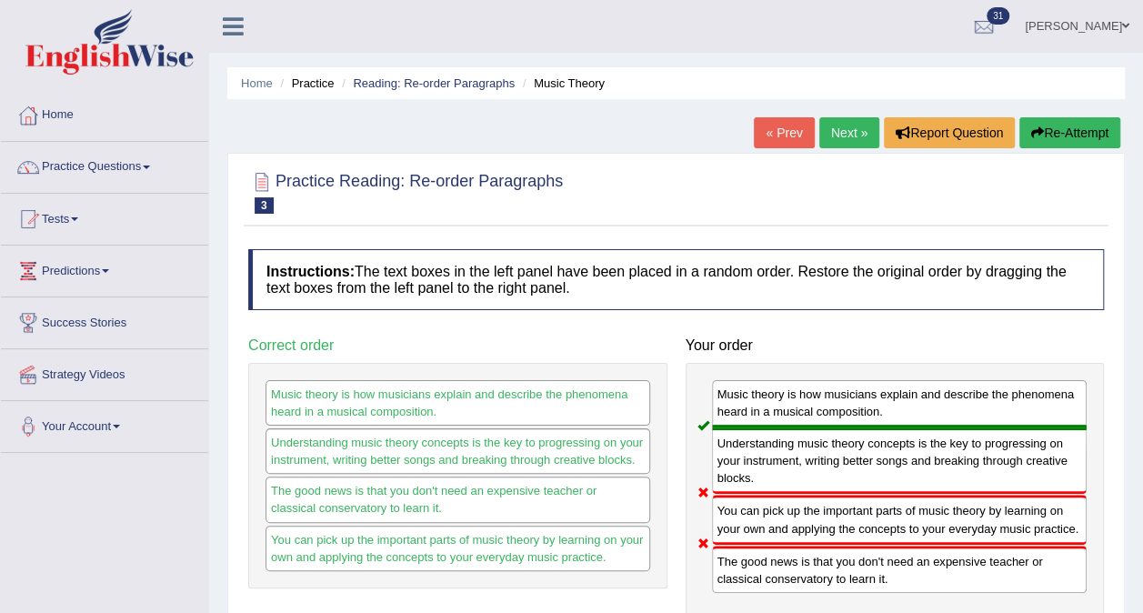
click at [847, 134] on link "Next »" at bounding box center [849, 132] width 60 height 31
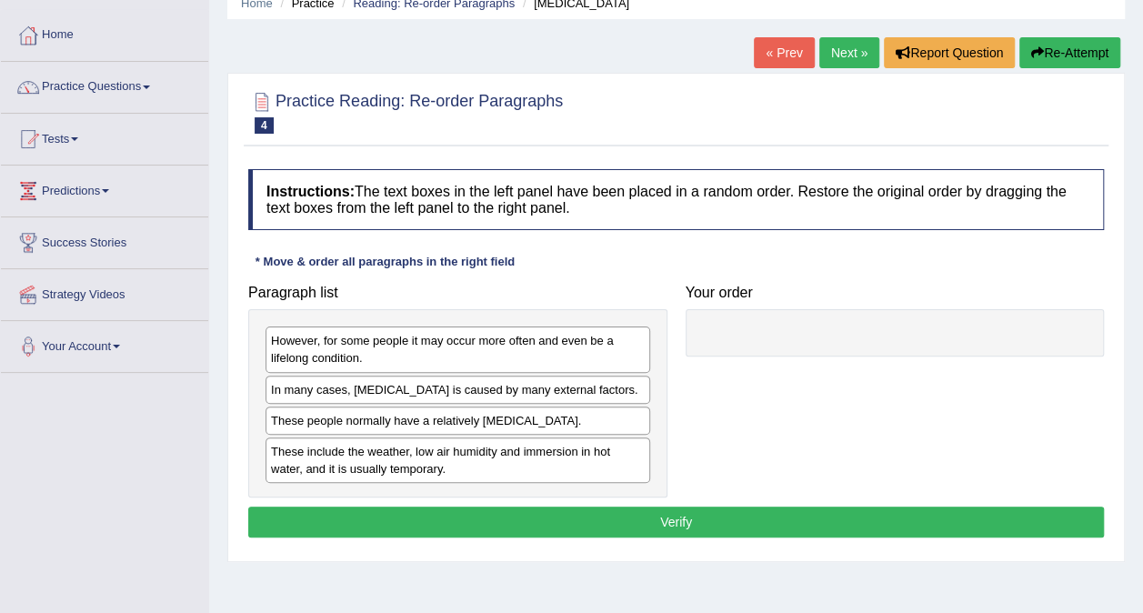
scroll to position [182, 0]
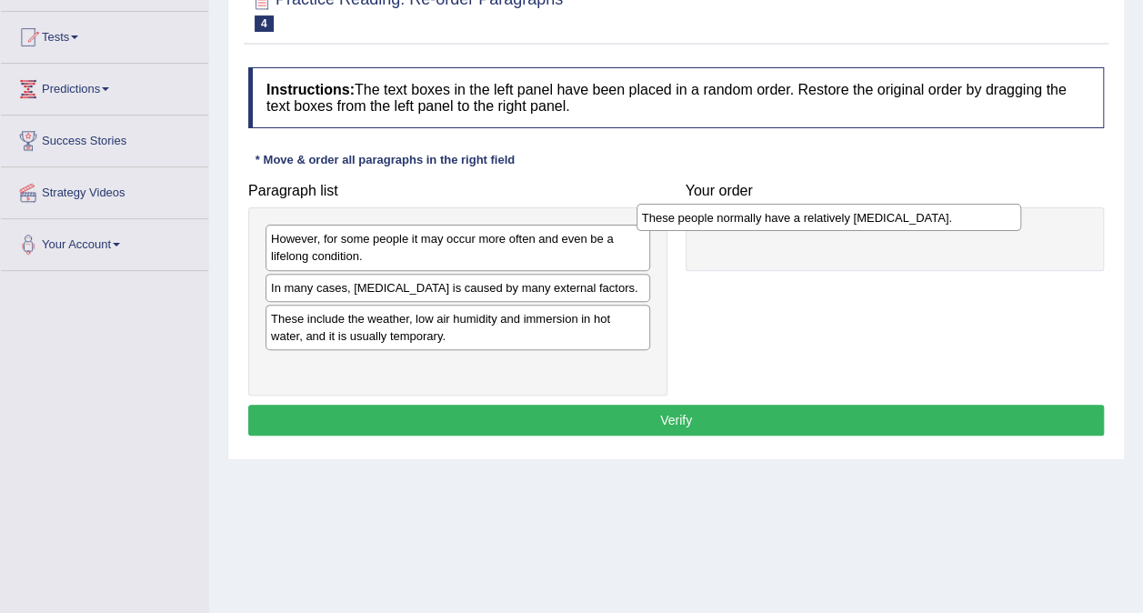
drag, startPoint x: 316, startPoint y: 321, endPoint x: 547, endPoint y: 180, distance: 270.6
click at [688, 222] on div "These people normally have a relatively [MEDICAL_DATA]." at bounding box center [828, 217] width 385 height 27
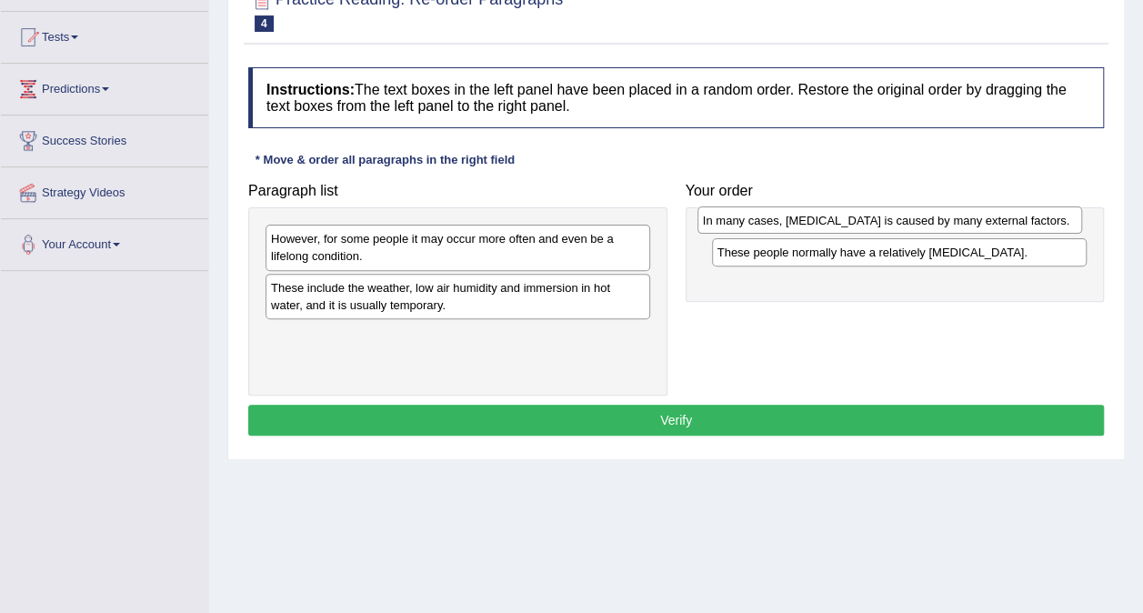
drag, startPoint x: 328, startPoint y: 293, endPoint x: 760, endPoint y: 227, distance: 436.8
click at [760, 227] on div "In many cases, [MEDICAL_DATA] is caused by many external factors." at bounding box center [889, 219] width 385 height 27
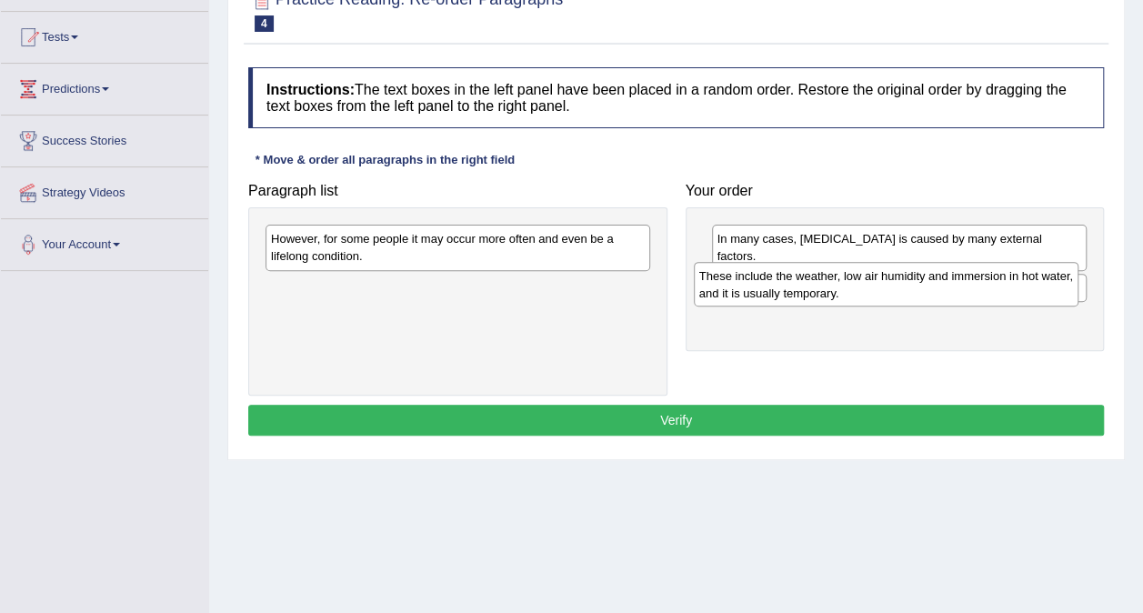
drag, startPoint x: 336, startPoint y: 298, endPoint x: 764, endPoint y: 289, distance: 427.5
click at [764, 289] on div "These include the weather, low air humidity and immersion in hot water, and it …" at bounding box center [886, 284] width 385 height 45
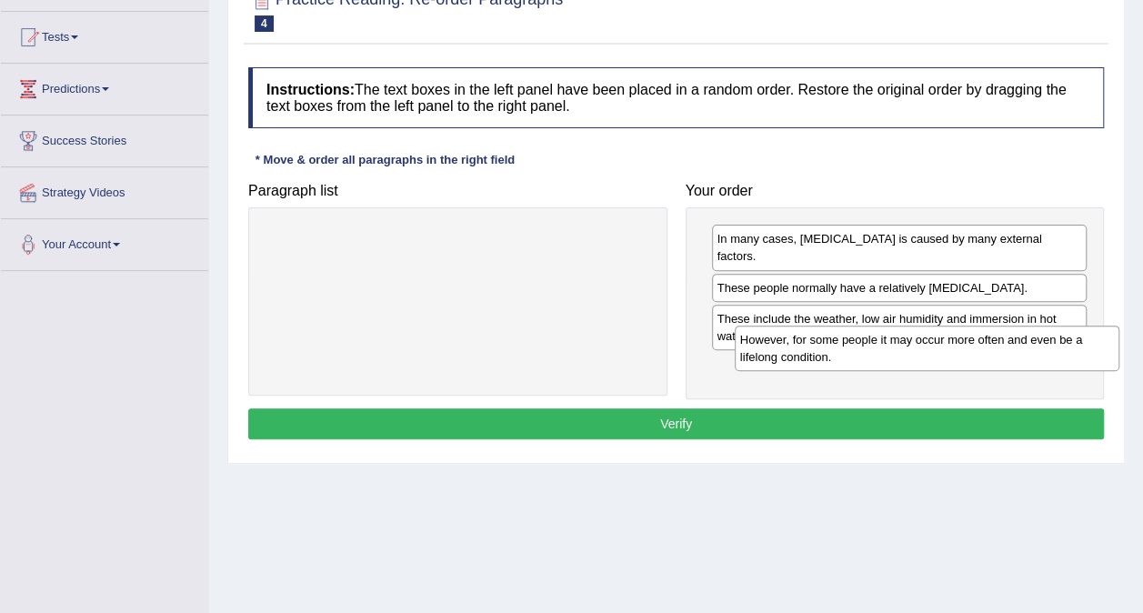
drag, startPoint x: 526, startPoint y: 256, endPoint x: 995, endPoint y: 357, distance: 479.9
click at [995, 357] on div "However, for some people it may occur more often and even be a lifelong conditi…" at bounding box center [927, 348] width 385 height 45
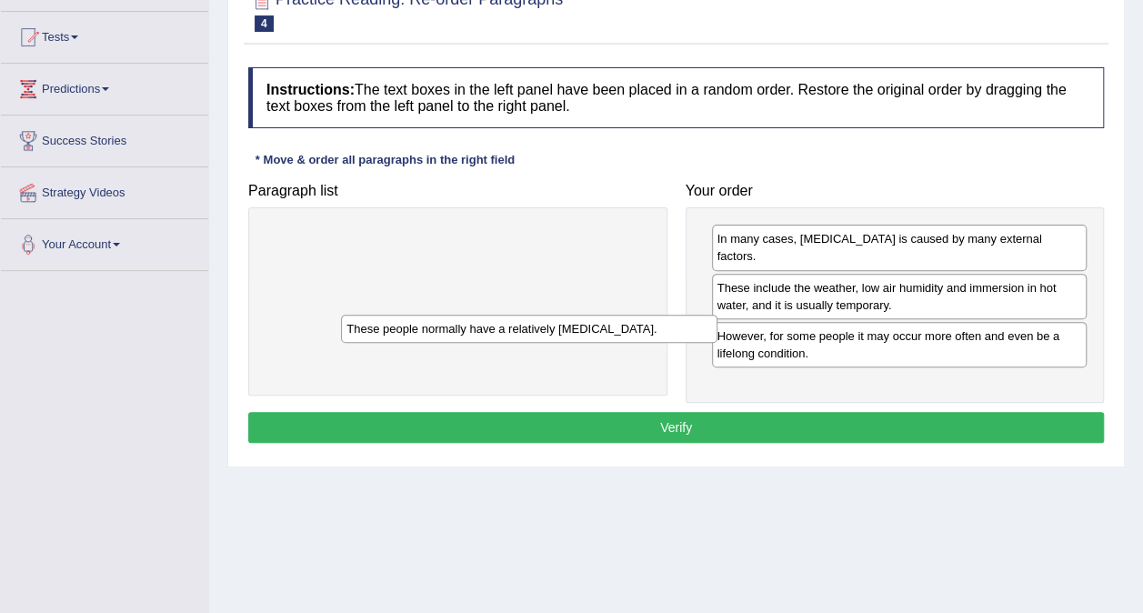
drag, startPoint x: 879, startPoint y: 273, endPoint x: 509, endPoint y: 333, distance: 374.9
click at [509, 333] on div "These people normally have a relatively [MEDICAL_DATA]." at bounding box center [529, 328] width 376 height 27
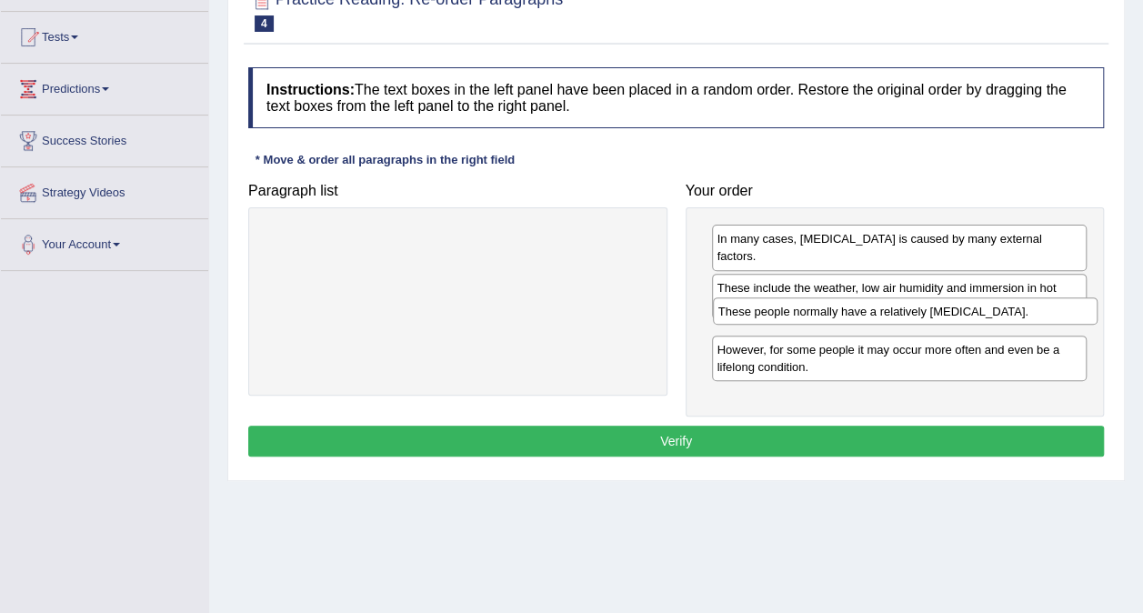
drag, startPoint x: 433, startPoint y: 240, endPoint x: 880, endPoint y: 313, distance: 453.2
click at [880, 313] on div "These people normally have a relatively sensitive skin." at bounding box center [905, 310] width 385 height 27
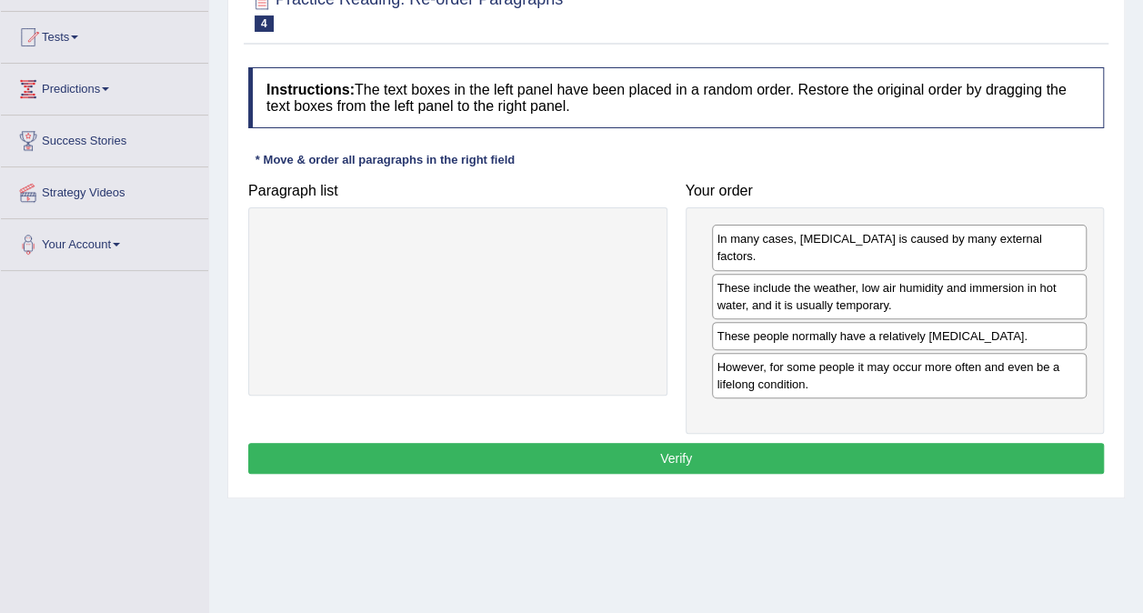
click at [737, 443] on button "Verify" at bounding box center [676, 458] width 856 height 31
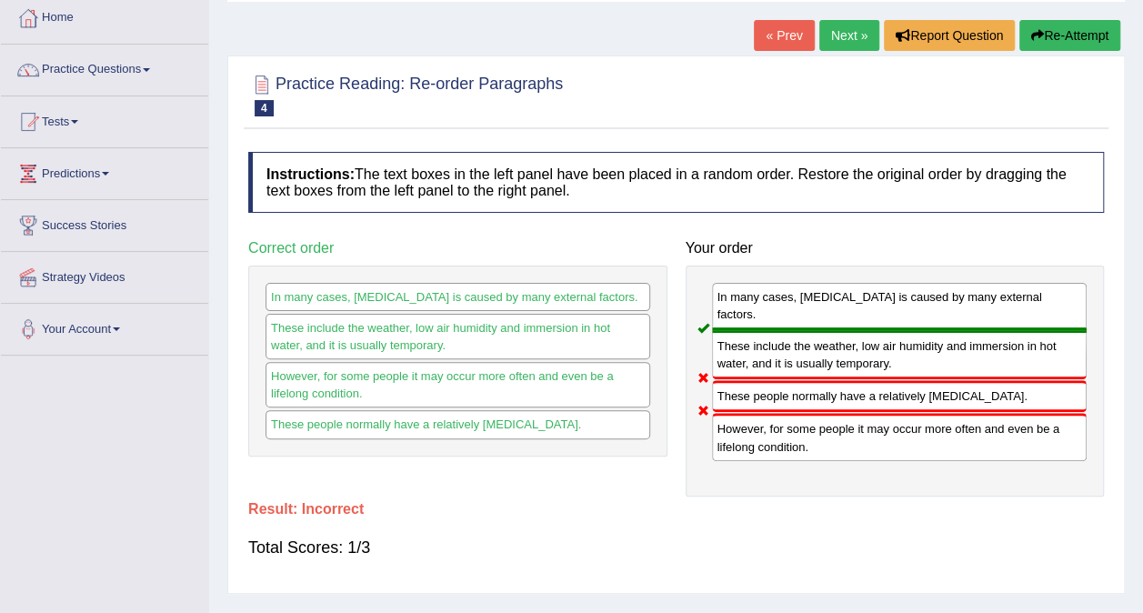
scroll to position [0, 0]
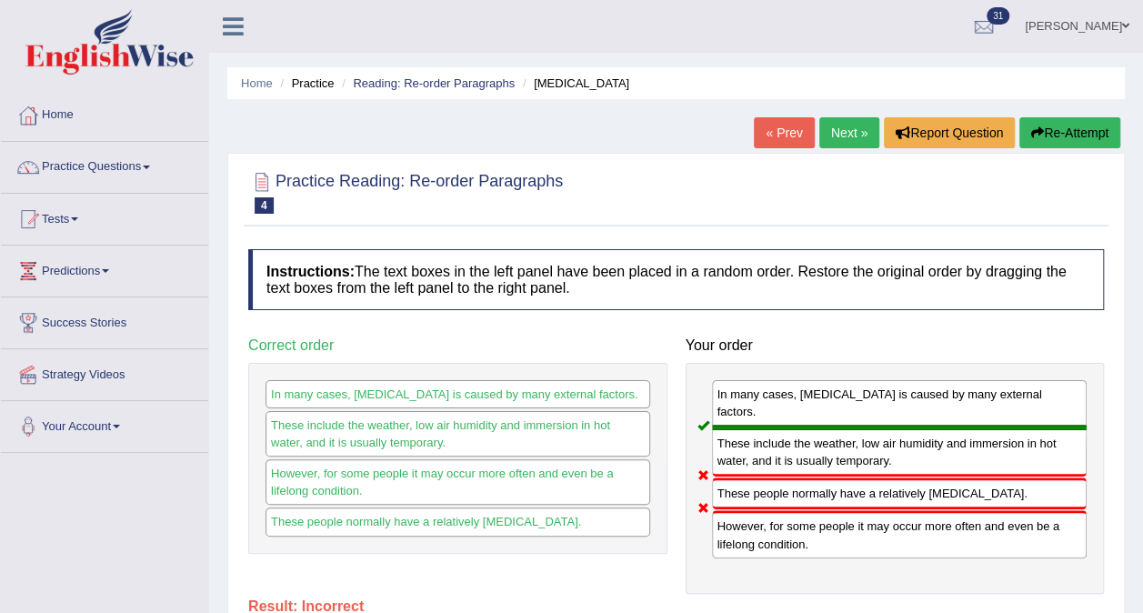
click at [841, 124] on link "Next »" at bounding box center [849, 132] width 60 height 31
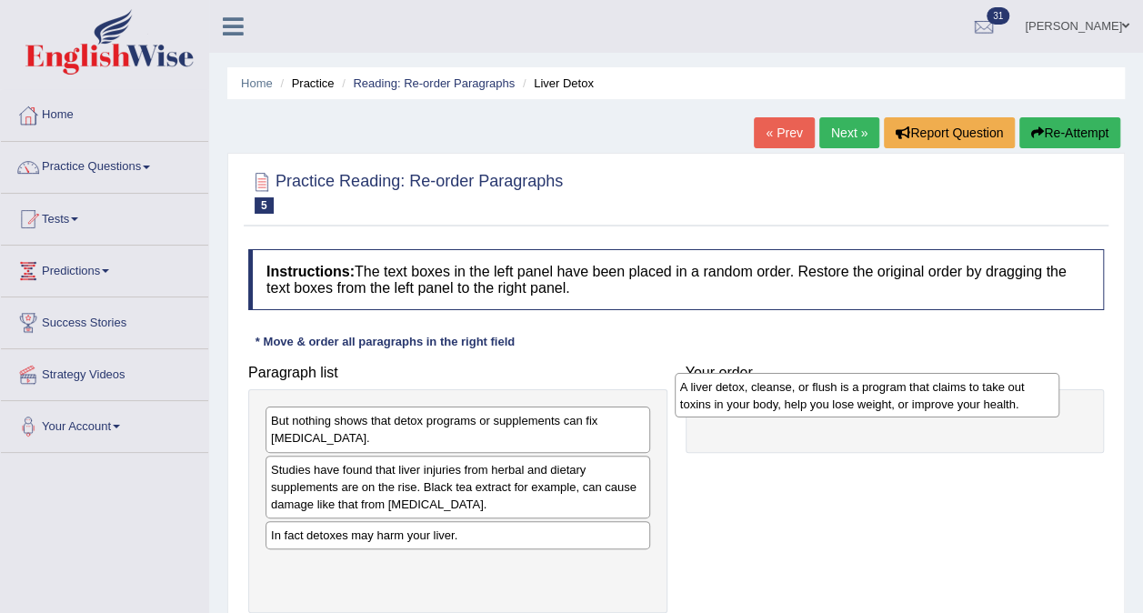
drag, startPoint x: 448, startPoint y: 476, endPoint x: 857, endPoint y: 395, distance: 417.3
click at [857, 395] on div "A liver detox, cleanse, or flush is a program that claims to take out toxins in…" at bounding box center [867, 395] width 385 height 45
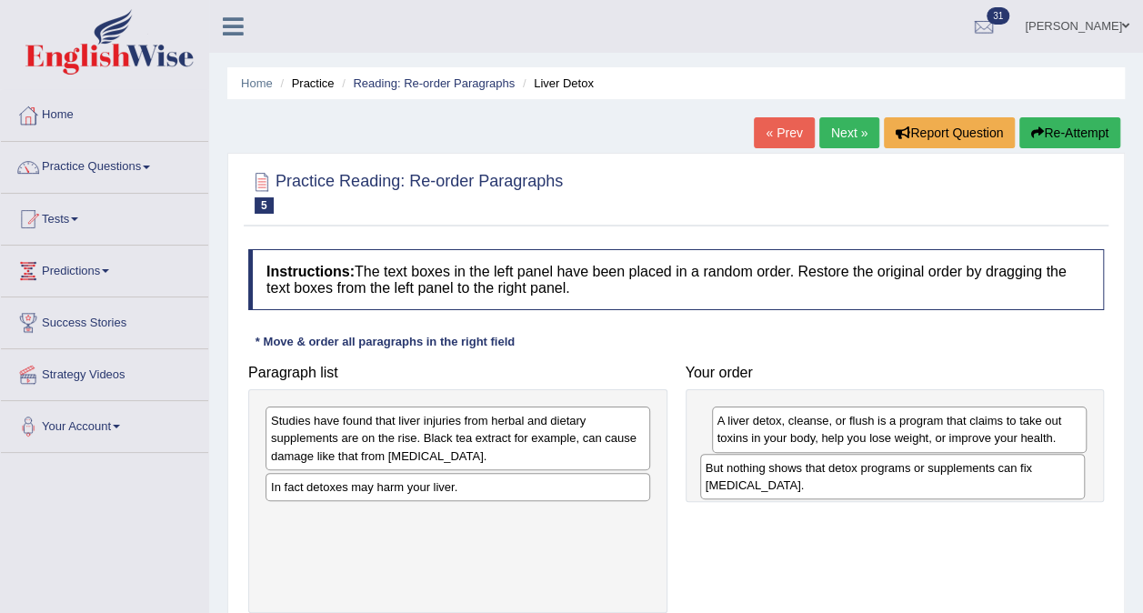
drag, startPoint x: 469, startPoint y: 436, endPoint x: 906, endPoint y: 480, distance: 438.7
click at [906, 482] on div "But nothing shows that detox programs or supplements can fix liver damage." at bounding box center [892, 476] width 385 height 45
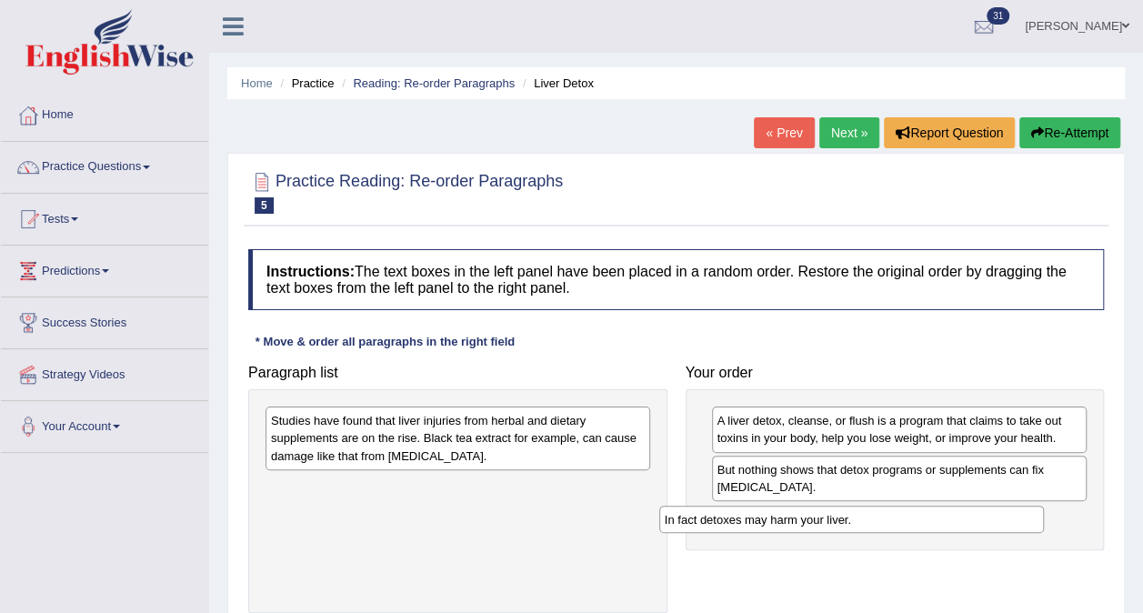
drag, startPoint x: 462, startPoint y: 493, endPoint x: 837, endPoint y: 521, distance: 375.7
click at [837, 521] on div "In fact detoxes may harm your liver." at bounding box center [851, 519] width 385 height 27
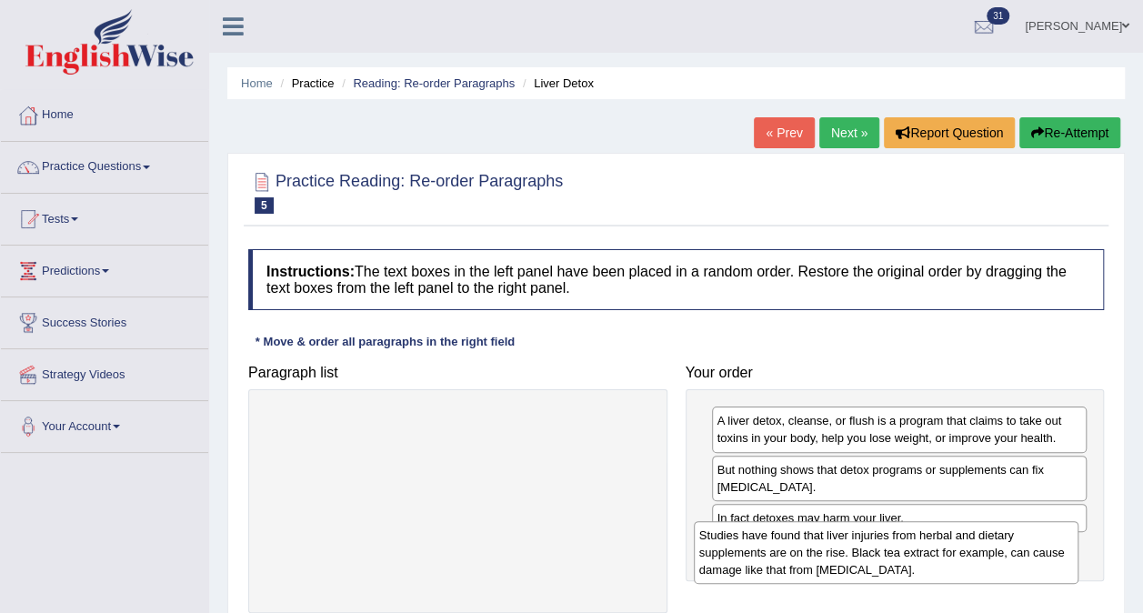
drag, startPoint x: 492, startPoint y: 448, endPoint x: 919, endPoint y: 556, distance: 440.6
click at [921, 561] on div "Studies have found that liver injuries from herbal and dietary supplements are …" at bounding box center [886, 552] width 385 height 63
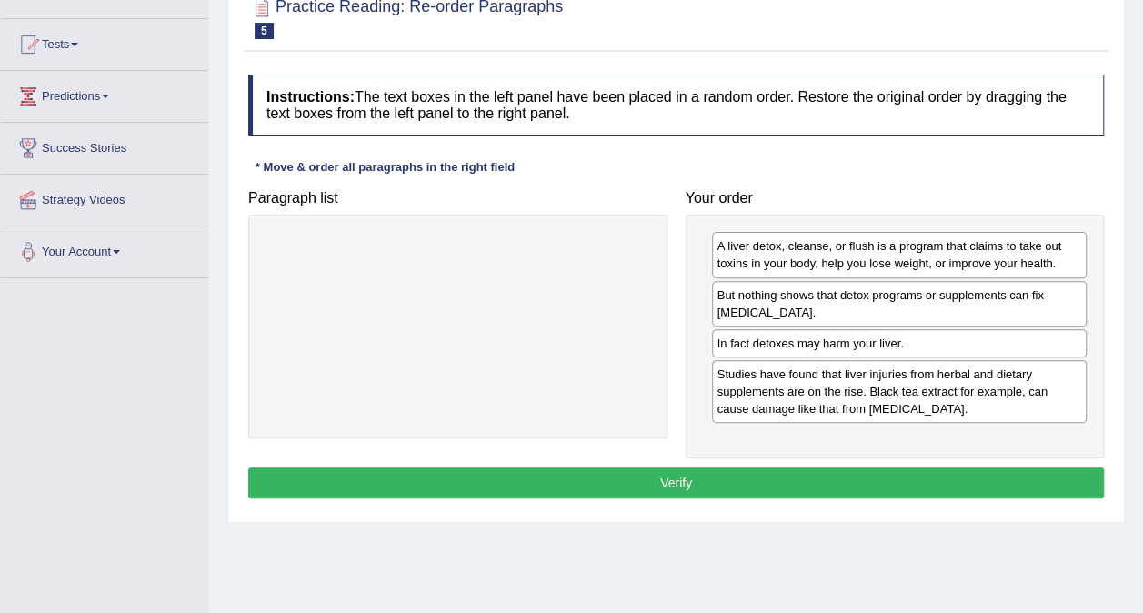
scroll to position [182, 0]
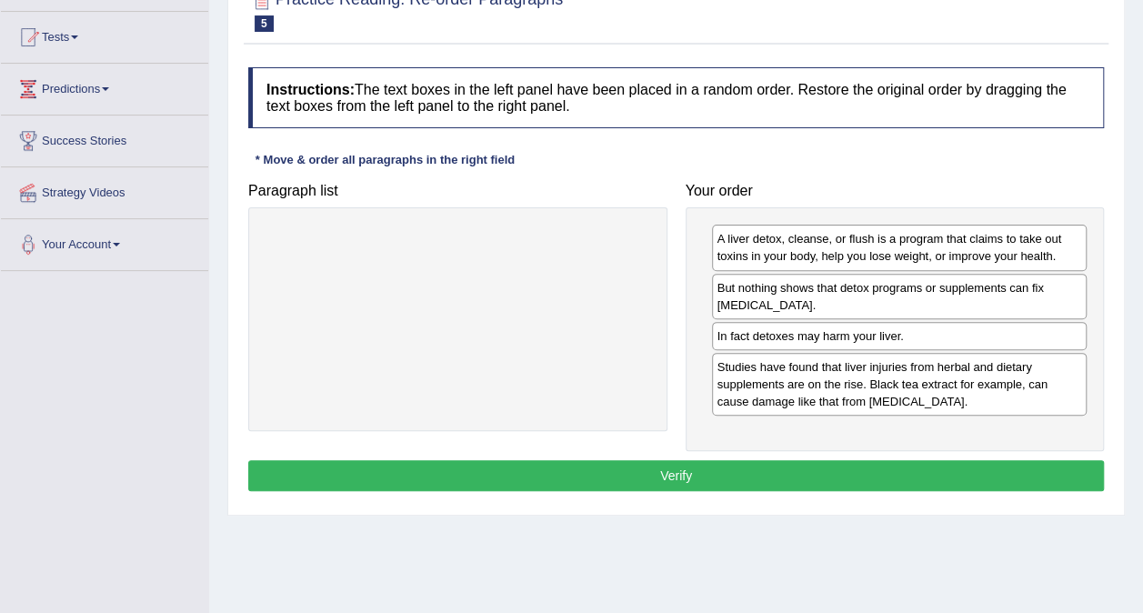
click at [709, 472] on button "Verify" at bounding box center [676, 475] width 856 height 31
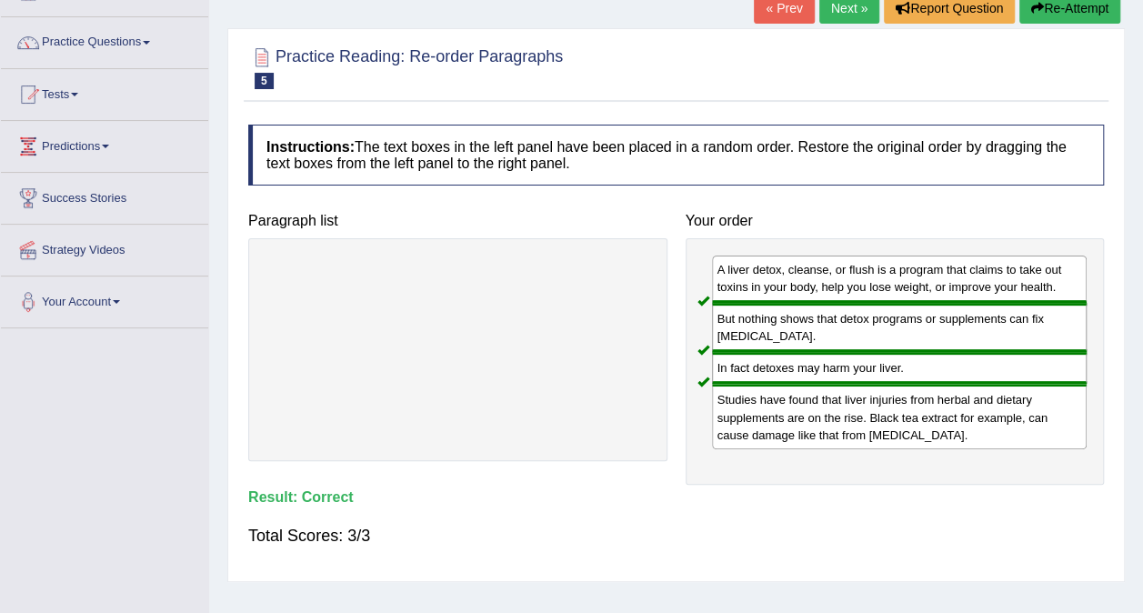
scroll to position [0, 0]
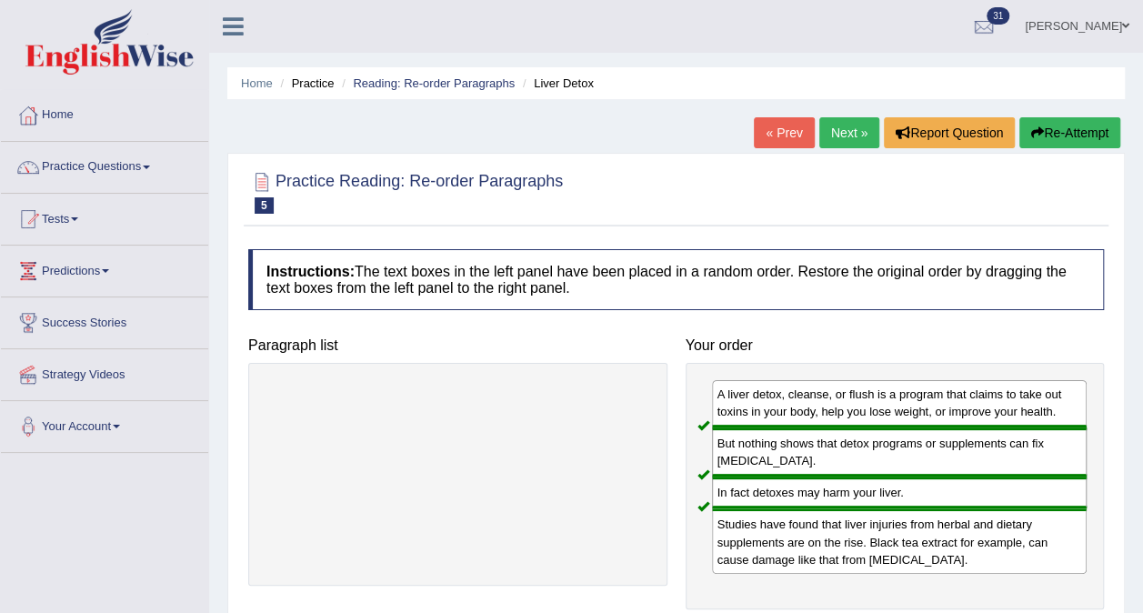
click at [852, 129] on link "Next »" at bounding box center [849, 132] width 60 height 31
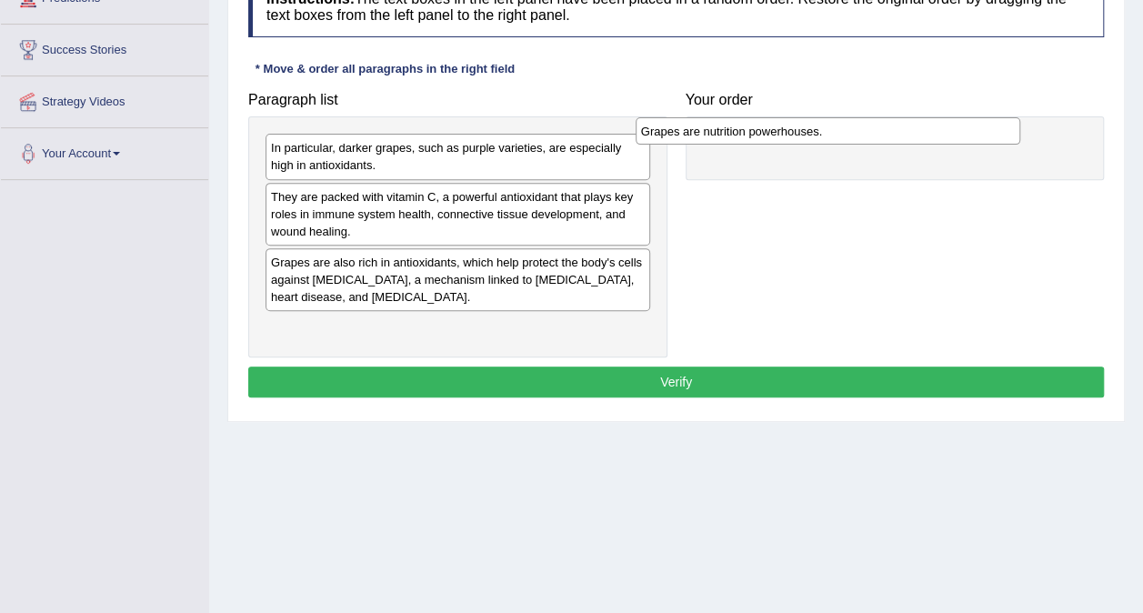
drag, startPoint x: 426, startPoint y: 147, endPoint x: 796, endPoint y: 131, distance: 370.4
click at [796, 131] on div "Grapes are nutrition powerhouses." at bounding box center [828, 130] width 385 height 27
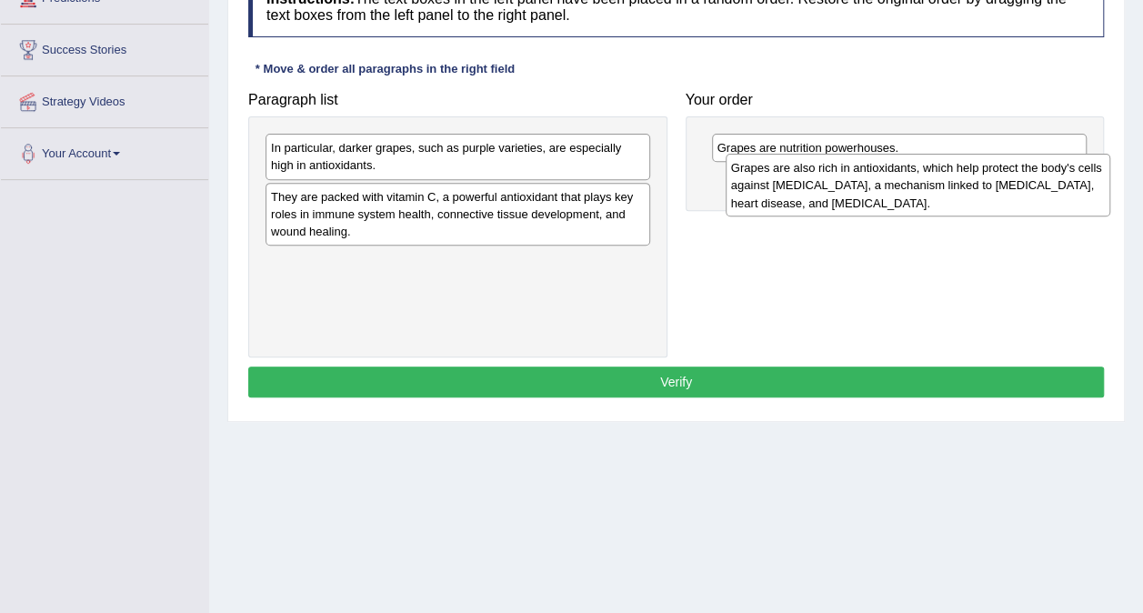
drag, startPoint x: 329, startPoint y: 280, endPoint x: 768, endPoint y: 185, distance: 449.2
click at [777, 185] on div "Grapes are also rich in antioxidants, which help protect the body's cells again…" at bounding box center [918, 185] width 385 height 63
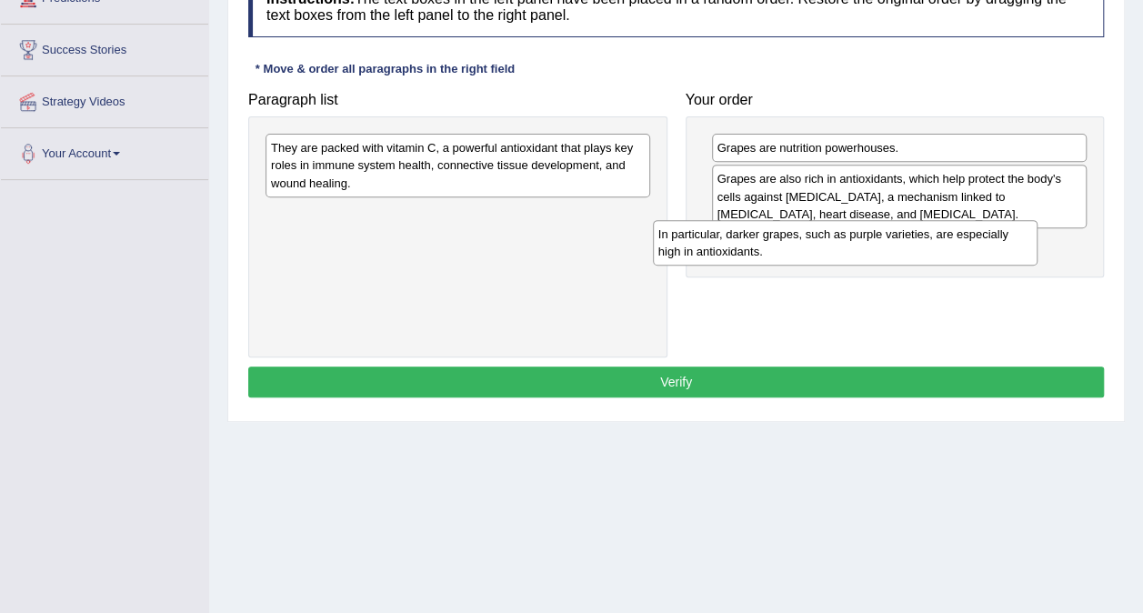
drag, startPoint x: 388, startPoint y: 147, endPoint x: 805, endPoint y: 229, distance: 424.4
click at [805, 229] on div "In particular, darker grapes, such as purple varieties, are especially high in …" at bounding box center [845, 242] width 385 height 45
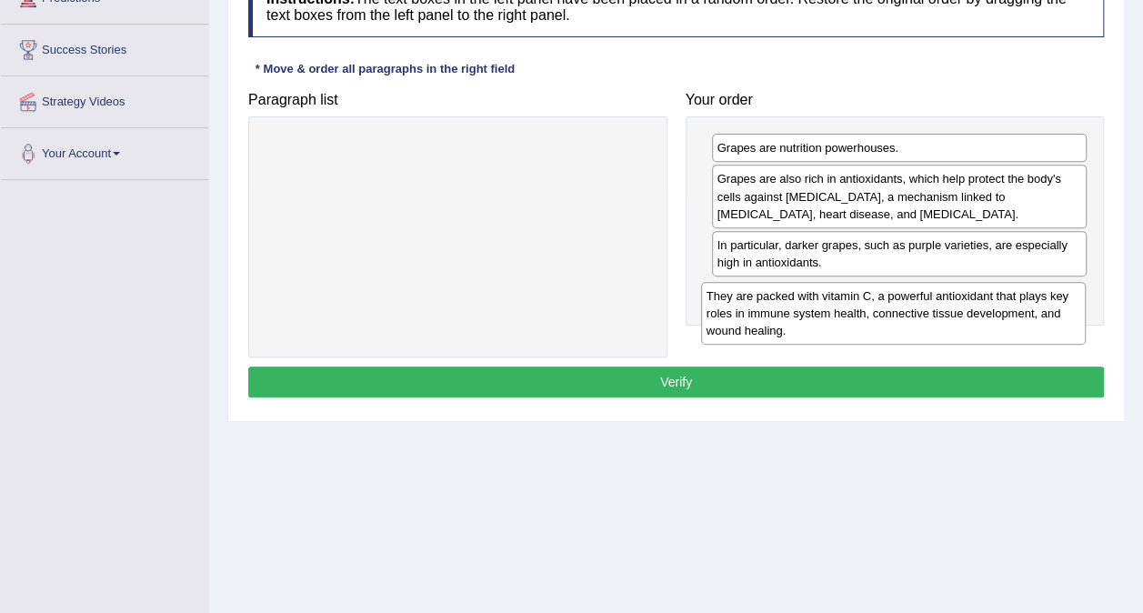
drag, startPoint x: 326, startPoint y: 165, endPoint x: 762, endPoint y: 314, distance: 460.1
click at [762, 314] on div "They are packed with vitamin C, a powerful antioxidant that plays key roles in …" at bounding box center [893, 313] width 385 height 63
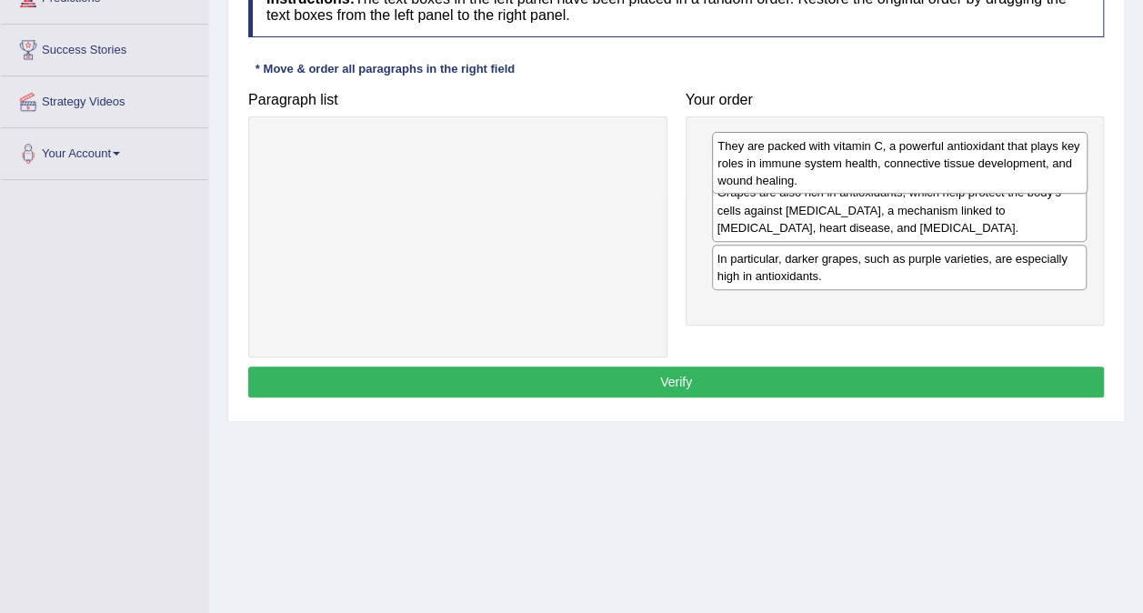
drag, startPoint x: 896, startPoint y: 313, endPoint x: 899, endPoint y: 165, distance: 148.3
click at [899, 167] on div "They are packed with vitamin C, a powerful antioxidant that plays key roles in …" at bounding box center [900, 163] width 376 height 63
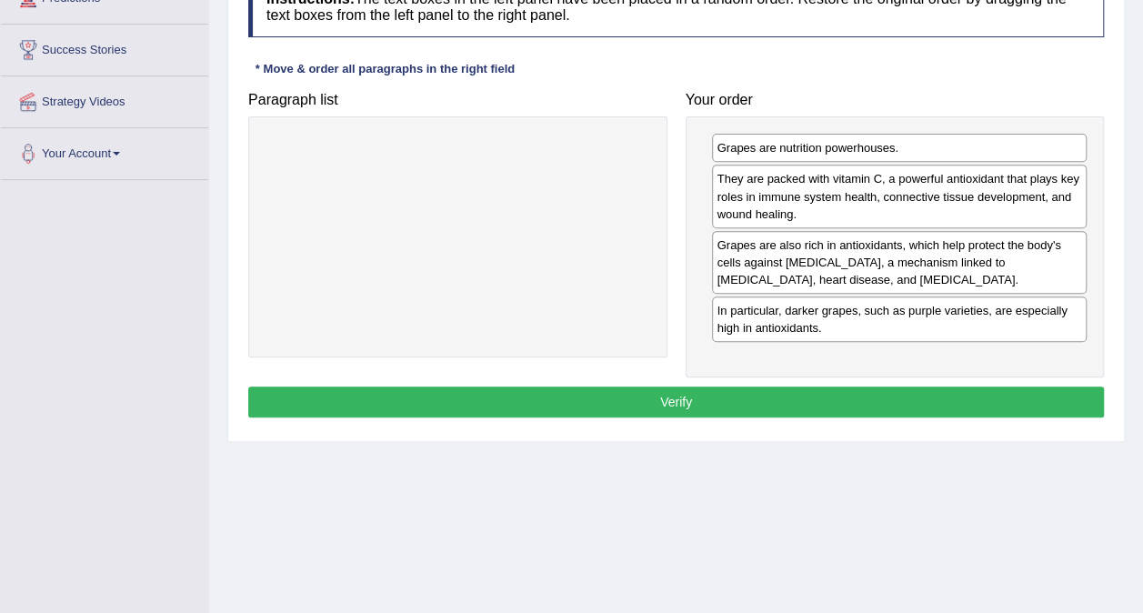
click at [667, 390] on button "Verify" at bounding box center [676, 401] width 856 height 31
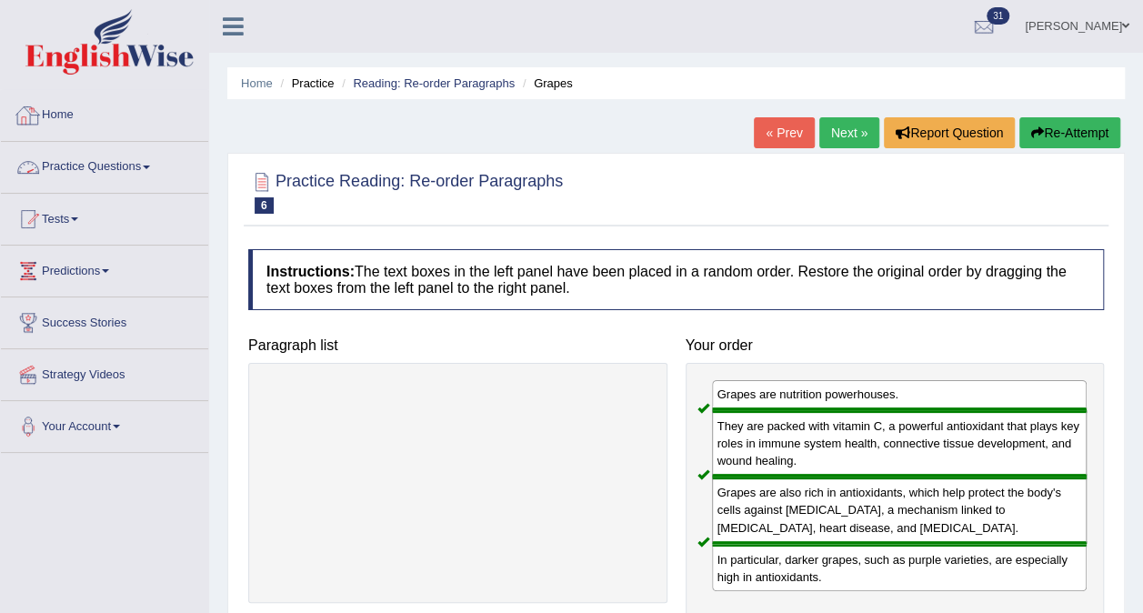
click at [159, 165] on link "Practice Questions" at bounding box center [104, 164] width 207 height 45
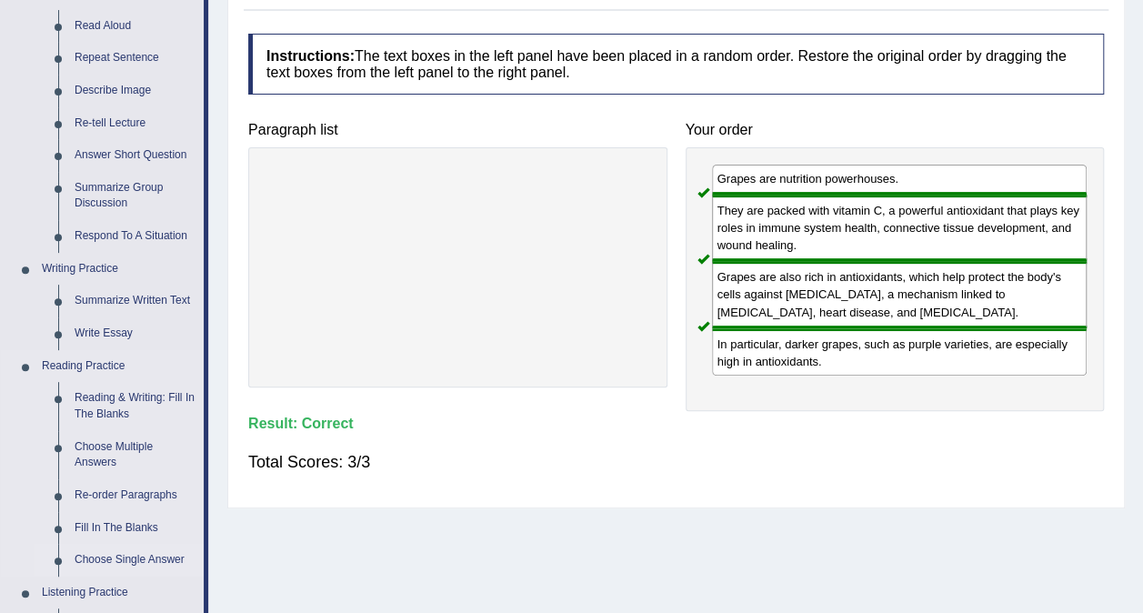
scroll to position [273, 0]
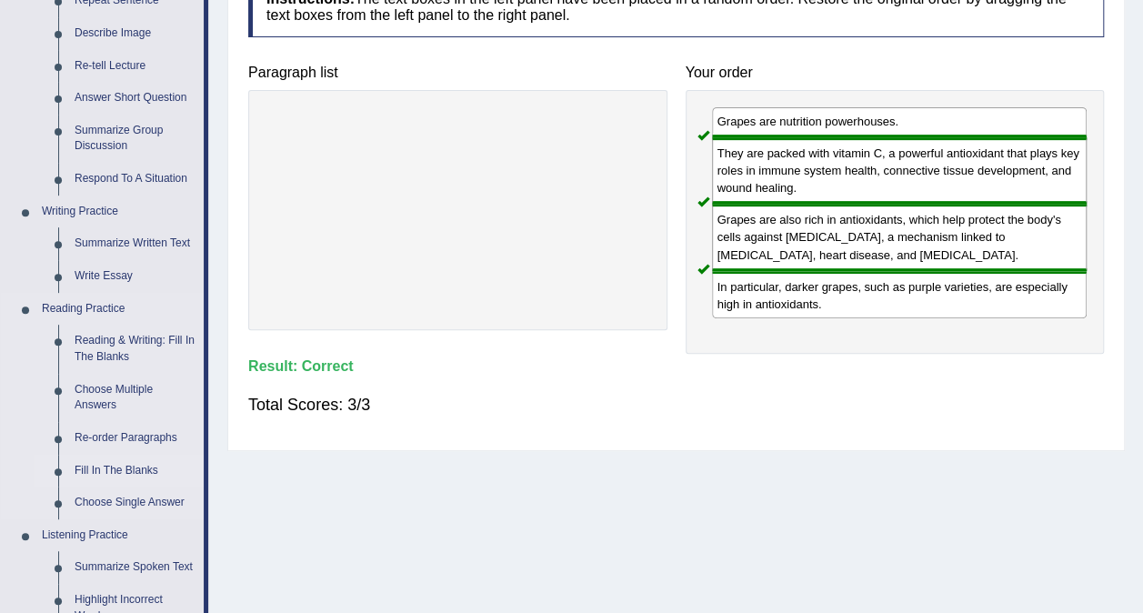
click at [130, 471] on link "Fill In The Blanks" at bounding box center [134, 471] width 137 height 33
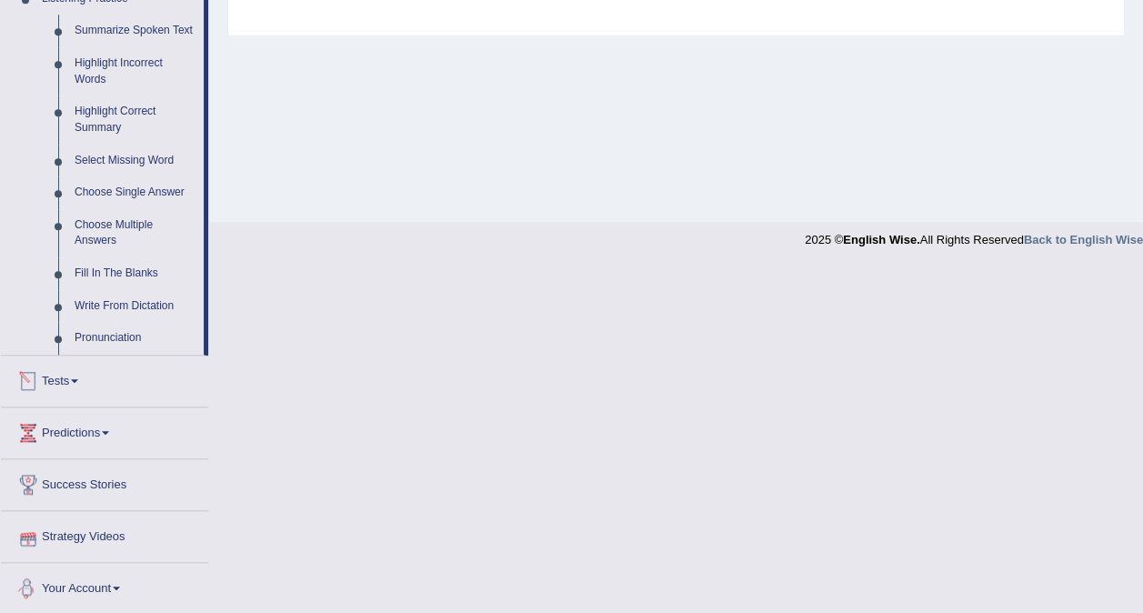
scroll to position [654, 0]
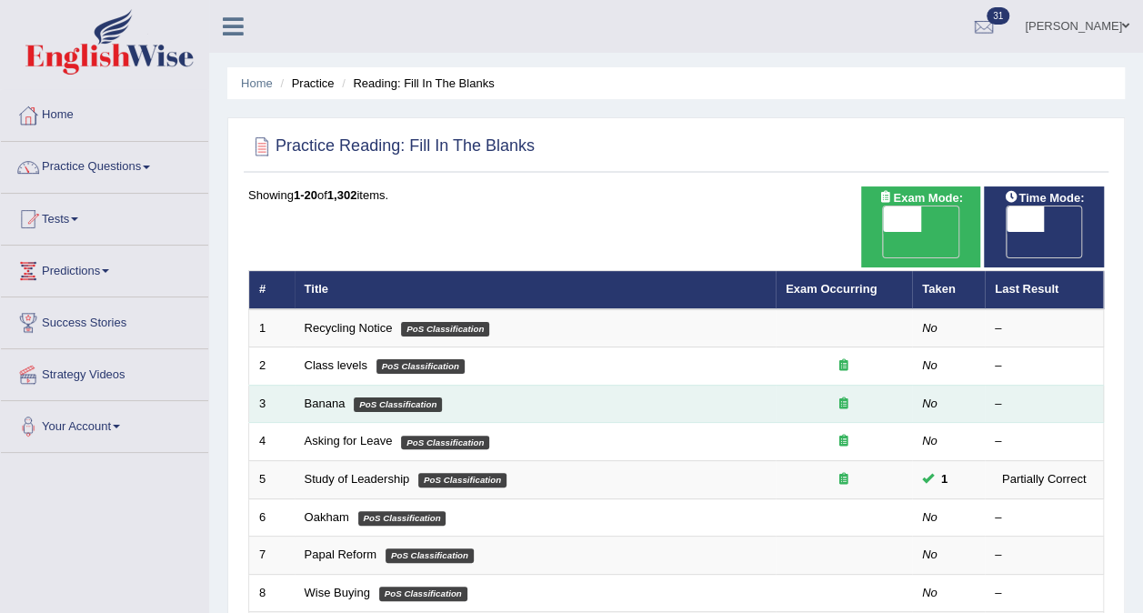
scroll to position [182, 0]
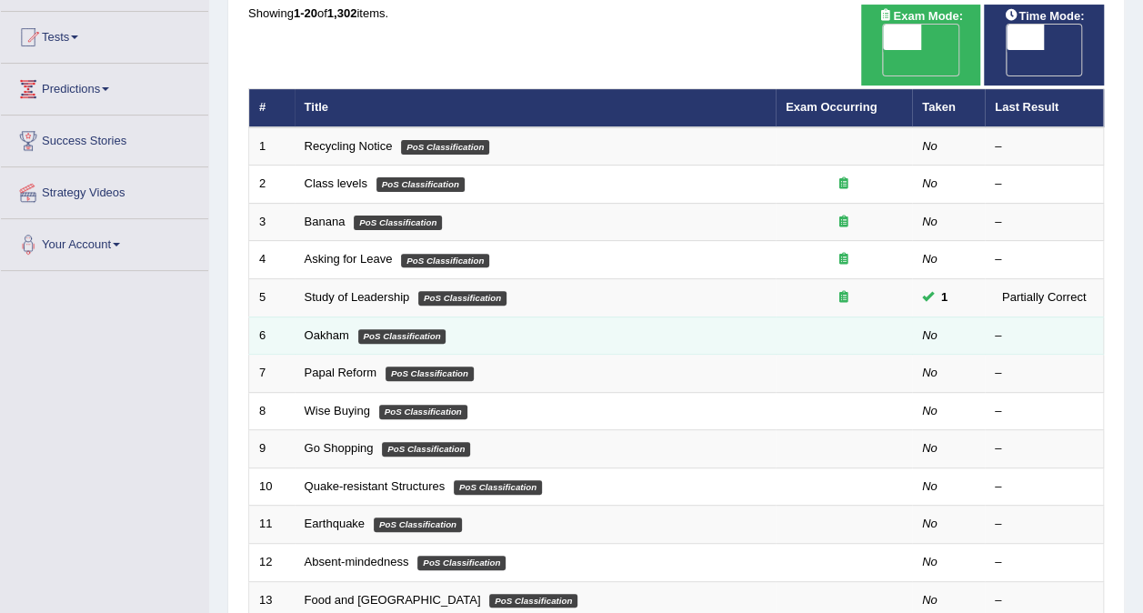
click at [414, 329] on em "PoS Classification" at bounding box center [402, 336] width 88 height 15
click at [333, 328] on link "Oakham" at bounding box center [327, 335] width 45 height 14
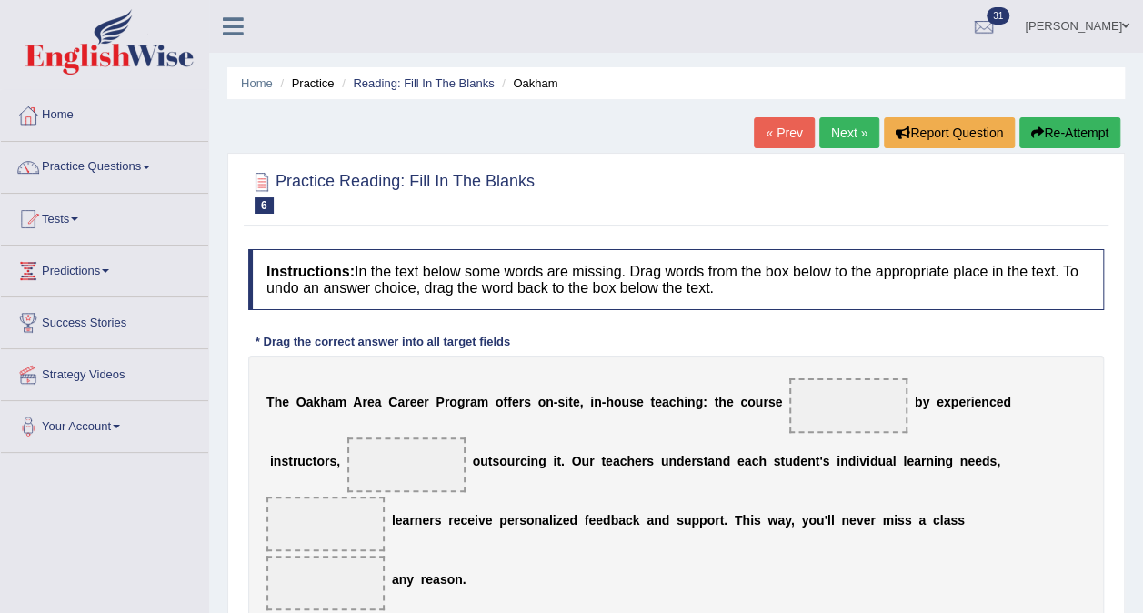
scroll to position [182, 0]
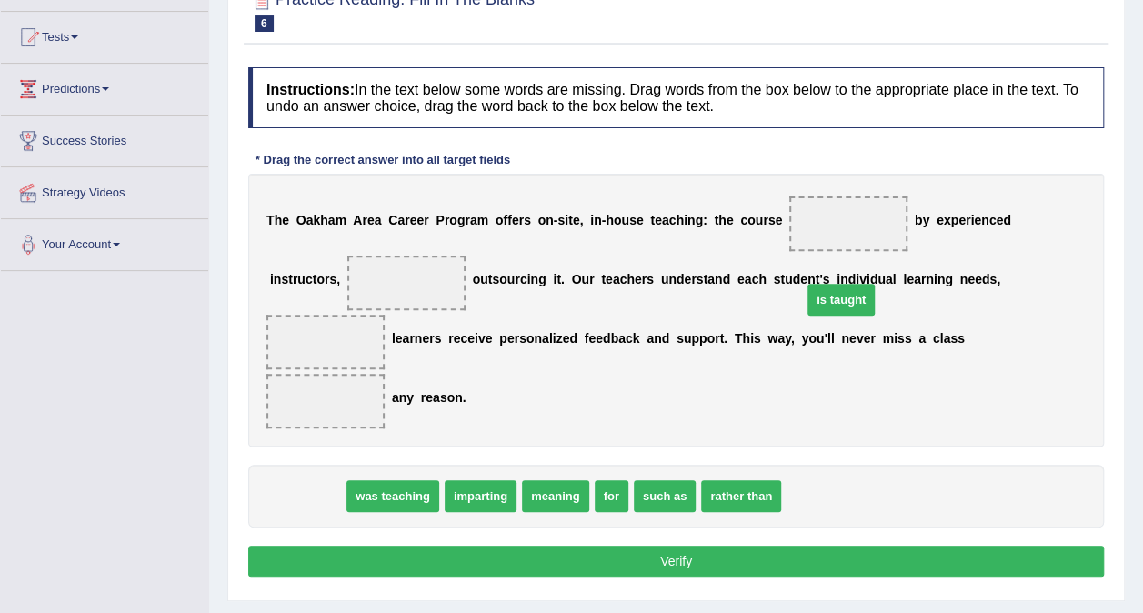
drag, startPoint x: 308, startPoint y: 435, endPoint x: 842, endPoint y: 238, distance: 568.7
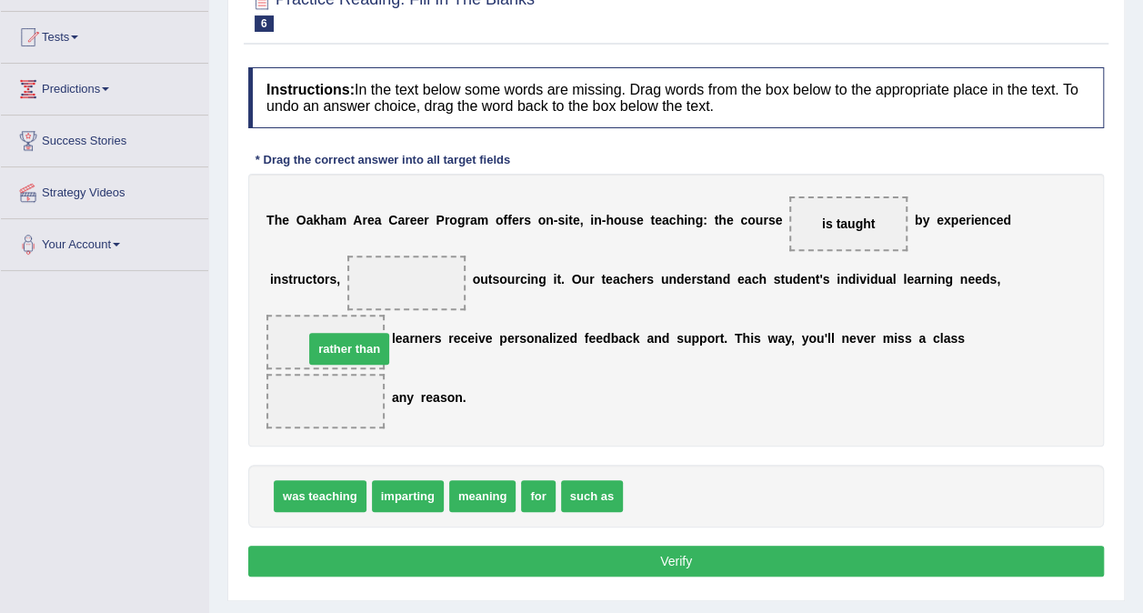
drag, startPoint x: 647, startPoint y: 436, endPoint x: 328, endPoint y: 282, distance: 354.6
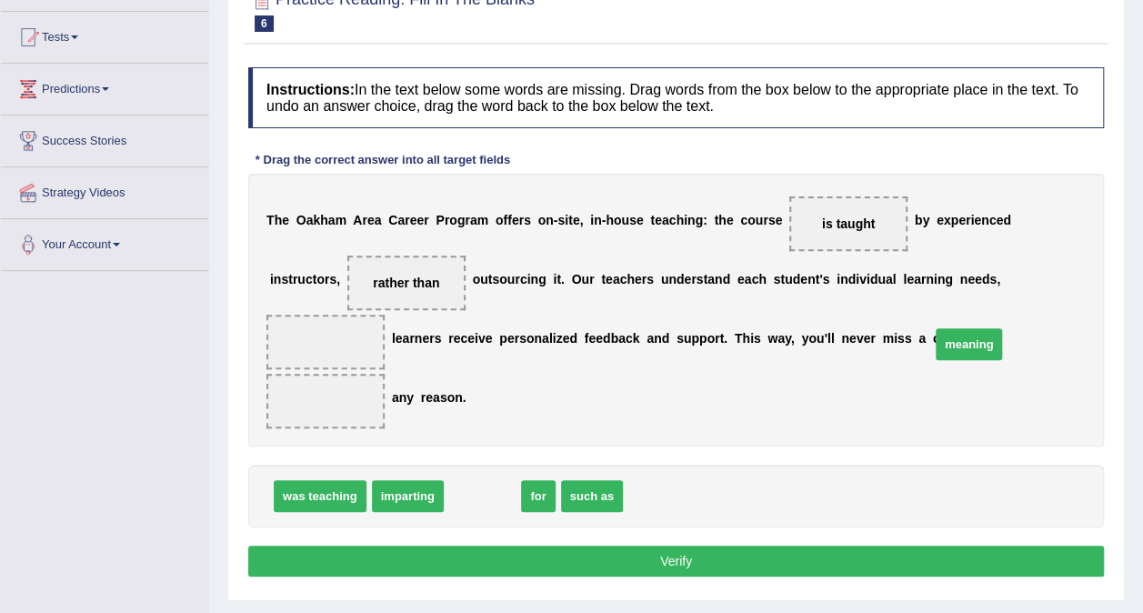
drag, startPoint x: 471, startPoint y: 438, endPoint x: 957, endPoint y: 286, distance: 509.6
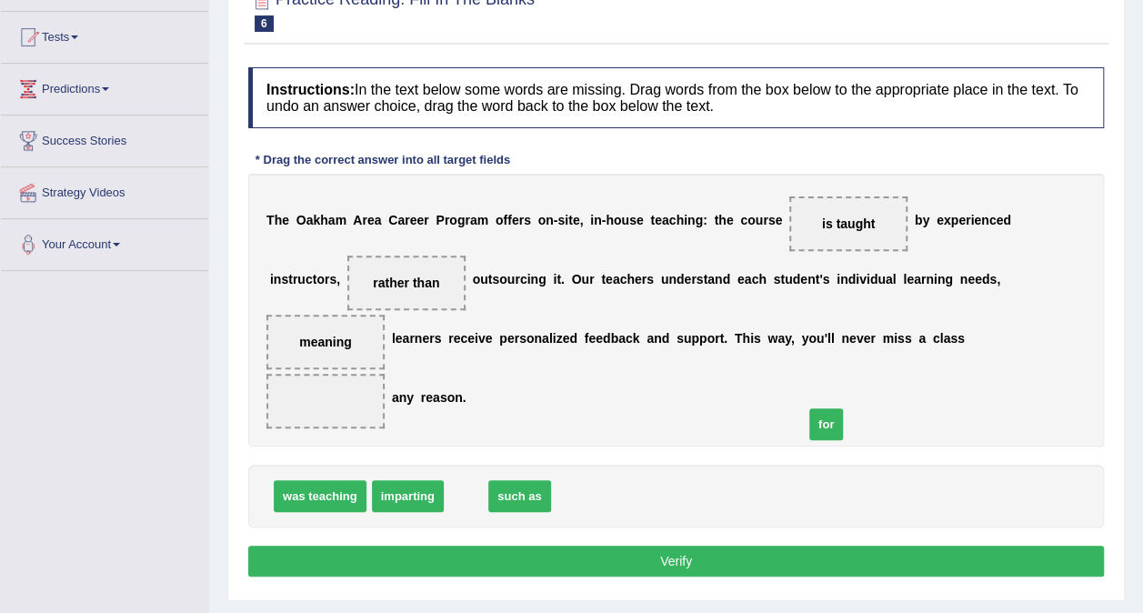
drag, startPoint x: 448, startPoint y: 434, endPoint x: 811, endPoint y: 362, distance: 369.8
click at [703, 546] on button "Verify" at bounding box center [676, 561] width 856 height 31
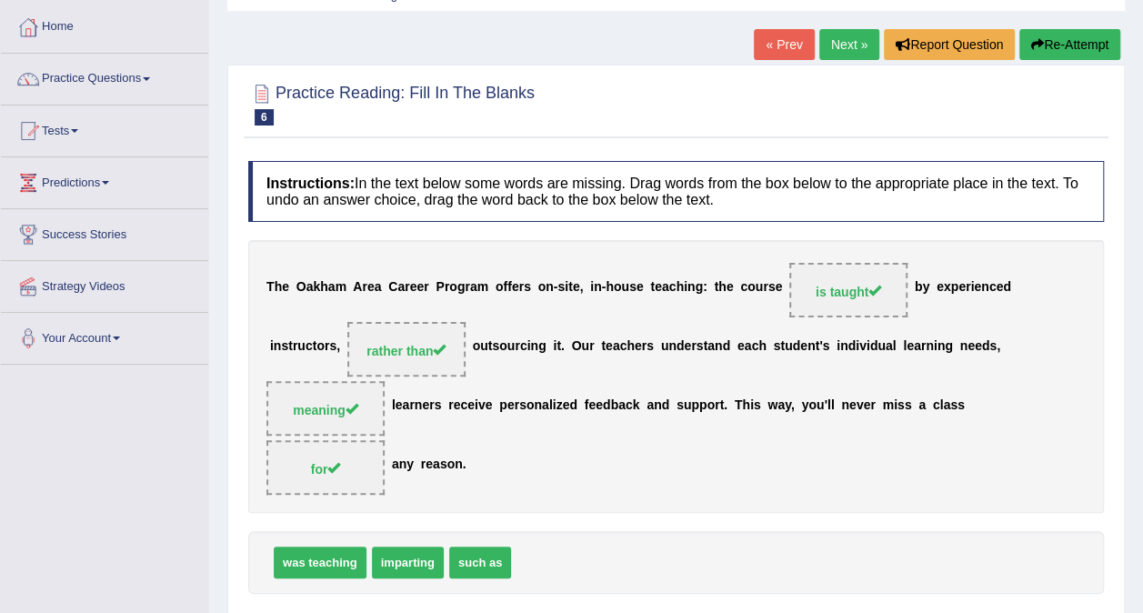
scroll to position [0, 0]
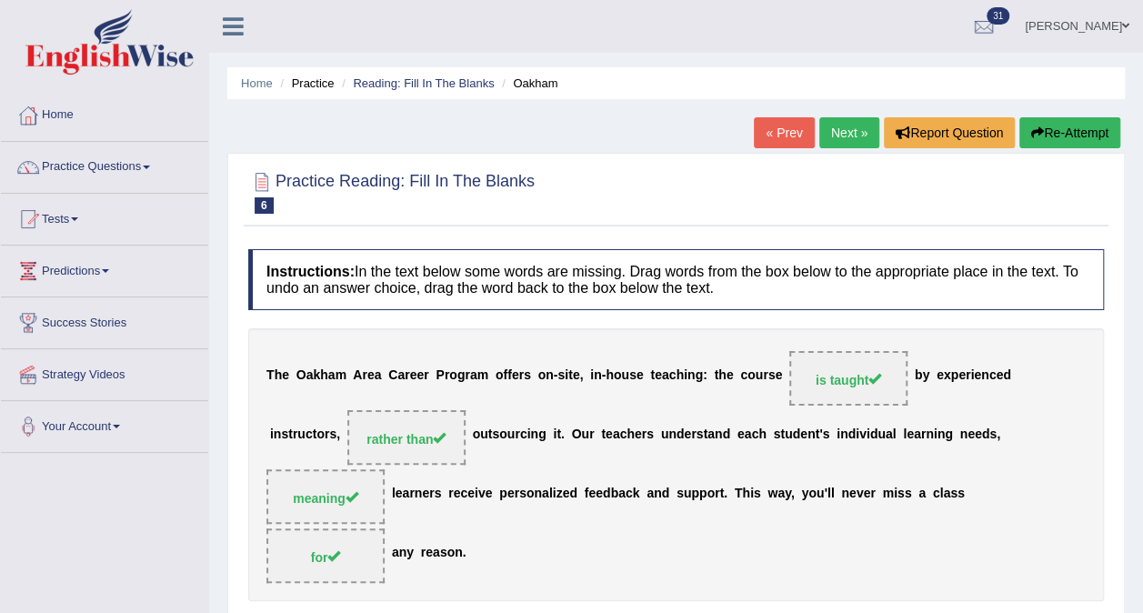
click at [837, 125] on link "Next »" at bounding box center [849, 132] width 60 height 31
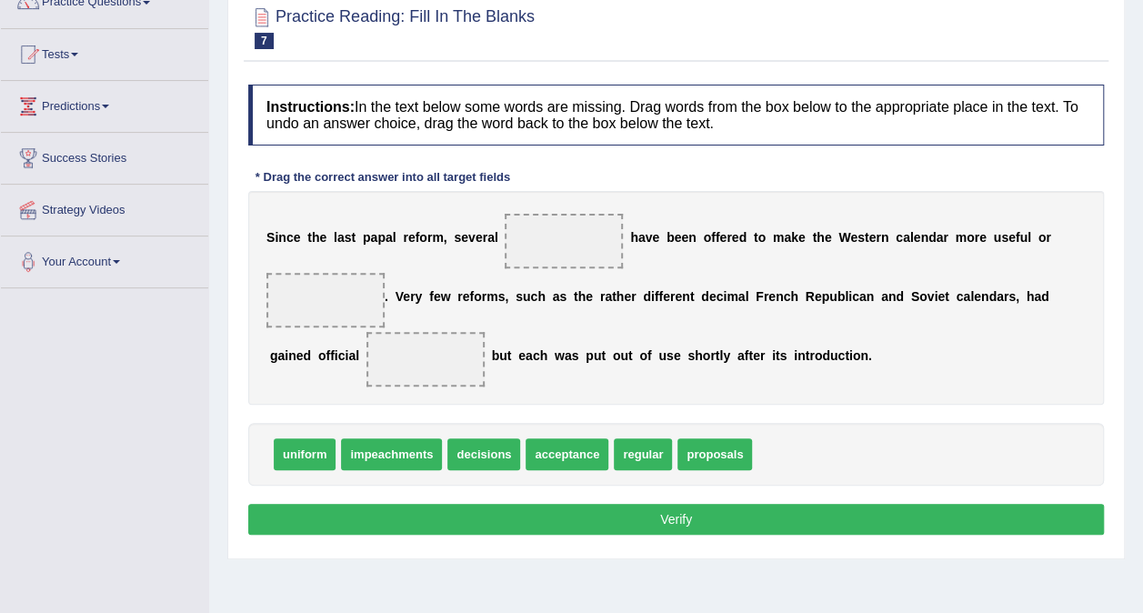
scroll to position [182, 0]
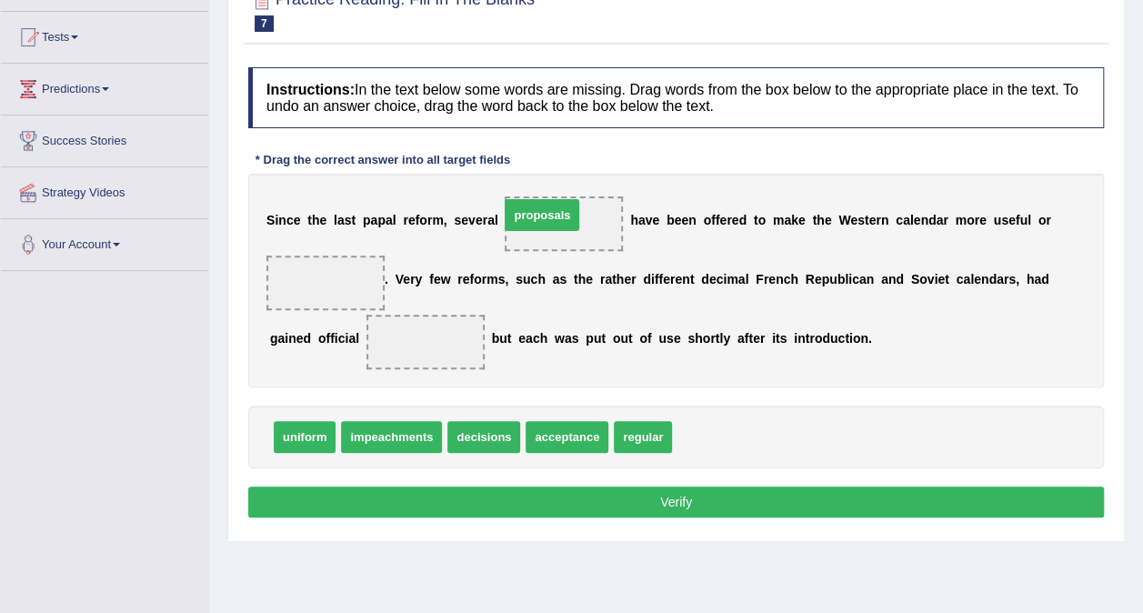
drag, startPoint x: 699, startPoint y: 426, endPoint x: 540, endPoint y: 215, distance: 264.2
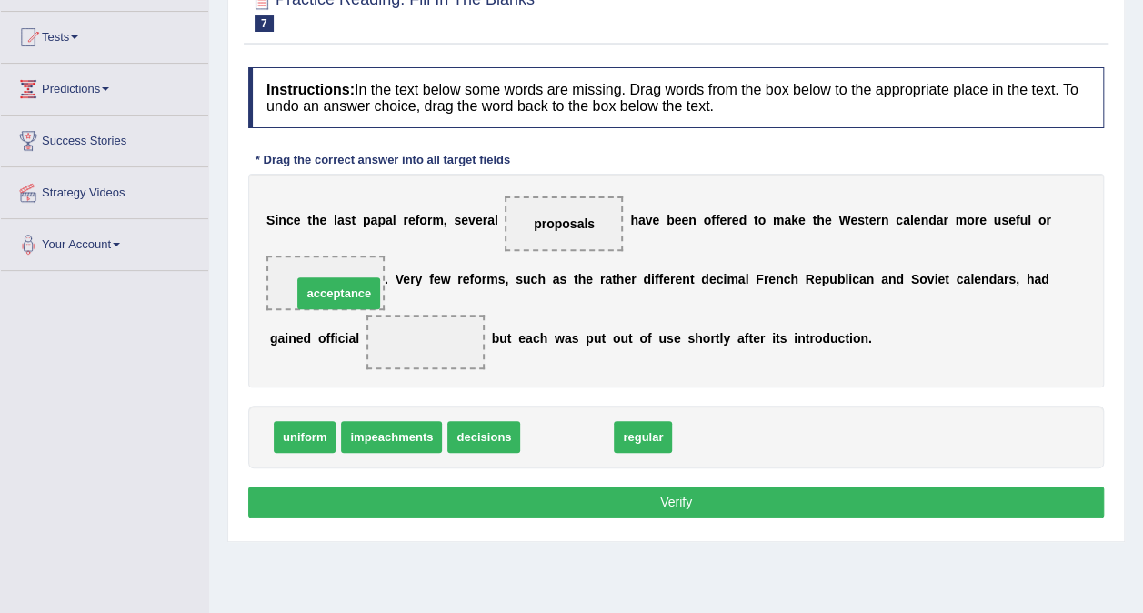
drag, startPoint x: 537, startPoint y: 432, endPoint x: 309, endPoint y: 288, distance: 269.7
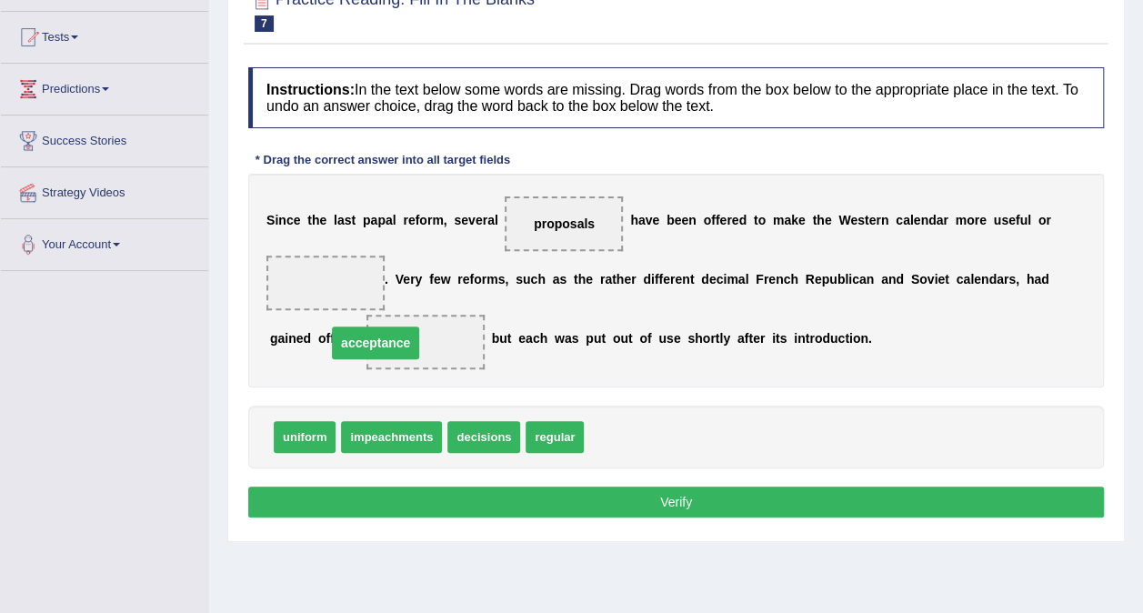
drag, startPoint x: 342, startPoint y: 282, endPoint x: 396, endPoint y: 334, distance: 74.6
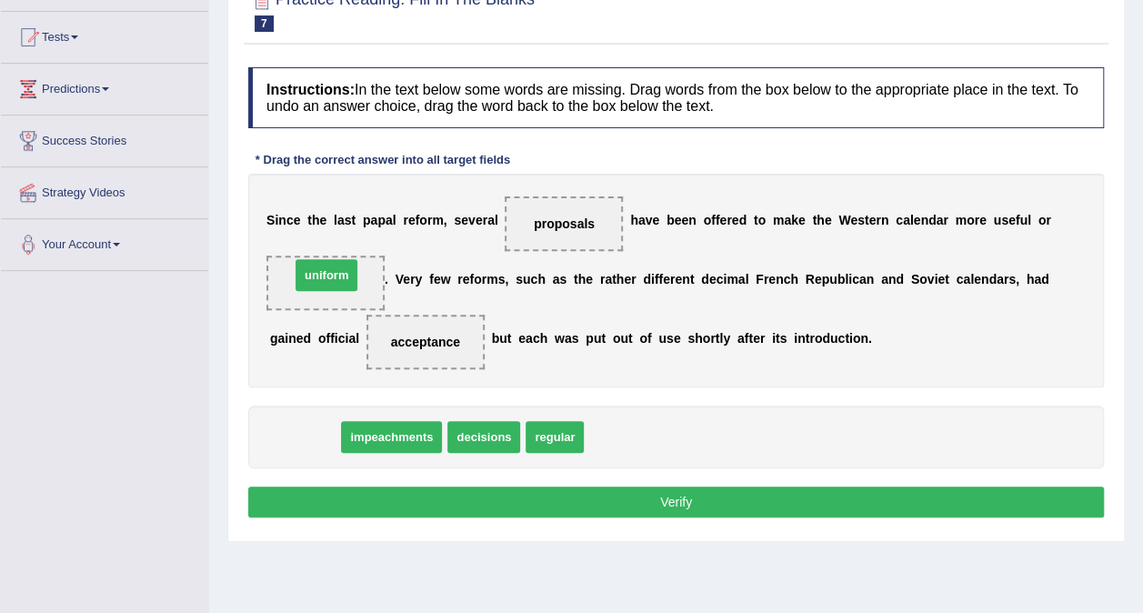
drag, startPoint x: 271, startPoint y: 429, endPoint x: 304, endPoint y: 271, distance: 161.6
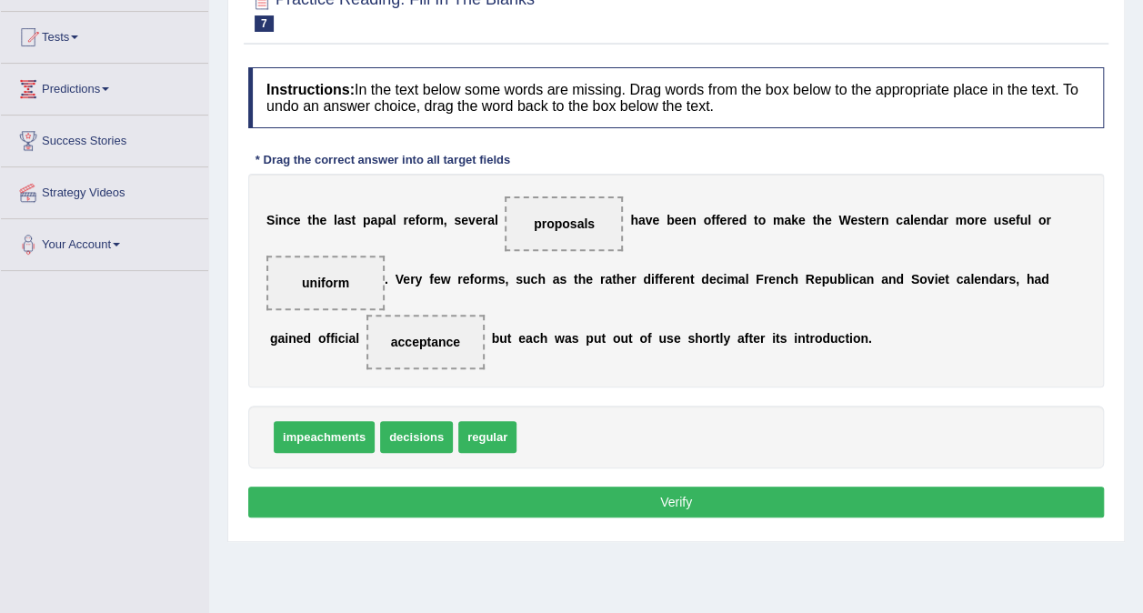
click at [480, 498] on button "Verify" at bounding box center [676, 501] width 856 height 31
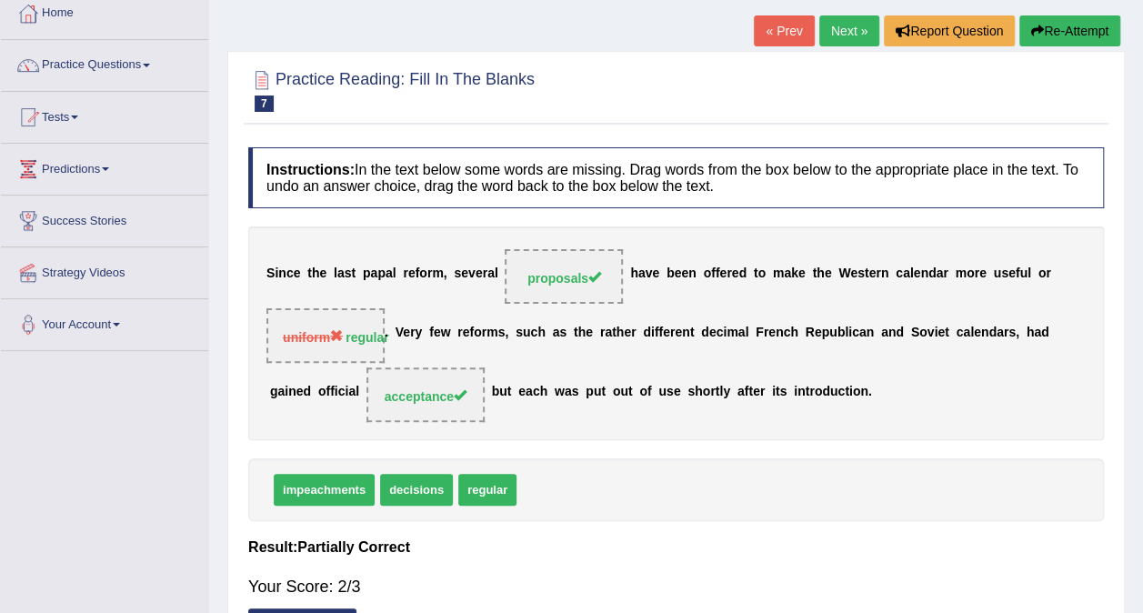
scroll to position [0, 0]
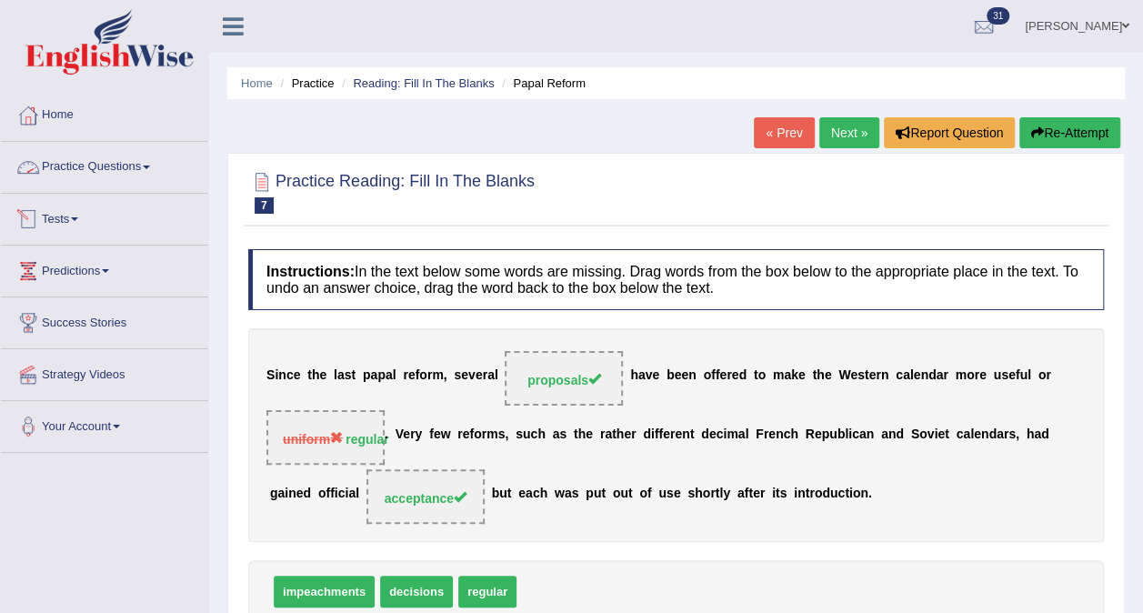
click at [141, 169] on link "Practice Questions" at bounding box center [104, 164] width 207 height 45
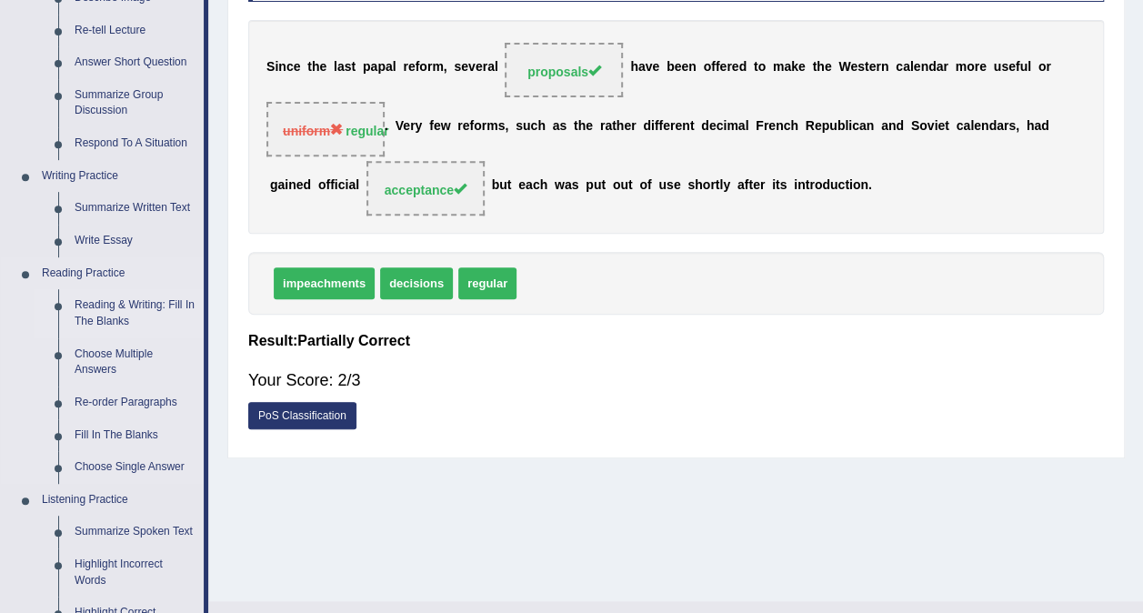
scroll to position [364, 0]
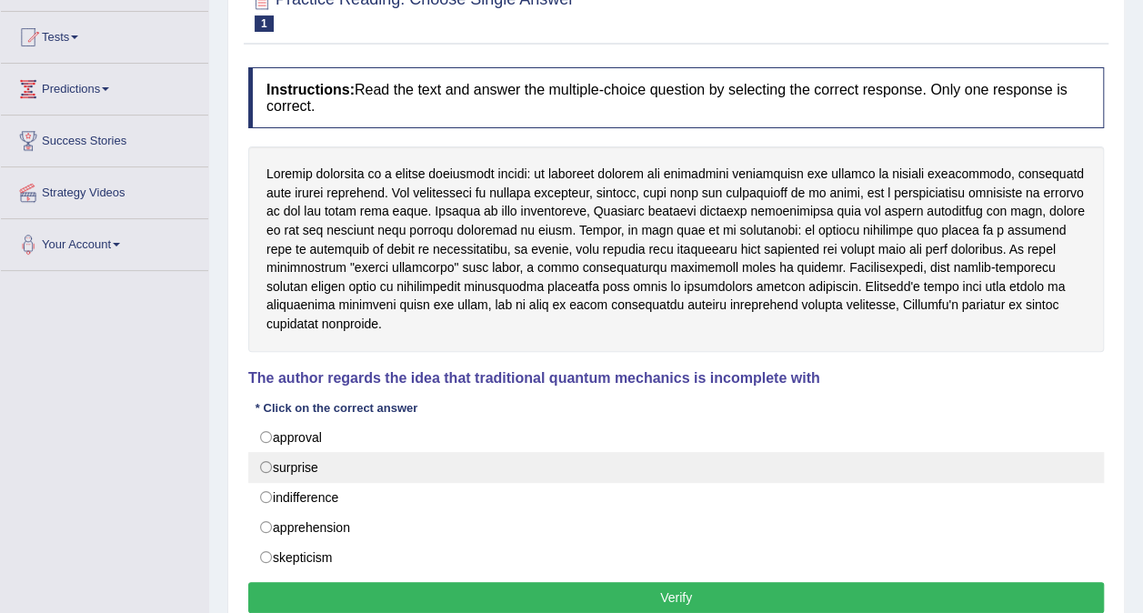
click at [280, 456] on label "surprise" at bounding box center [676, 467] width 856 height 31
radio input "true"
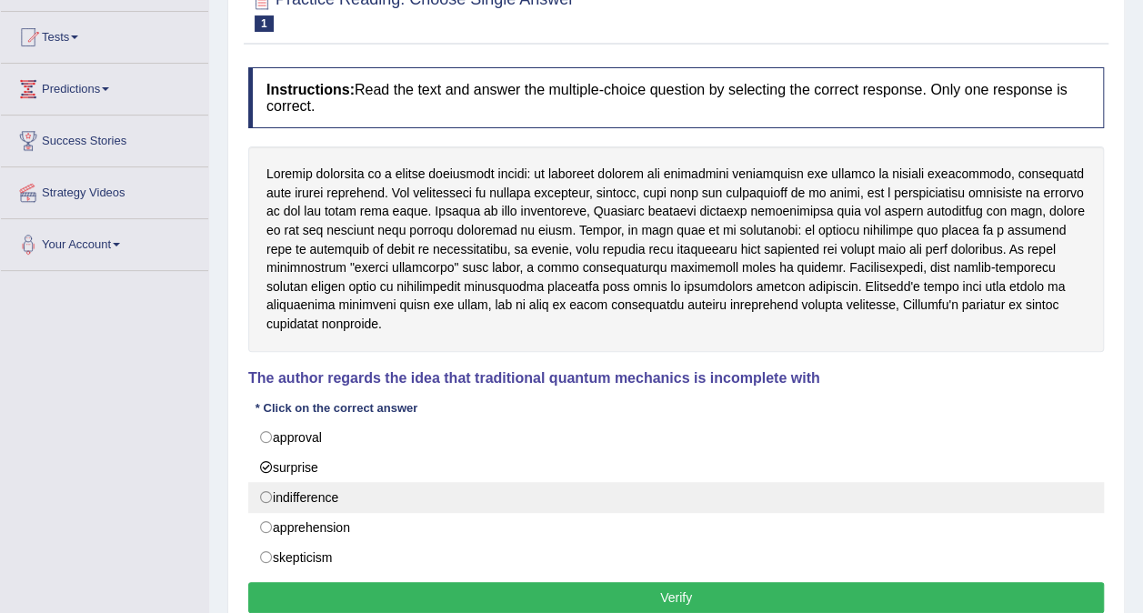
click at [277, 488] on label "indifference" at bounding box center [676, 497] width 856 height 31
radio input "true"
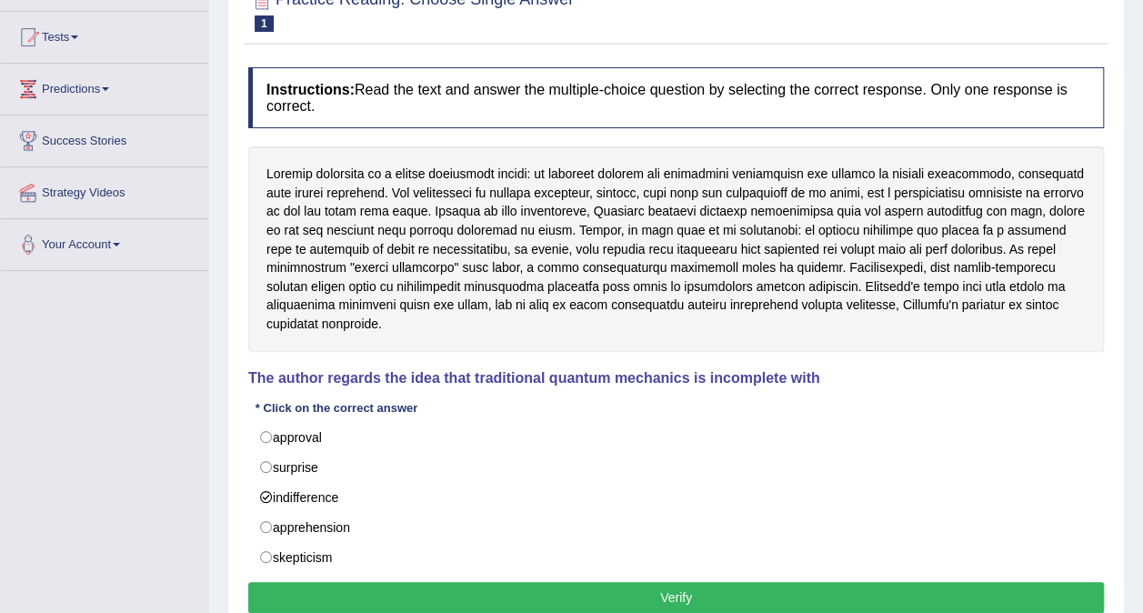
click at [554, 593] on button "Verify" at bounding box center [676, 597] width 856 height 31
